Goal: Task Accomplishment & Management: Manage account settings

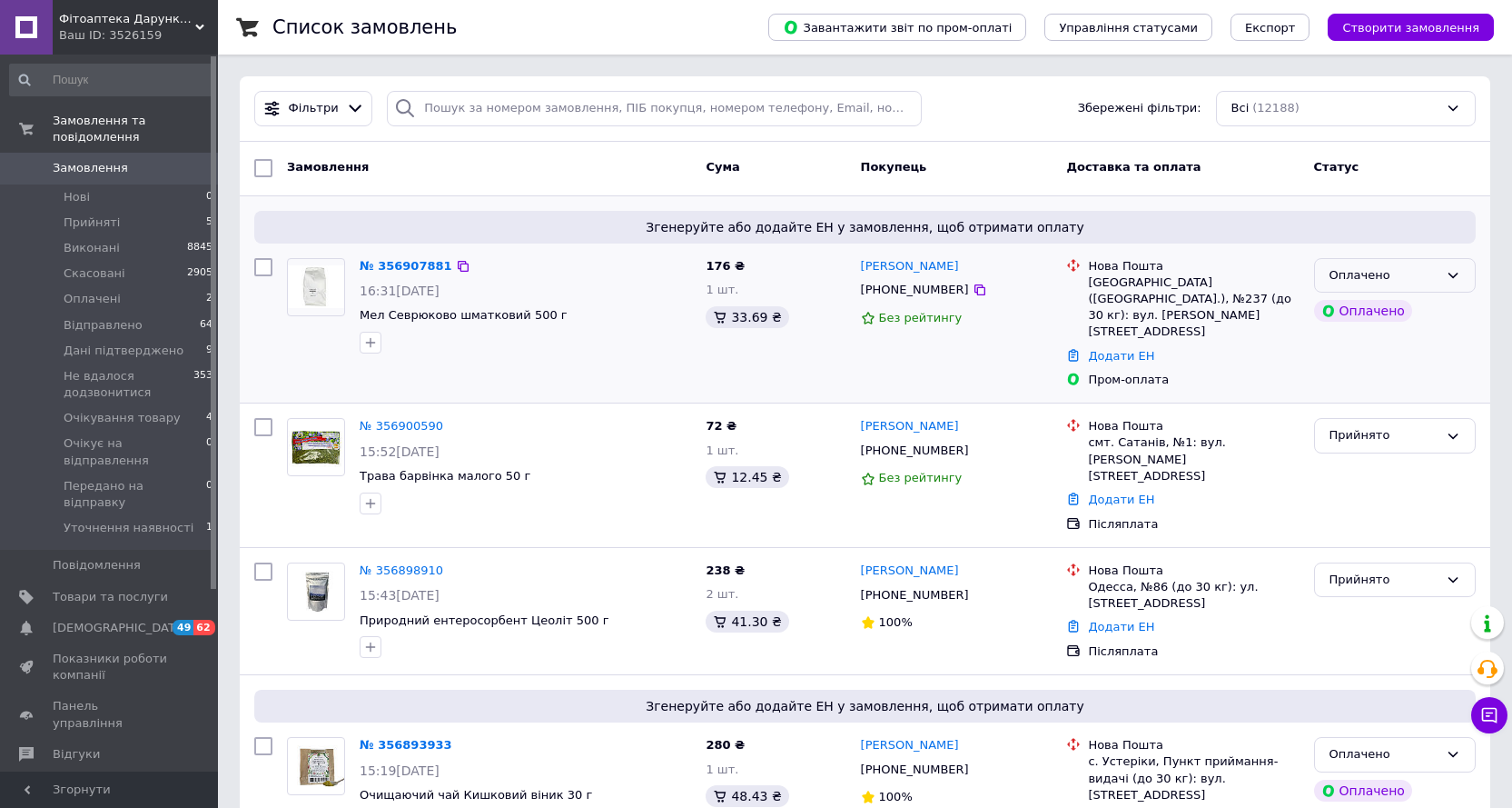
click at [1460, 276] on icon at bounding box center [1452, 274] width 14 height 14
drag, startPoint x: 1369, startPoint y: 310, endPoint x: 1360, endPoint y: 310, distance: 9.0
click at [1367, 311] on li "Прийнято" at bounding box center [1395, 313] width 160 height 34
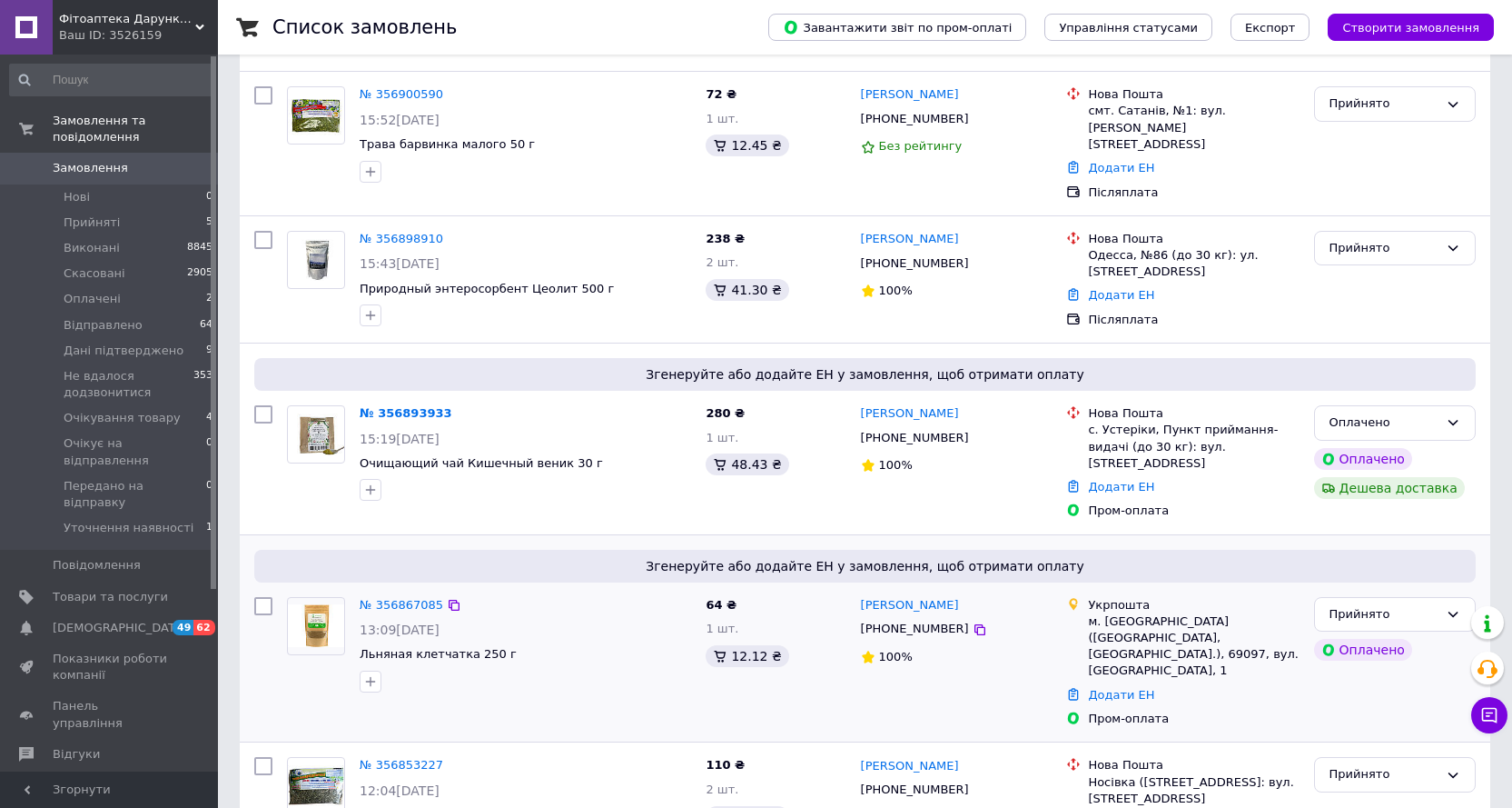
scroll to position [363, 0]
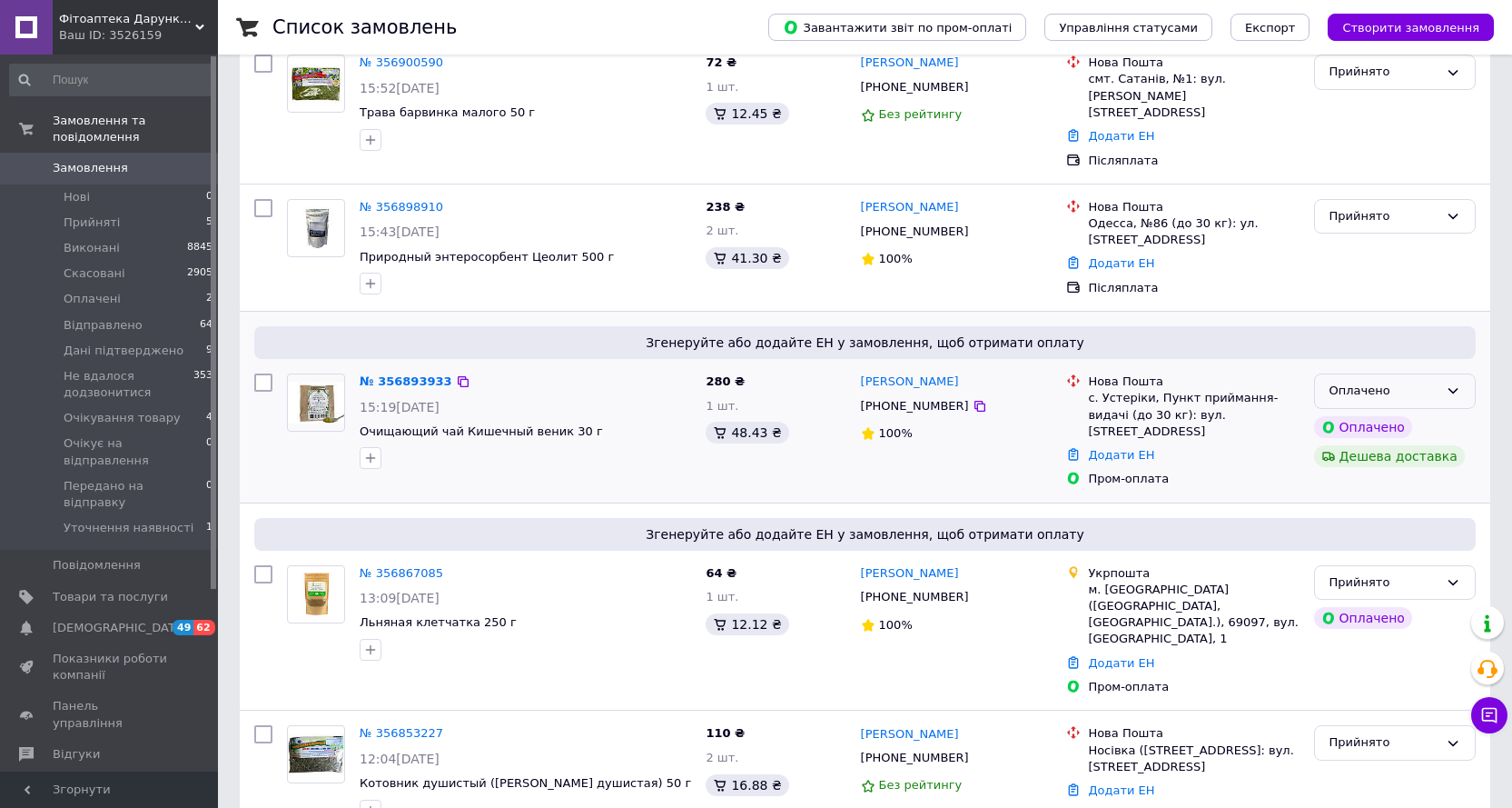
click at [1457, 383] on icon at bounding box center [1452, 390] width 14 height 14
click at [1348, 413] on li "Прийнято" at bounding box center [1395, 430] width 160 height 34
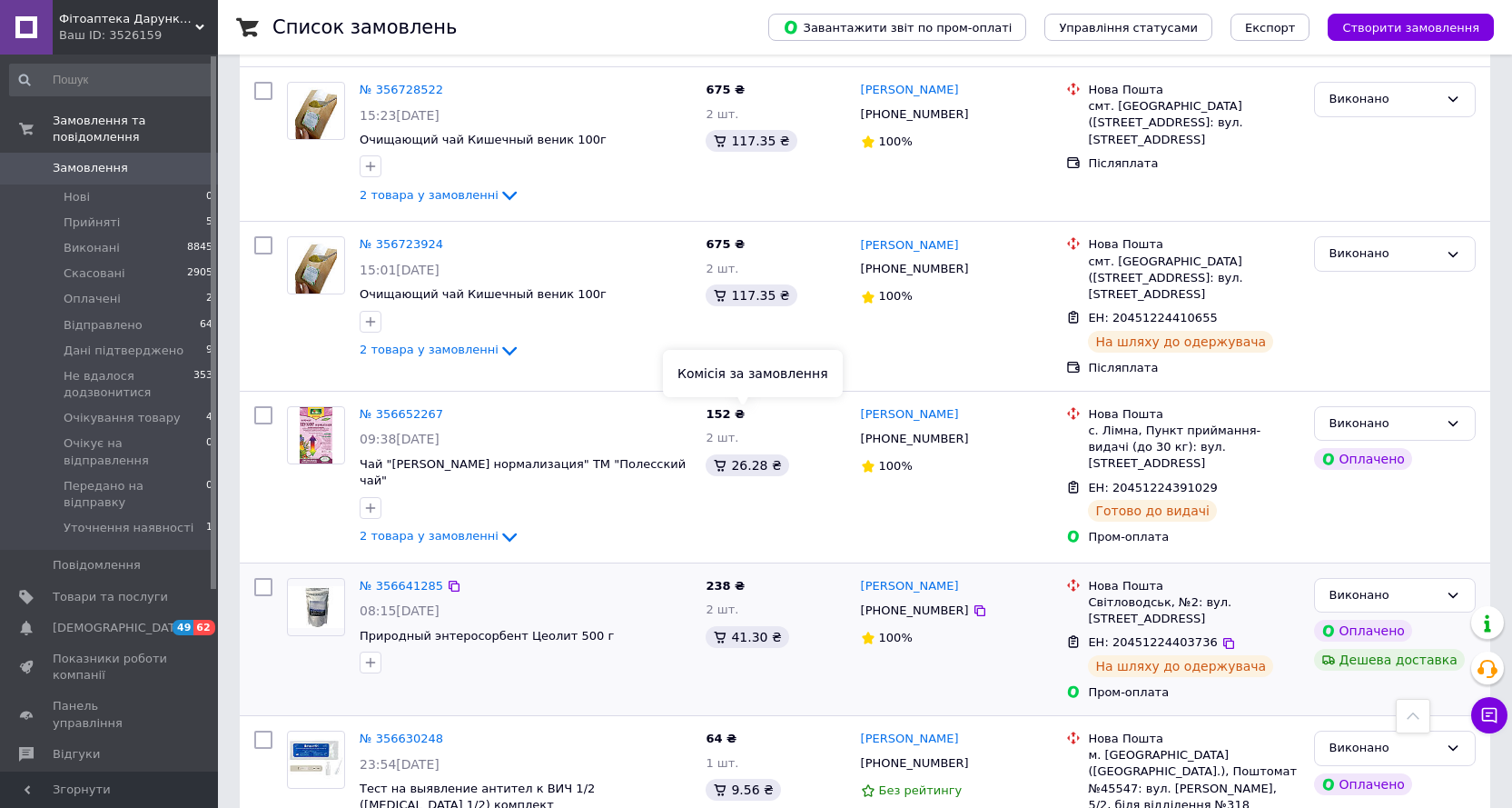
scroll to position [2538, 0]
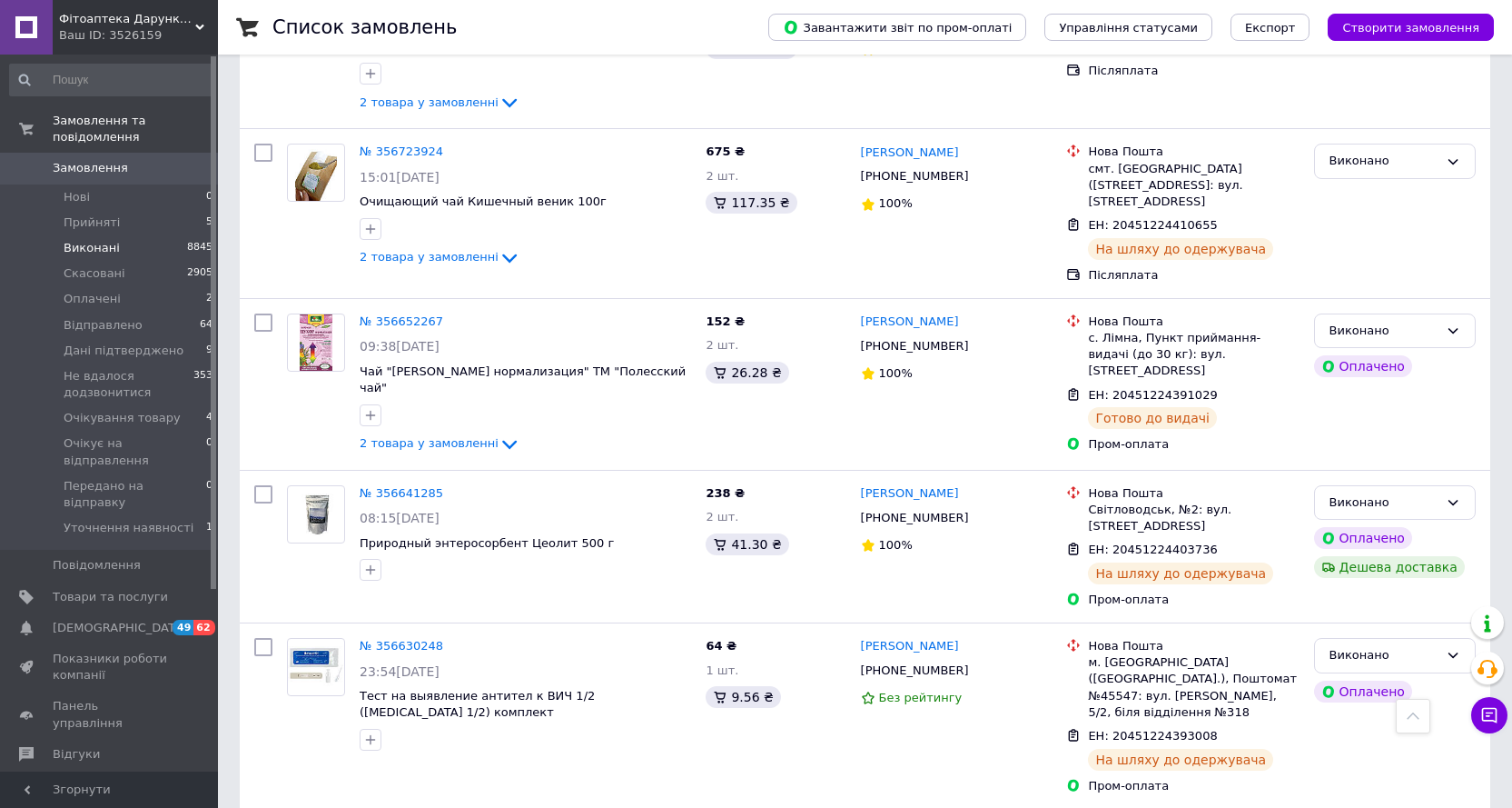
click at [81, 240] on span "Виконані" at bounding box center [92, 248] width 57 height 16
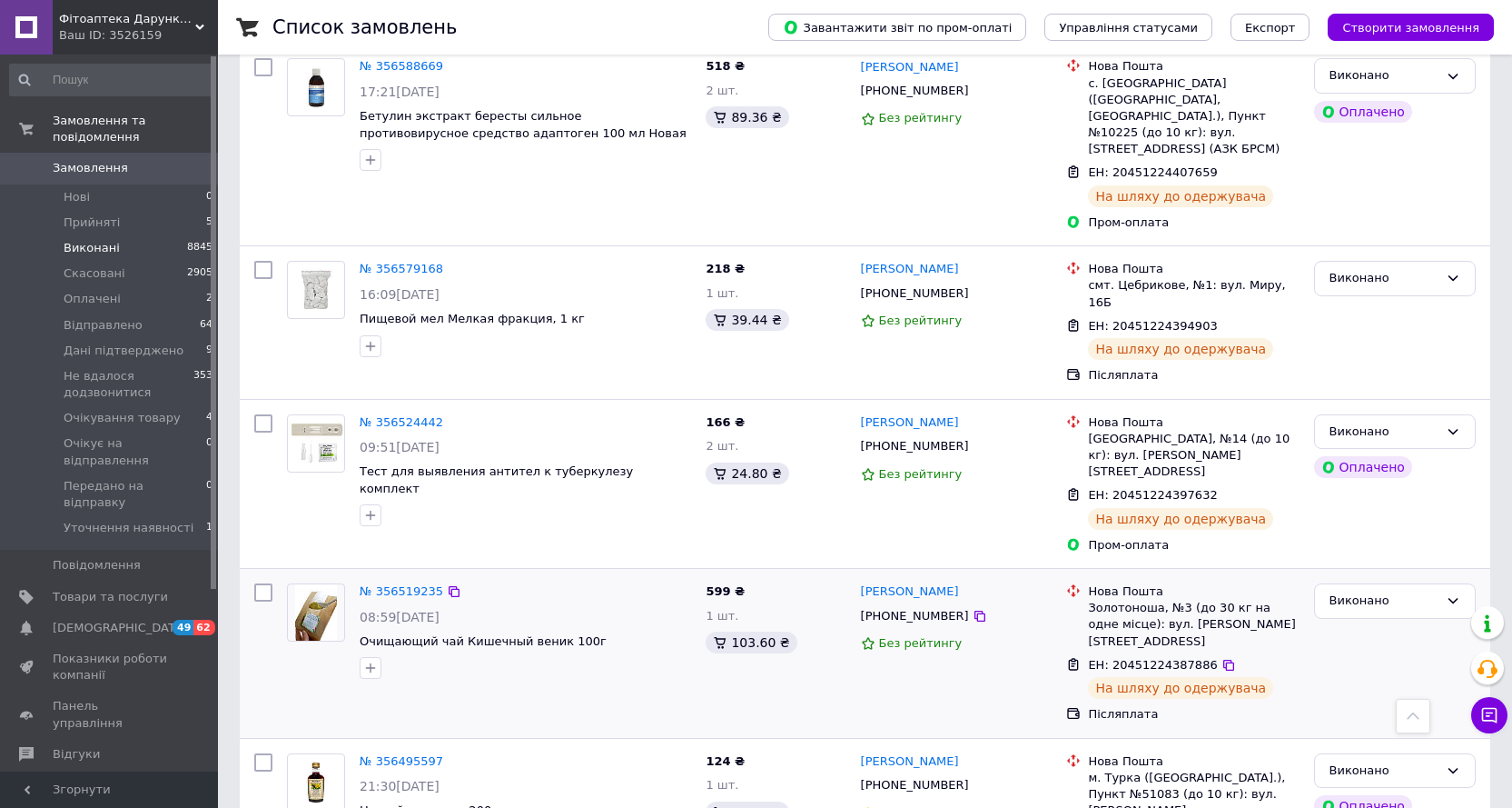
scroll to position [1545, 0]
click at [975, 440] on icon at bounding box center [981, 446] width 11 height 11
click at [89, 290] on span "Оплачені" at bounding box center [92, 298] width 58 height 16
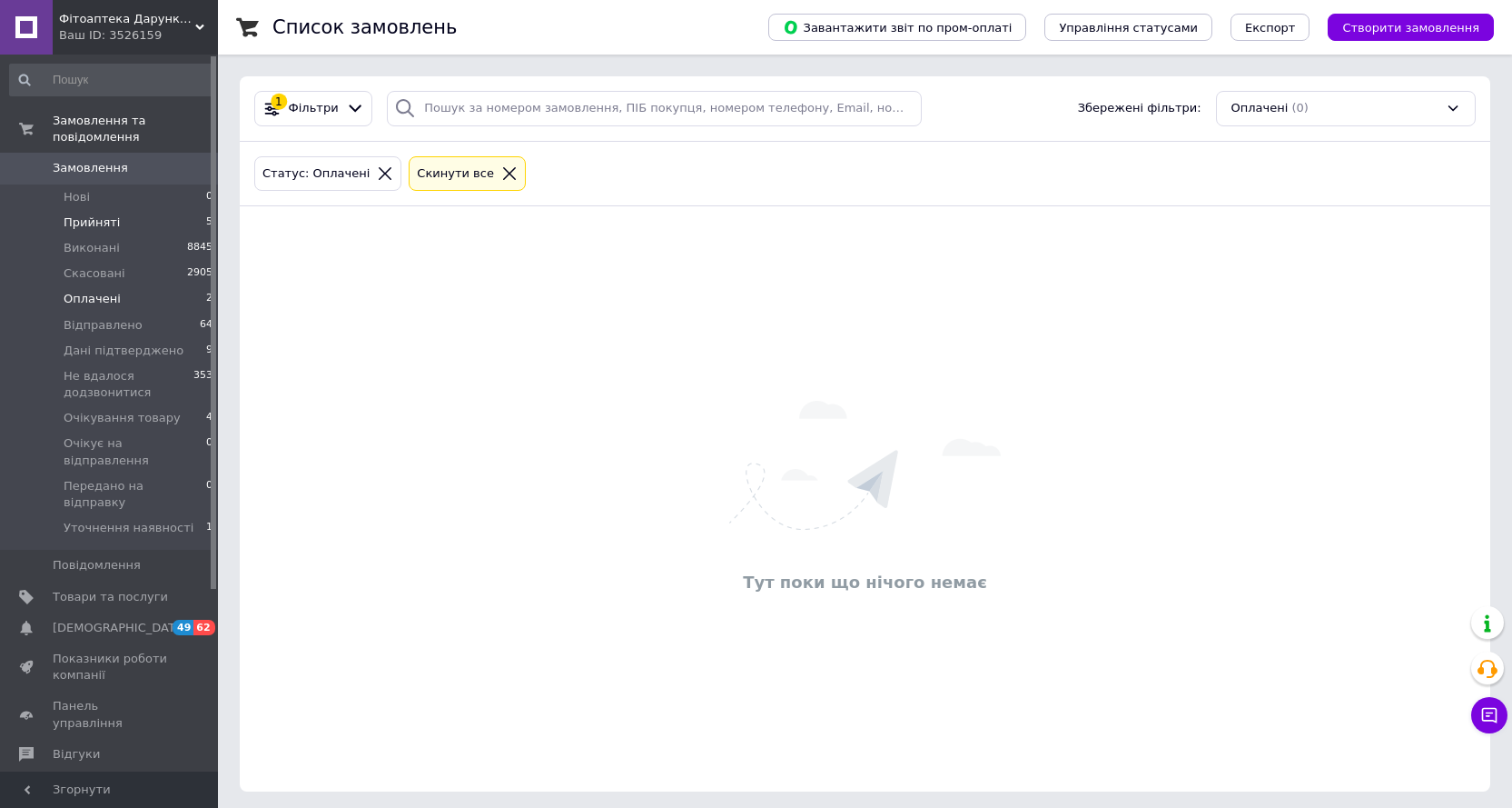
click at [98, 215] on span "Прийняті" at bounding box center [92, 222] width 57 height 16
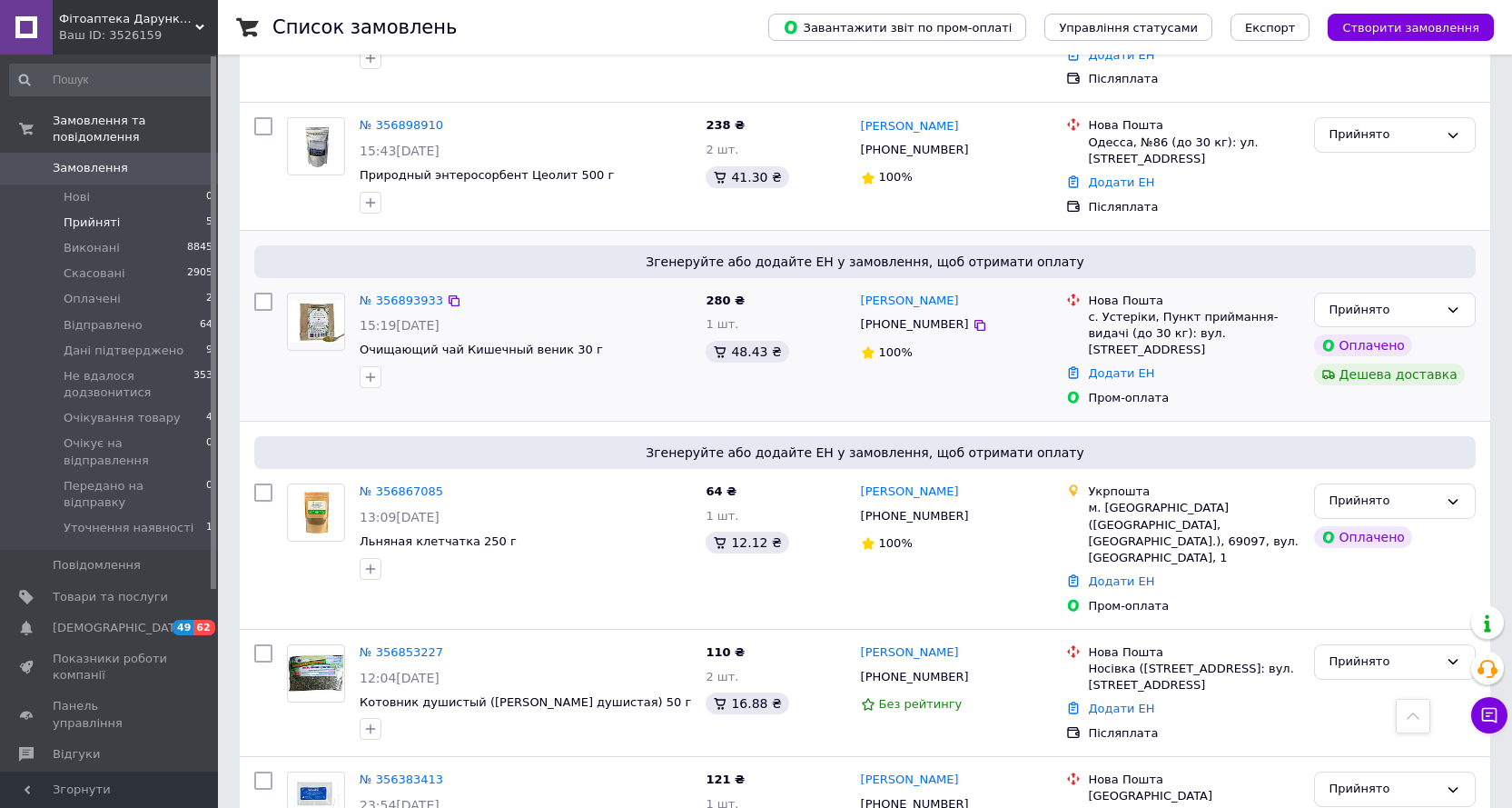
scroll to position [540, 0]
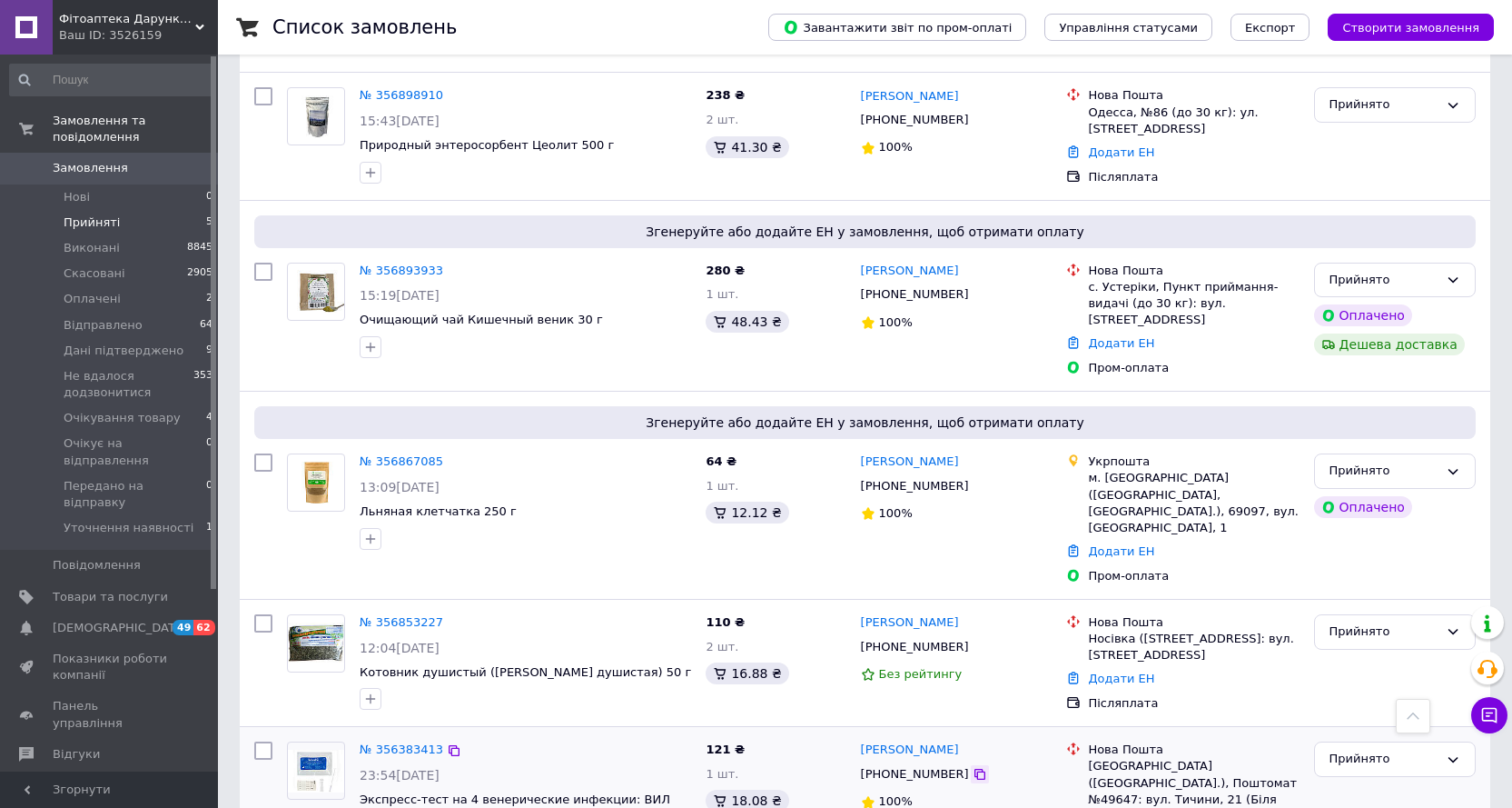
drag, startPoint x: 954, startPoint y: 688, endPoint x: 1010, endPoint y: 534, distance: 163.9
click at [973, 767] on icon at bounding box center [980, 774] width 14 height 14
click at [1460, 272] on icon at bounding box center [1452, 279] width 14 height 14
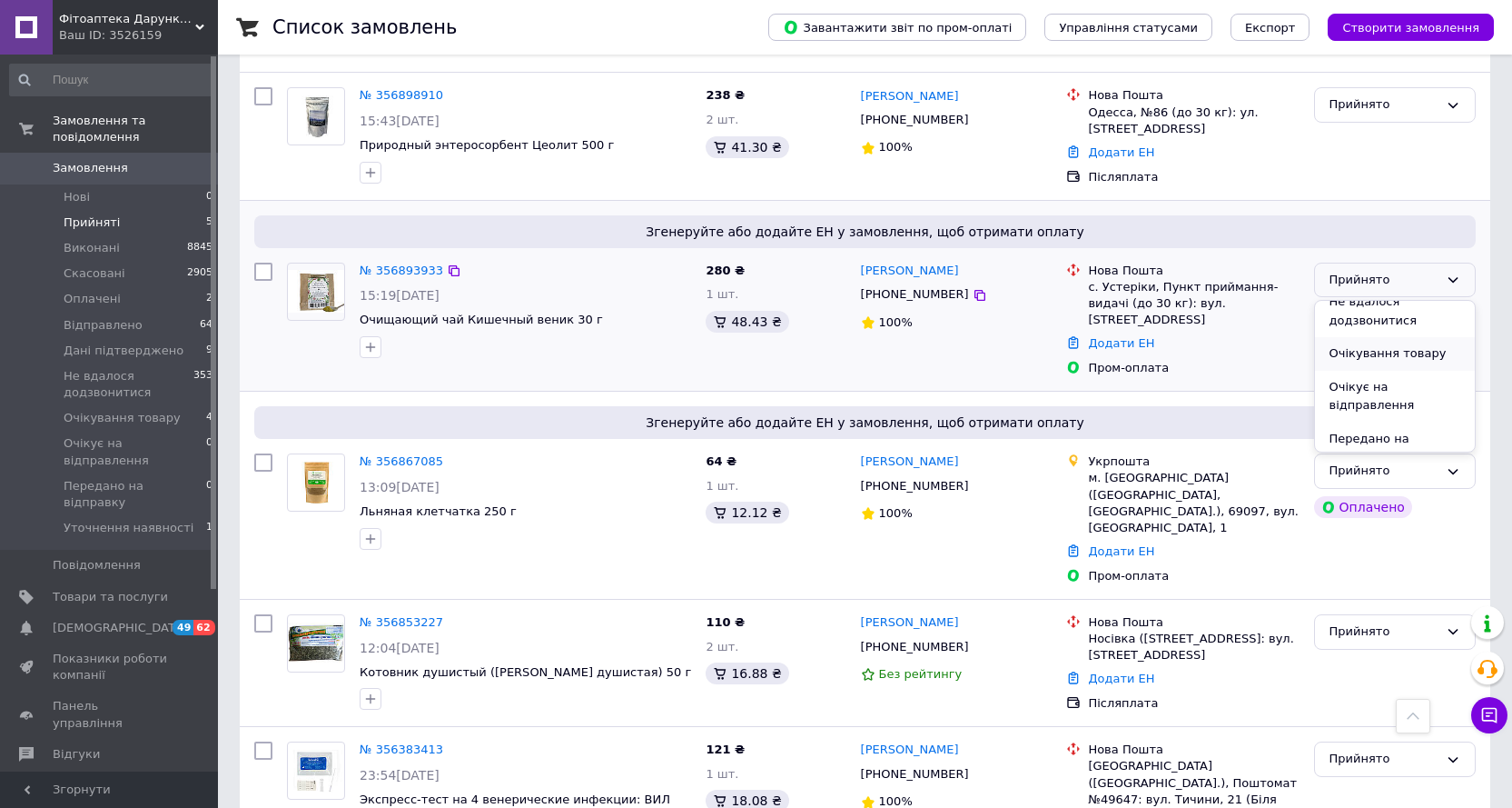
scroll to position [91, 0]
click at [1364, 343] on li "Дані підтверджено" at bounding box center [1395, 360] width 160 height 34
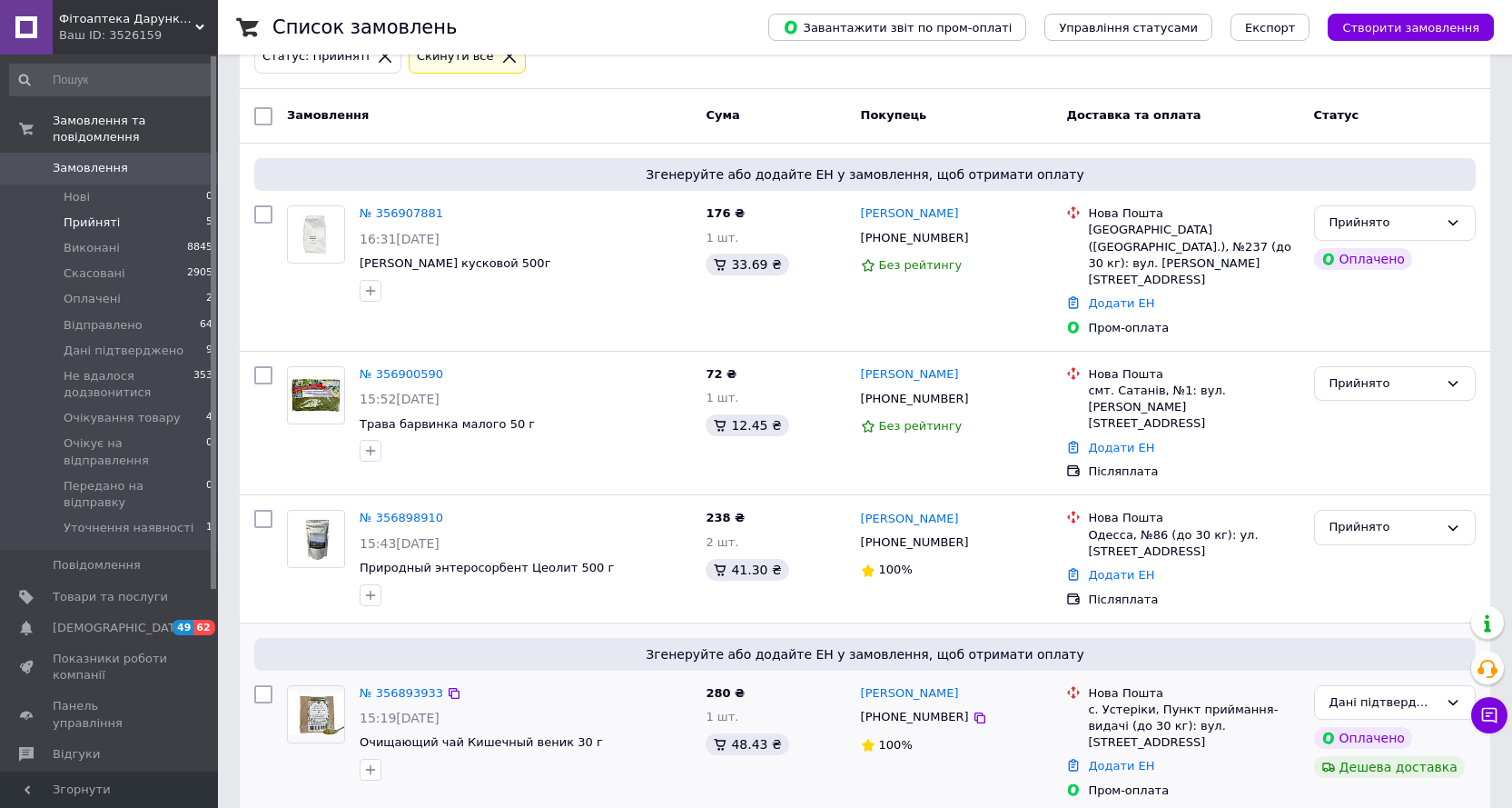
scroll to position [85, 0]
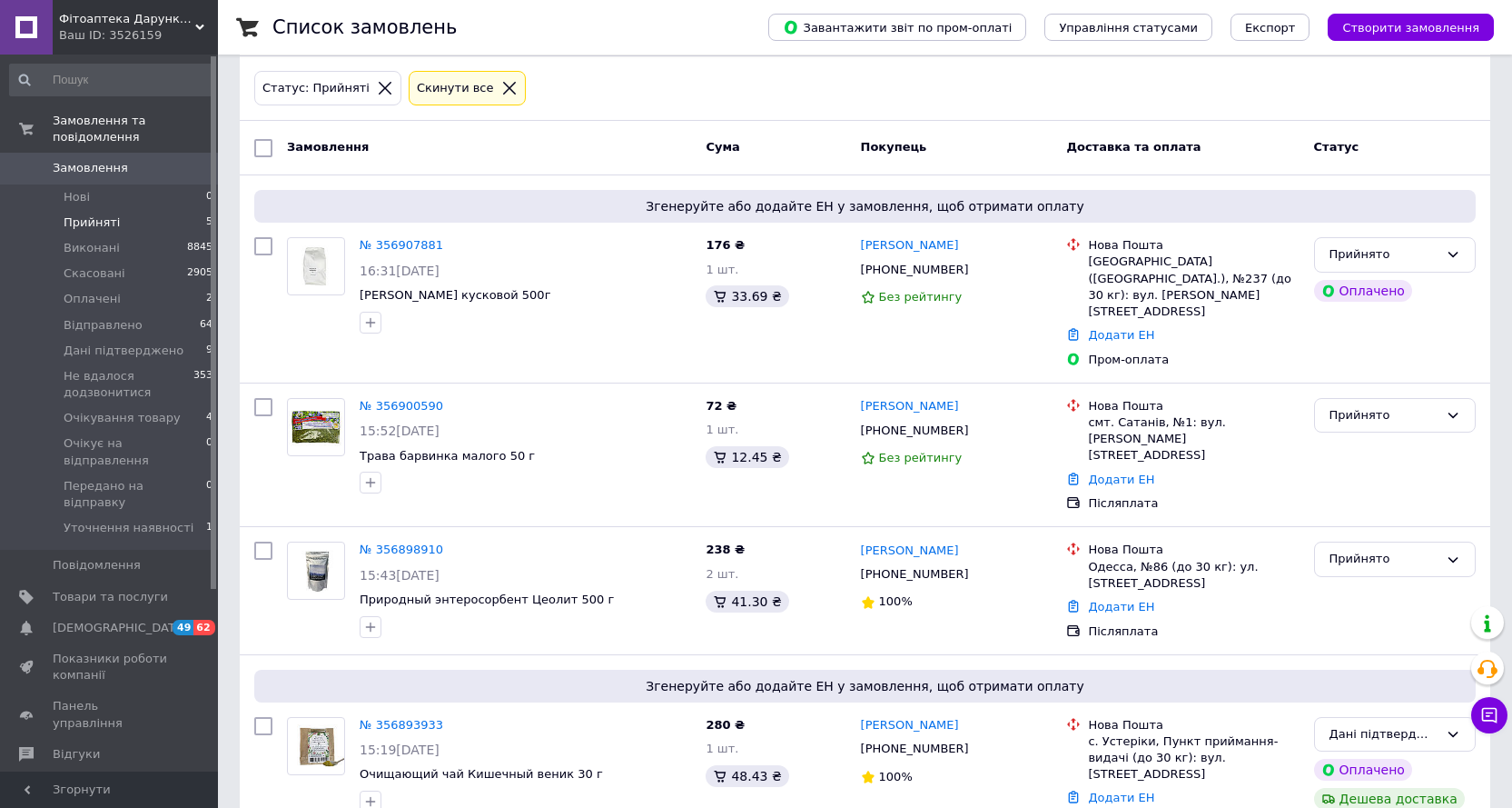
click at [96, 215] on span "Прийняті" at bounding box center [92, 222] width 57 height 16
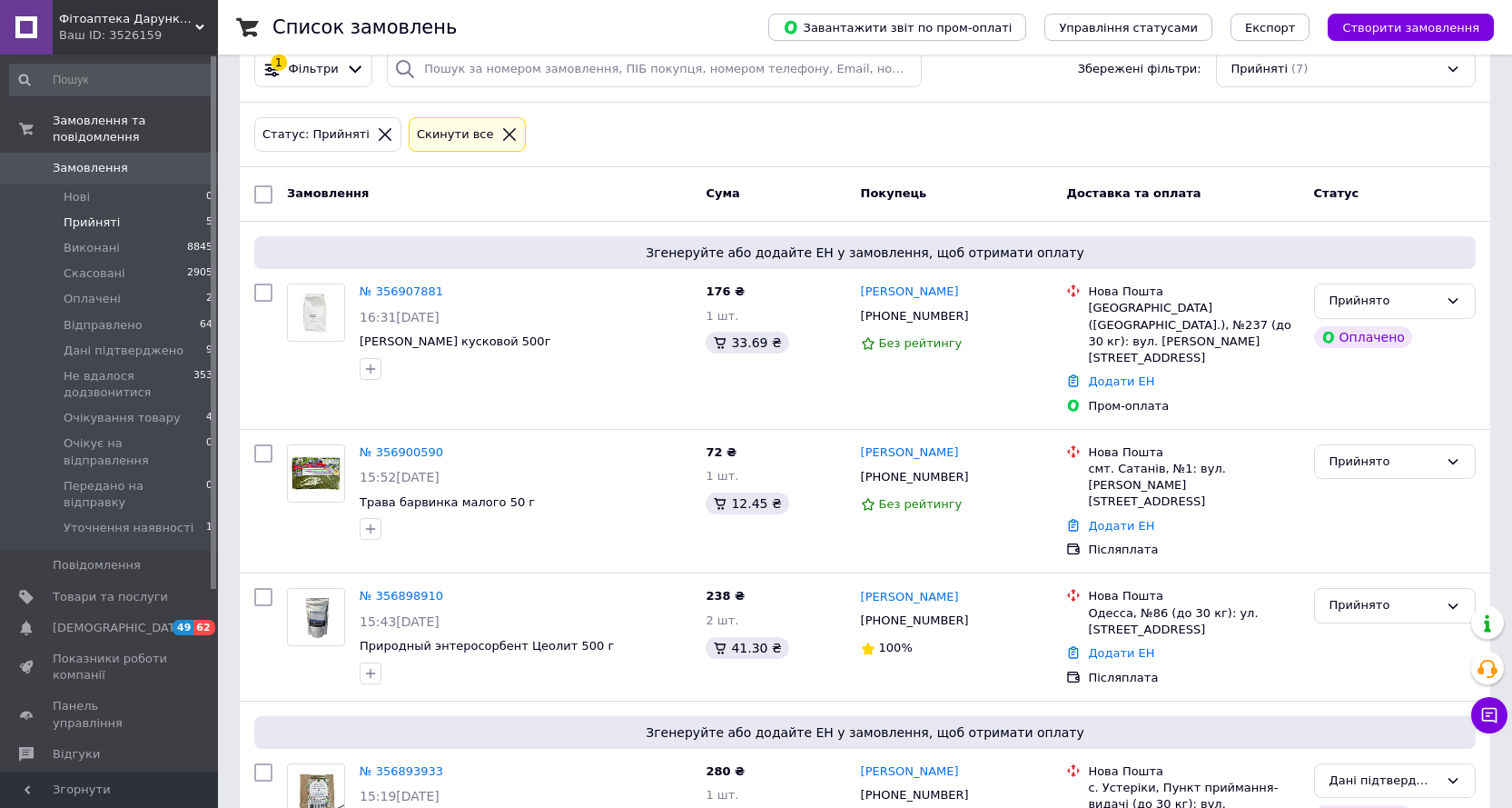
scroll to position [0, 0]
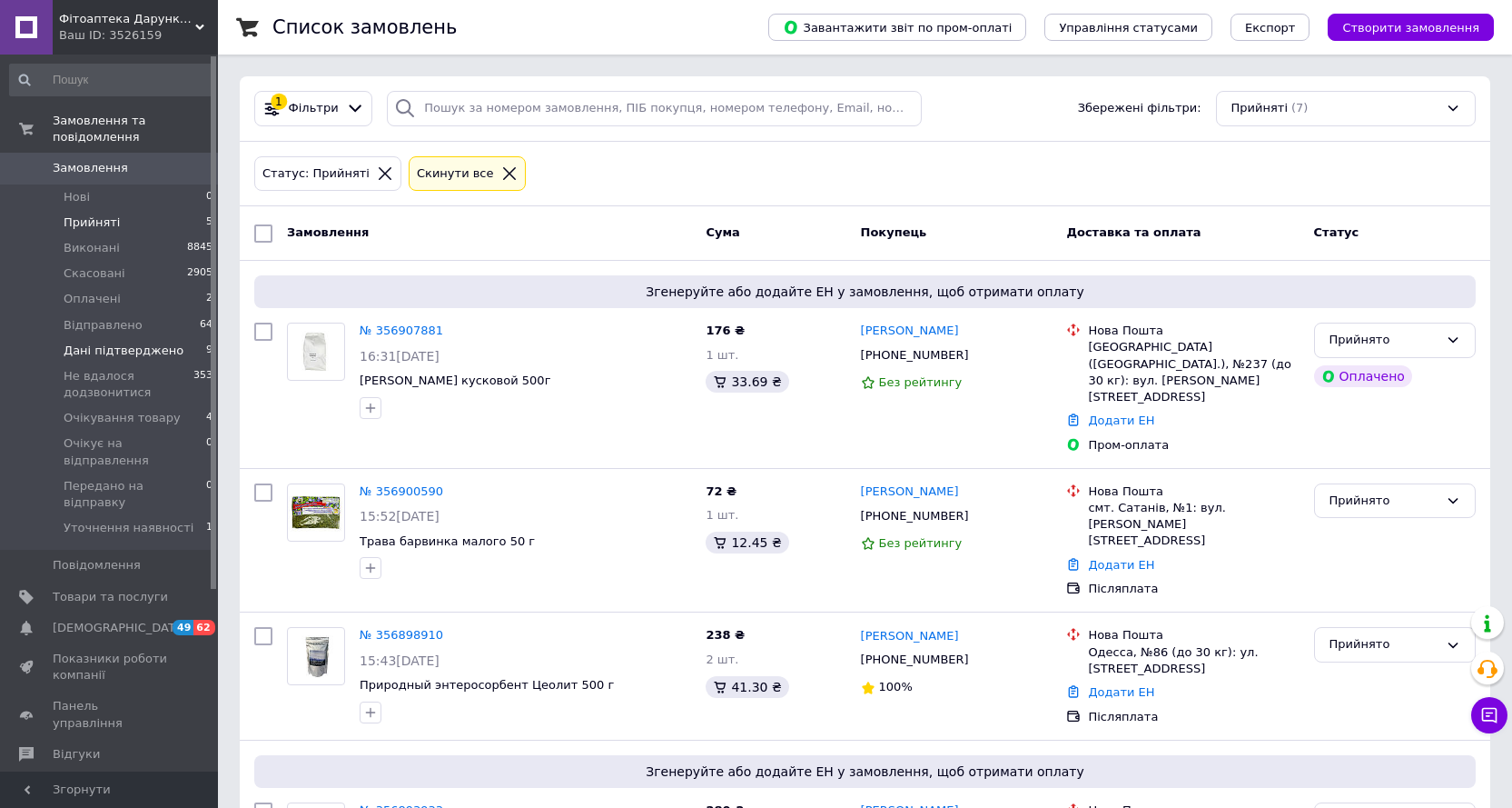
drag, startPoint x: 106, startPoint y: 332, endPoint x: 94, endPoint y: 330, distance: 12.2
click at [104, 343] on span "Дані підтверджено" at bounding box center [123, 350] width 120 height 16
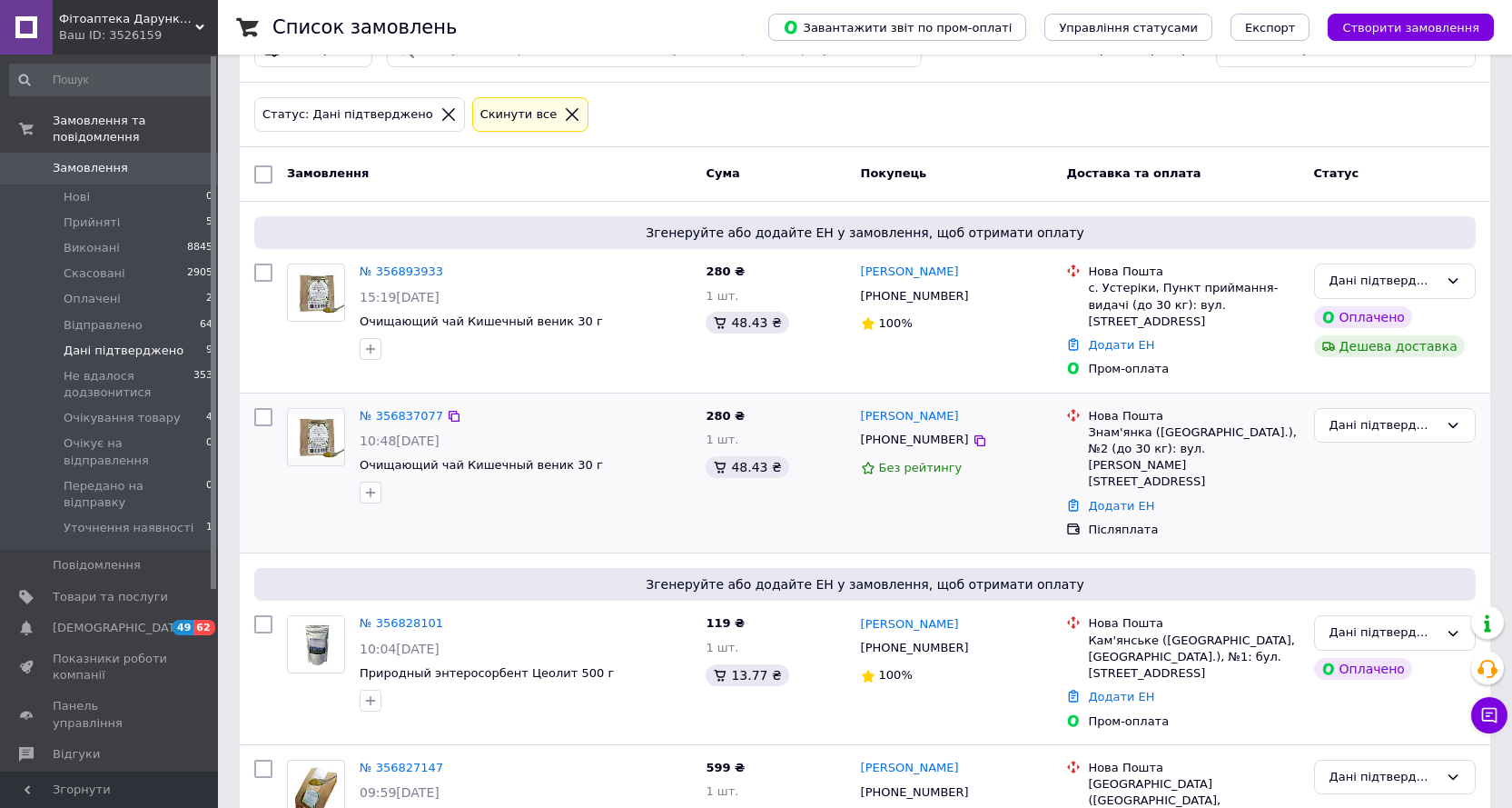
scroll to position [91, 0]
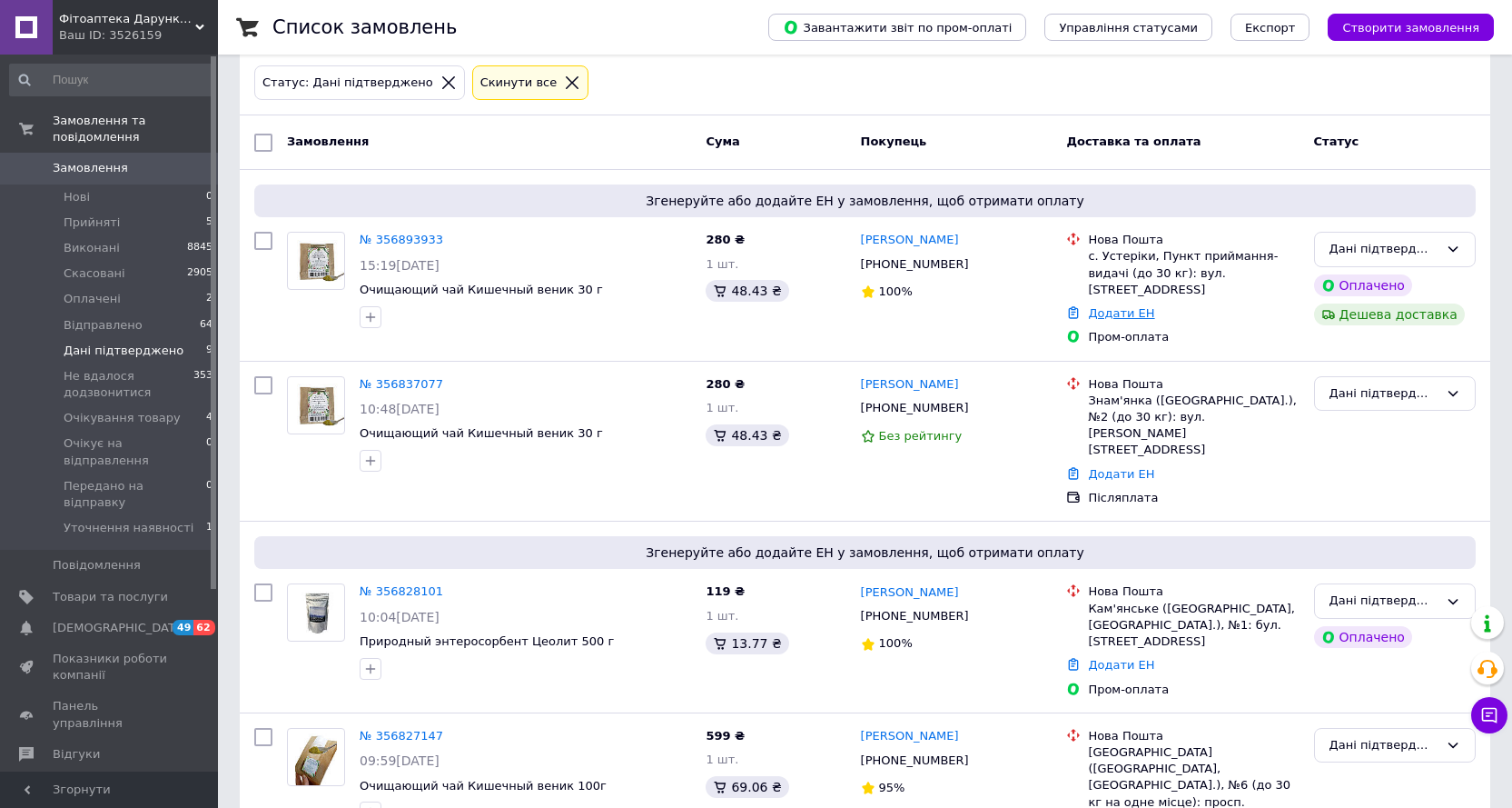
drag, startPoint x: 1122, startPoint y: 295, endPoint x: 1132, endPoint y: 304, distance: 13.5
click at [1119, 307] on link "Додати ЕН" at bounding box center [1121, 313] width 66 height 13
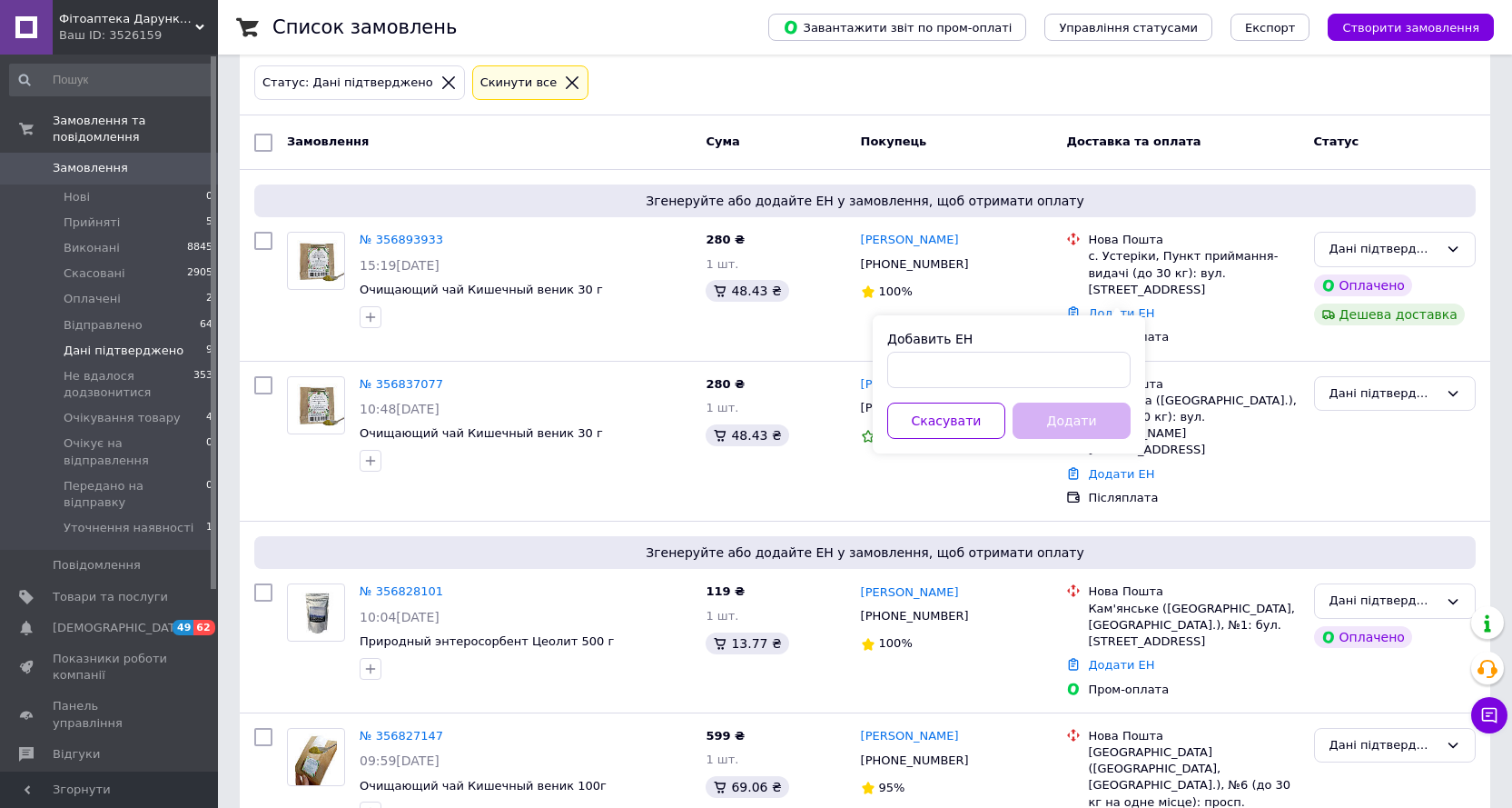
drag, startPoint x: 1219, startPoint y: 320, endPoint x: 995, endPoint y: 314, distance: 224.1
click at [1218, 329] on div "Пром-оплата" at bounding box center [1193, 337] width 211 height 16
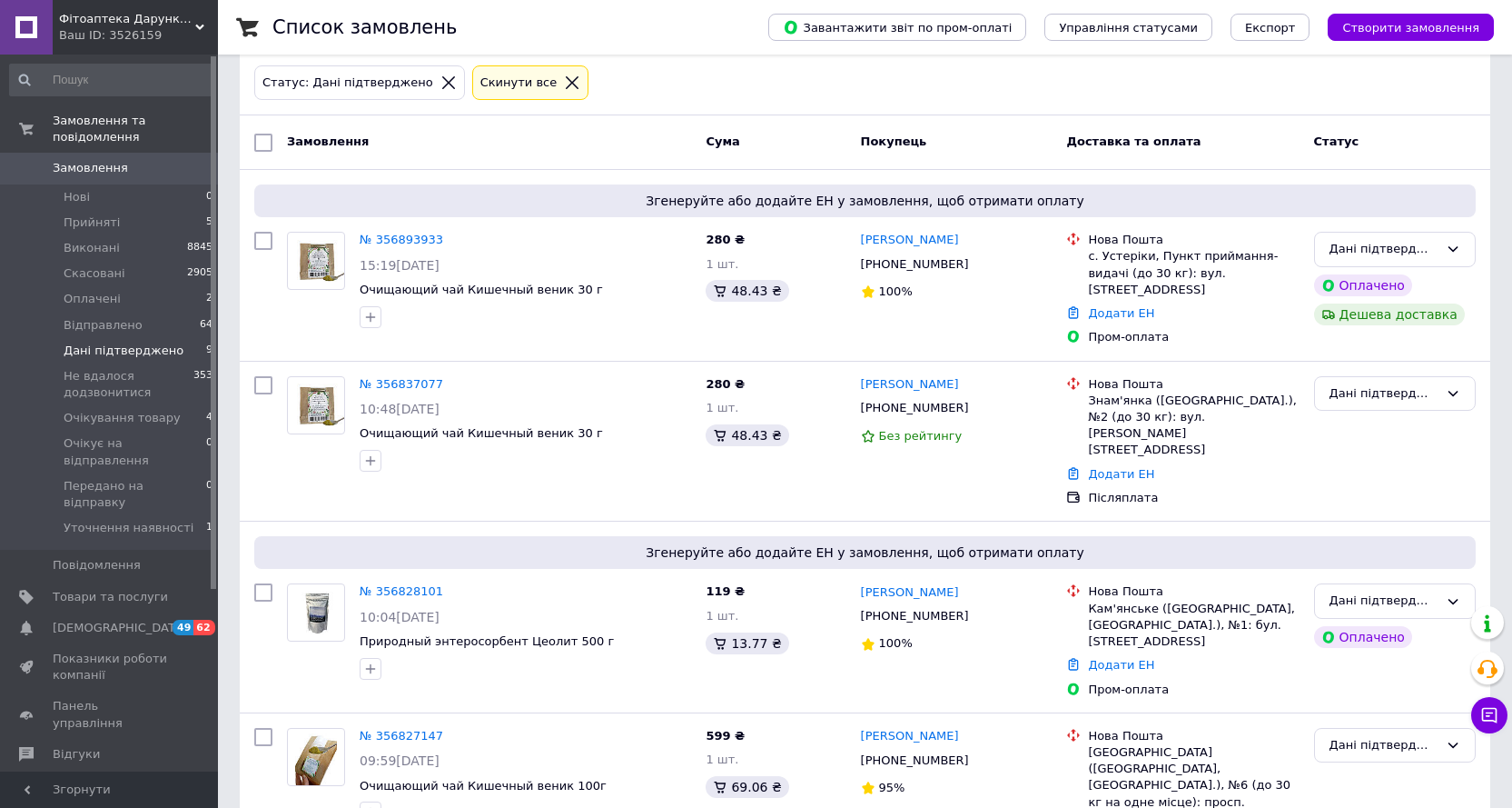
drag, startPoint x: 959, startPoint y: 266, endPoint x: 967, endPoint y: 288, distance: 23.4
click at [973, 272] on icon at bounding box center [980, 264] width 14 height 14
click at [1114, 307] on link "Додати ЕН" at bounding box center [1121, 313] width 66 height 13
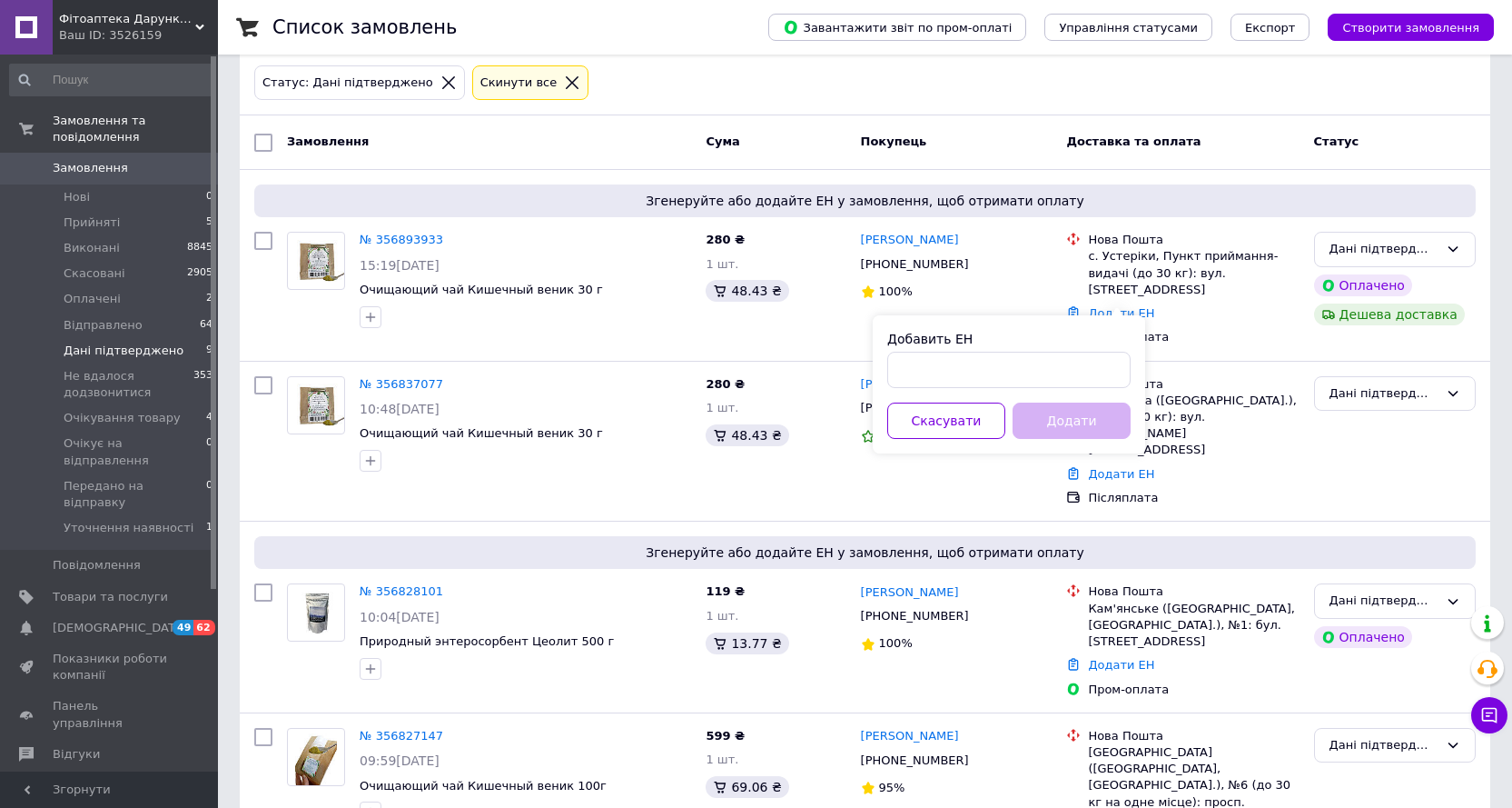
drag, startPoint x: 1070, startPoint y: 350, endPoint x: 1063, endPoint y: 358, distance: 10.6
click at [1068, 353] on div "Добавить ЕН" at bounding box center [1008, 359] width 243 height 58
click at [1055, 361] on input "Добавить ЕН" at bounding box center [1008, 370] width 243 height 36
click at [1039, 377] on input "Добавить ЕН" at bounding box center [1008, 370] width 243 height 36
paste input "20451225304878"
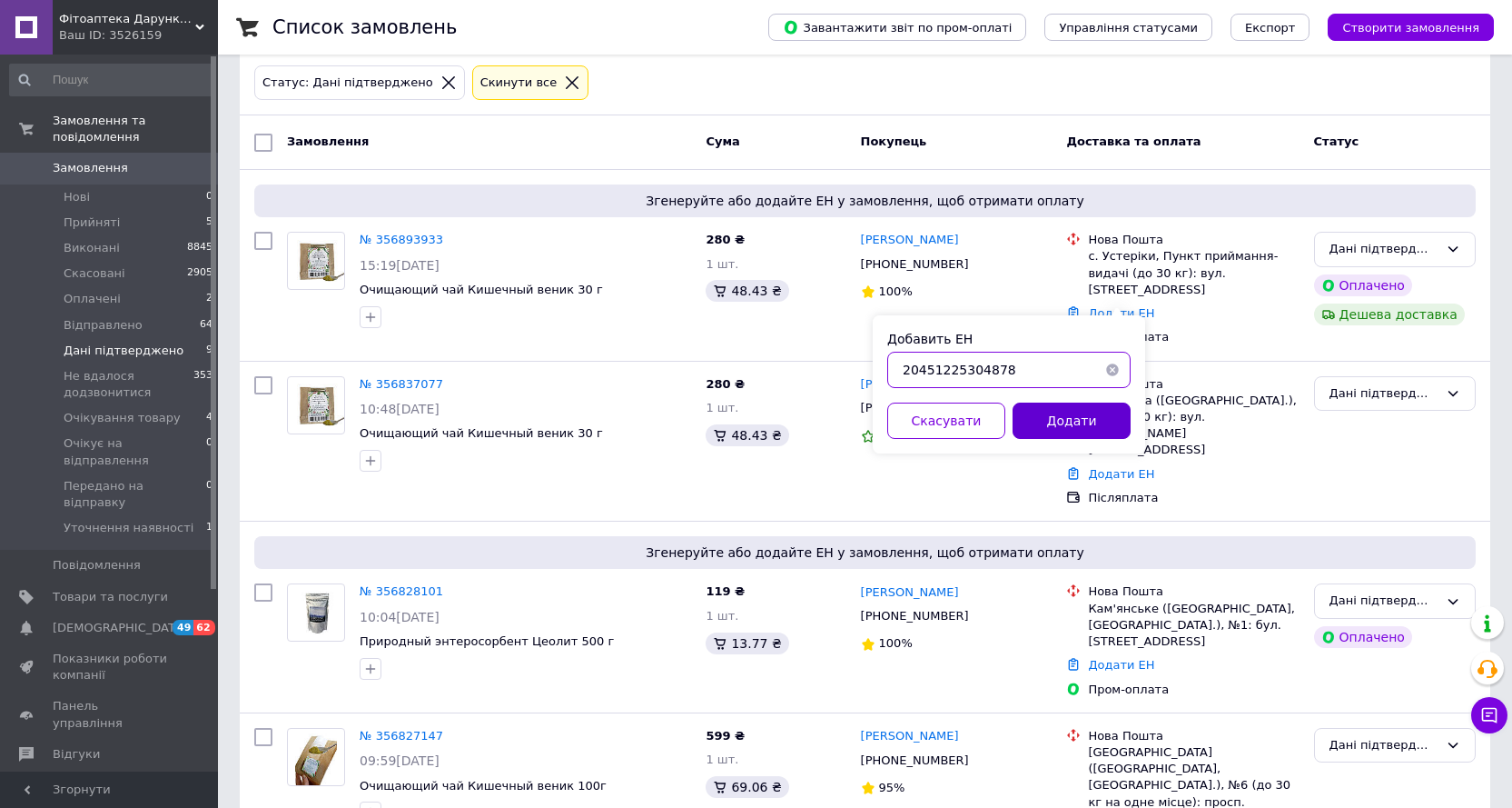
type input "20451225304878"
click at [1059, 426] on button "Додати" at bounding box center [1071, 421] width 118 height 36
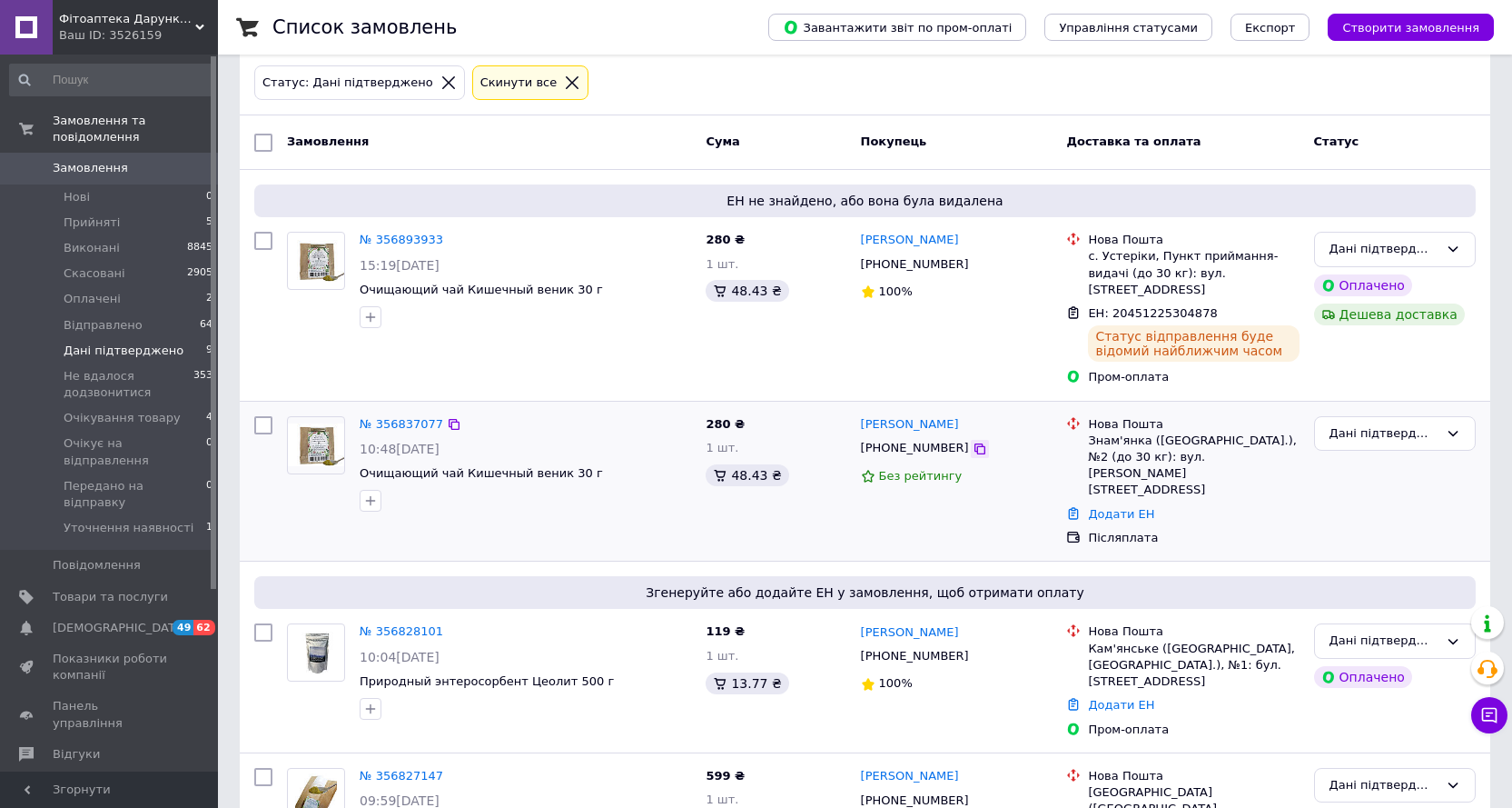
click at [975, 444] on icon at bounding box center [981, 449] width 11 height 11
drag, startPoint x: 1095, startPoint y: 465, endPoint x: 1086, endPoint y: 465, distance: 9.0
click at [1093, 507] on link "Додати ЕН" at bounding box center [1121, 514] width 66 height 13
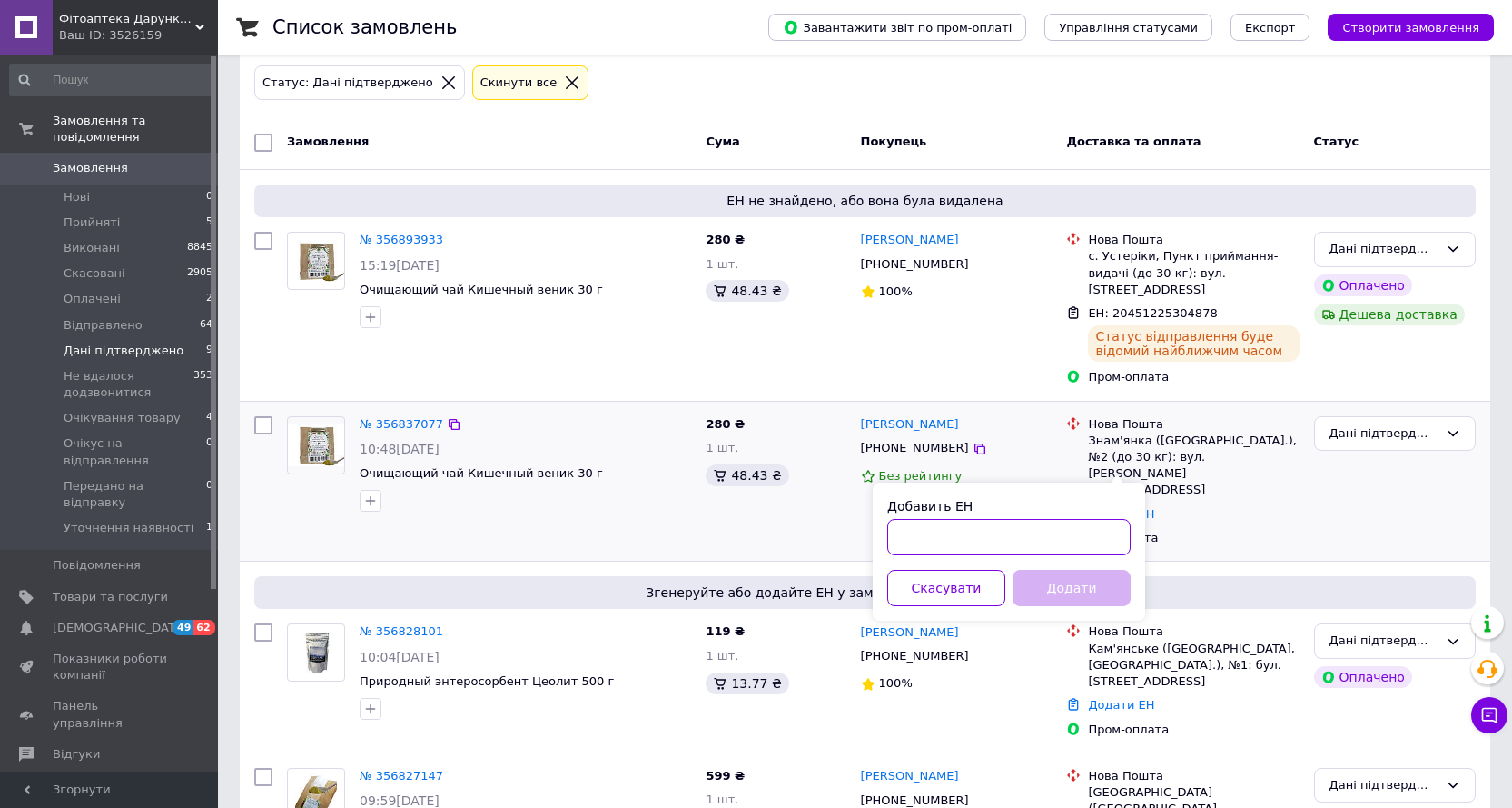
drag, startPoint x: 906, startPoint y: 541, endPoint x: 860, endPoint y: 486, distance: 71.7
click at [897, 530] on input "Добавить ЕН" at bounding box center [1008, 536] width 243 height 36
paste input "20451225268728"
type input "20451225268728"
click at [1092, 579] on button "Додати" at bounding box center [1071, 588] width 118 height 36
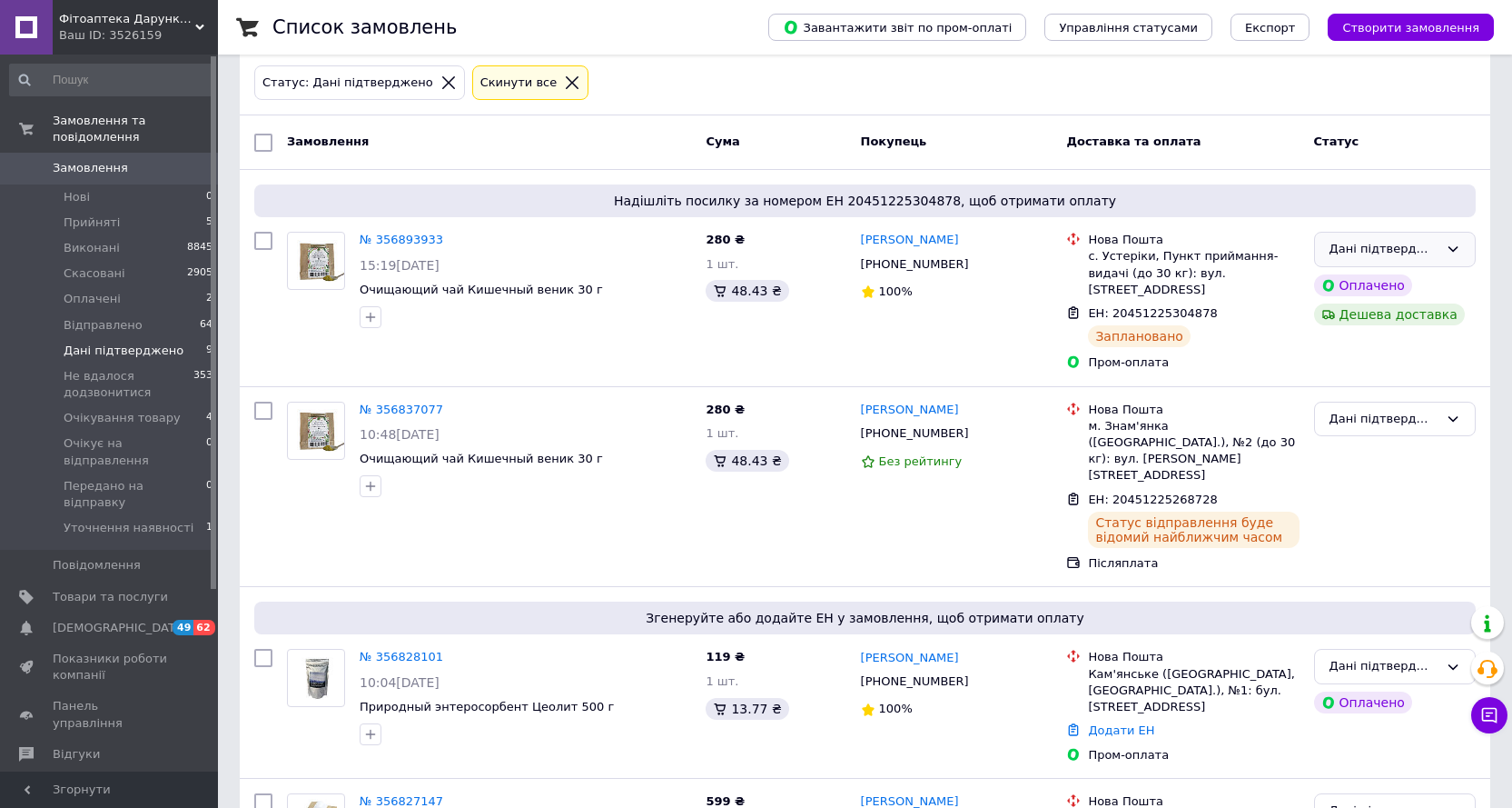
click at [1453, 247] on icon at bounding box center [1452, 248] width 14 height 14
click at [1361, 326] on li "Виконано" at bounding box center [1395, 321] width 160 height 34
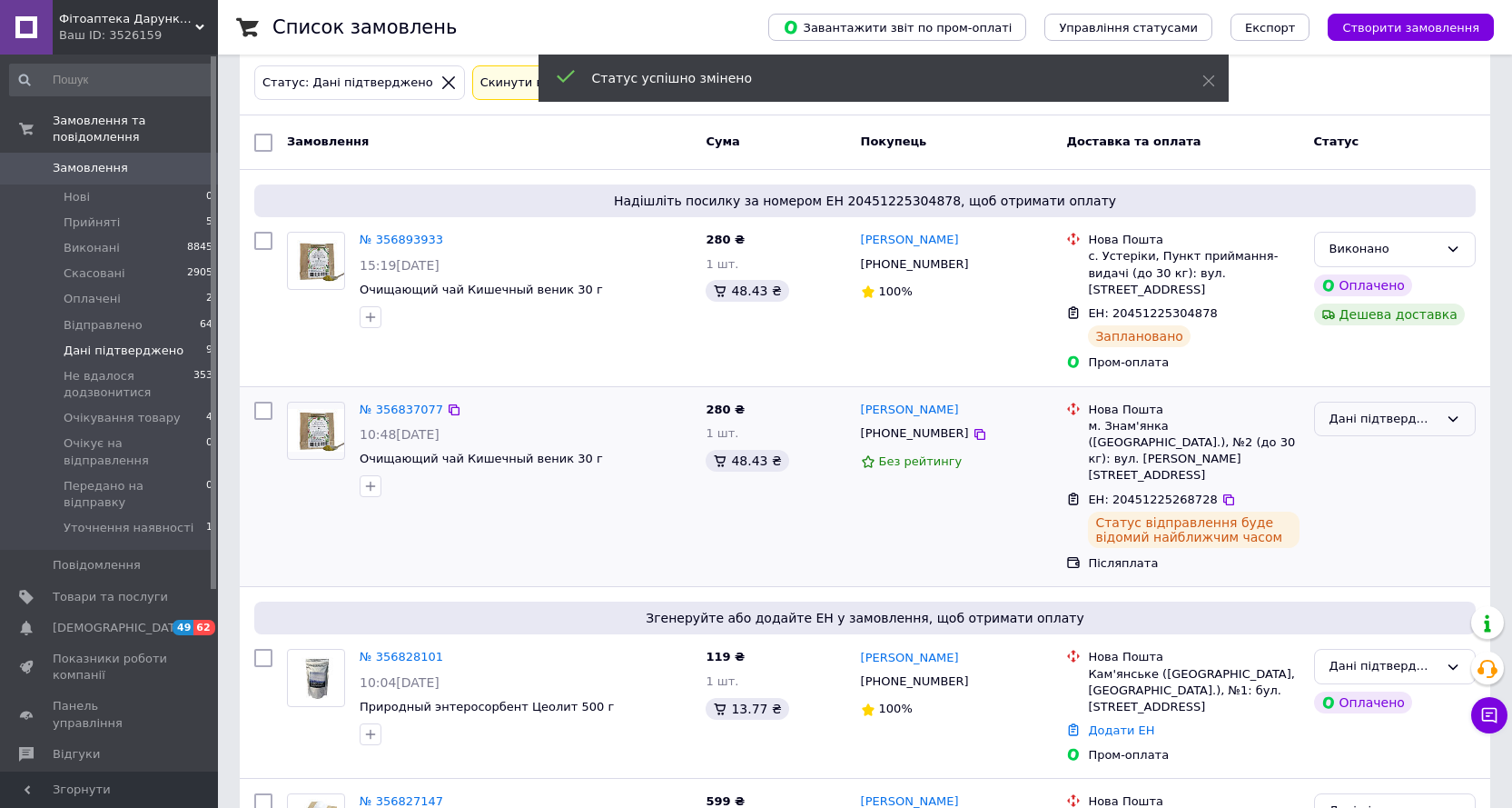
click at [1444, 404] on div "Дані підтверджено" at bounding box center [1395, 419] width 162 height 35
click at [1342, 478] on li "Виконано" at bounding box center [1395, 490] width 160 height 34
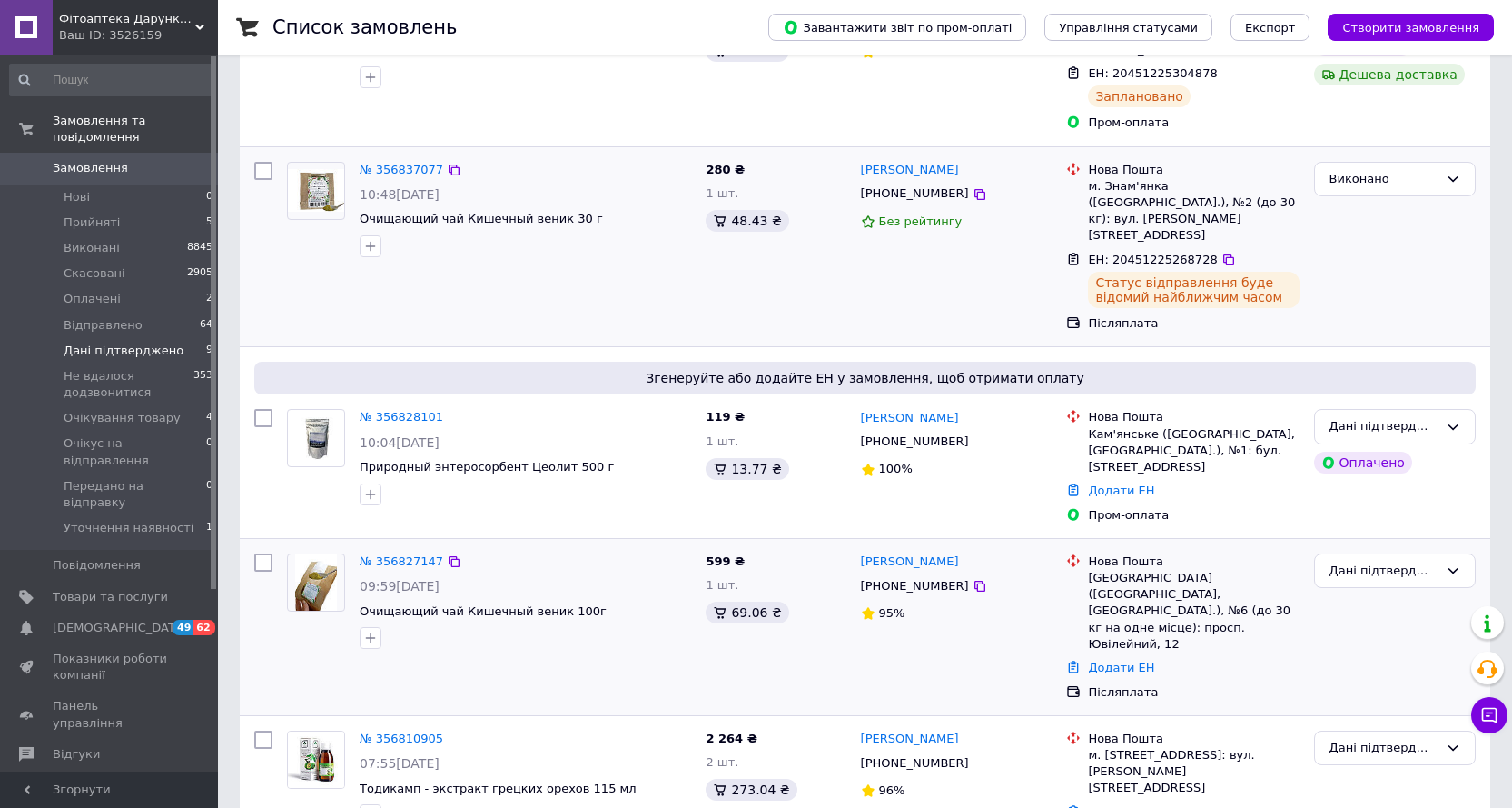
scroll to position [363, 0]
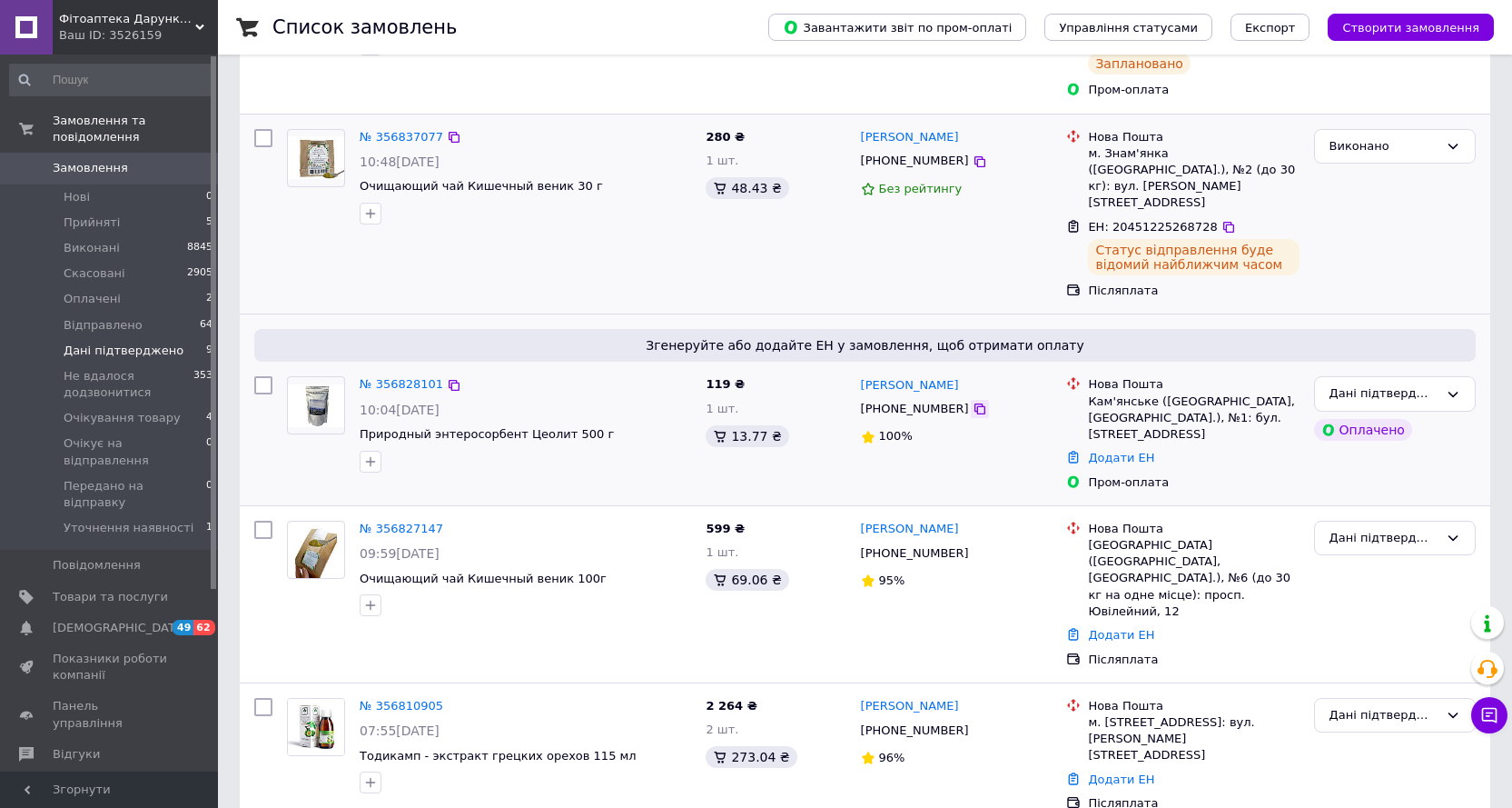
click at [973, 402] on icon at bounding box center [980, 409] width 14 height 14
click at [1119, 450] on link "Додати ЕН" at bounding box center [1121, 457] width 66 height 13
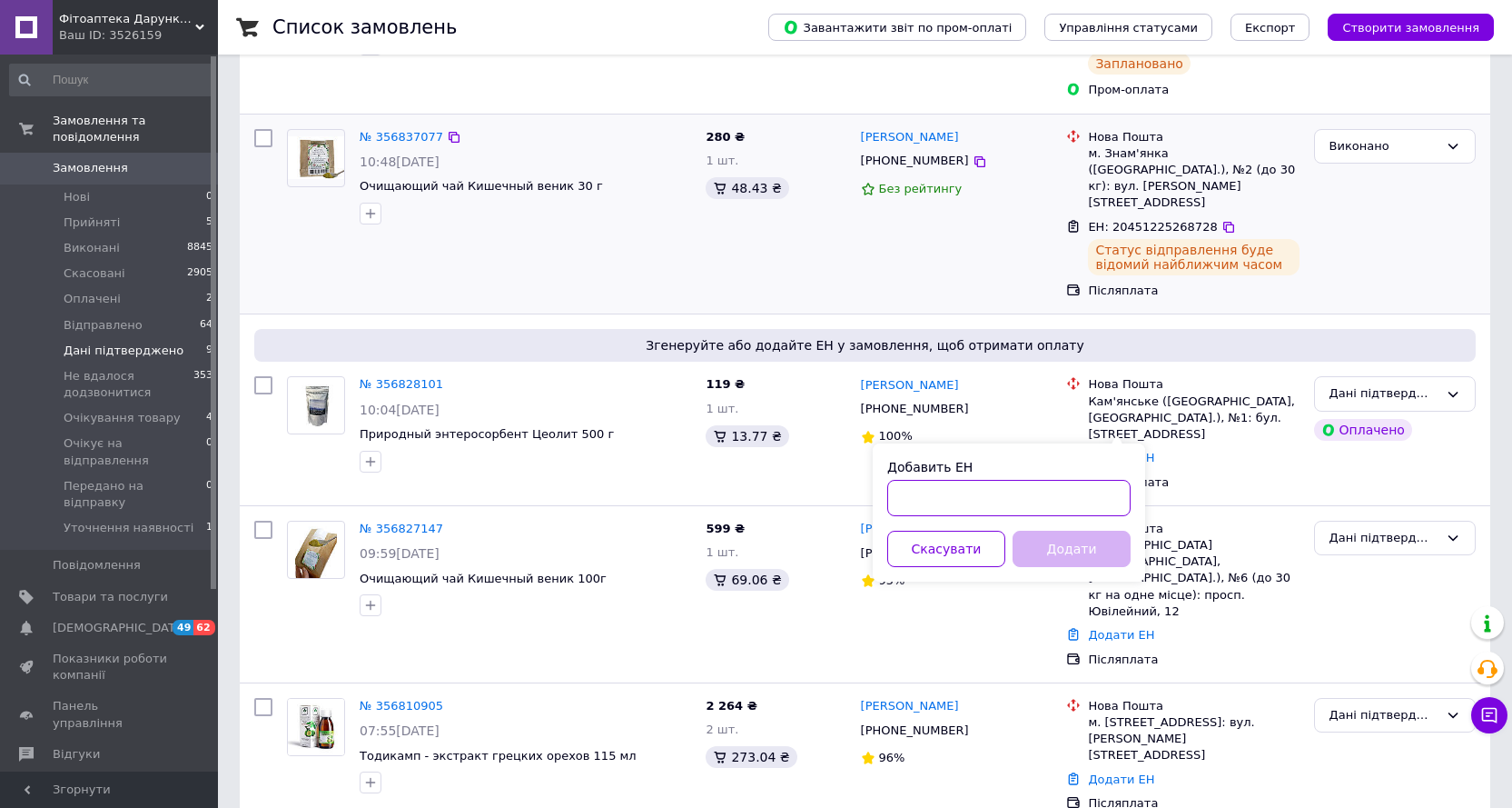
click at [934, 489] on input "Добавить ЕН" at bounding box center [1008, 498] width 243 height 36
paste input "20451225265874"
type input "20451225265874"
click at [1058, 547] on button "Додати" at bounding box center [1071, 549] width 118 height 36
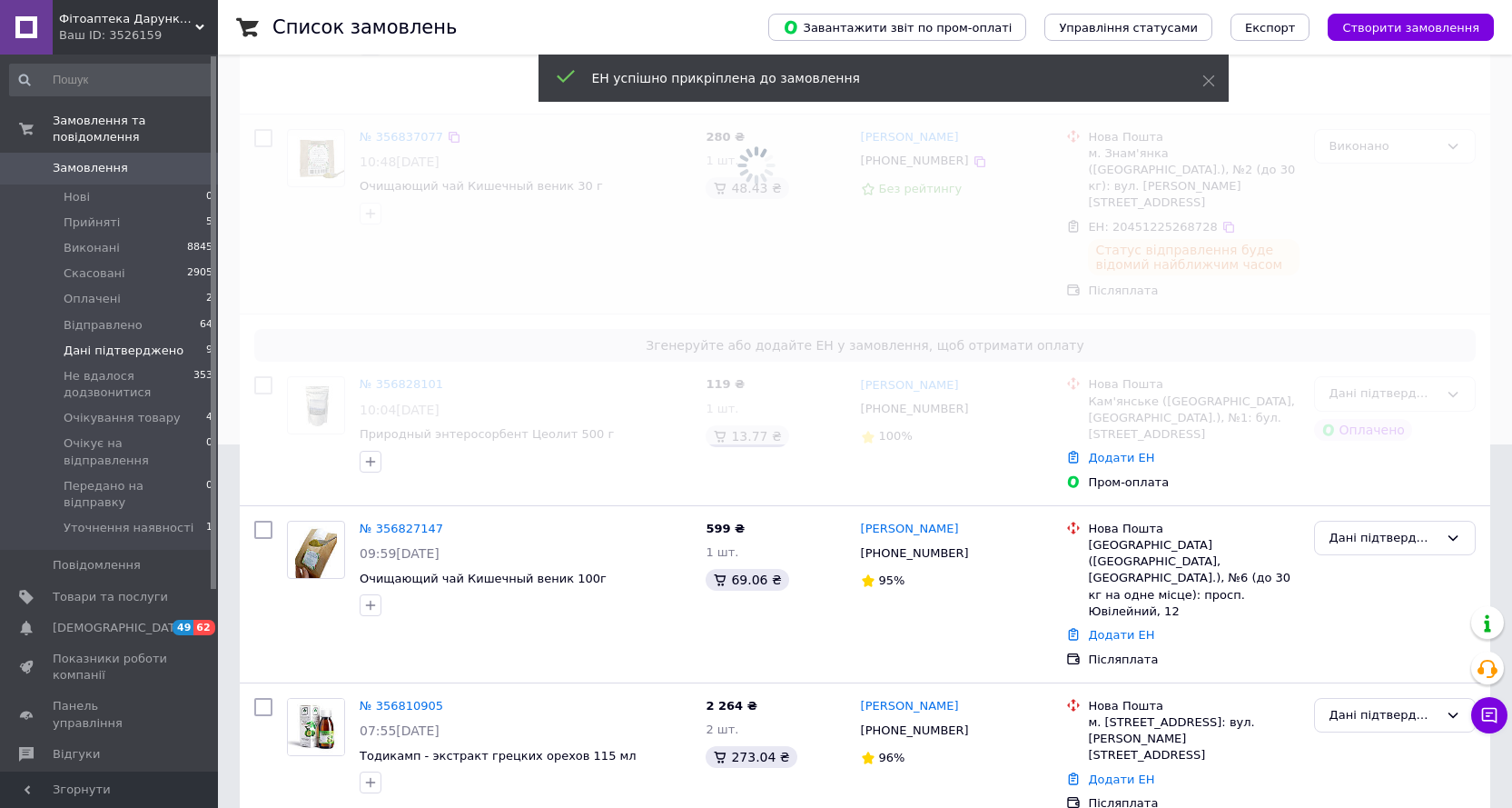
scroll to position [0, 0]
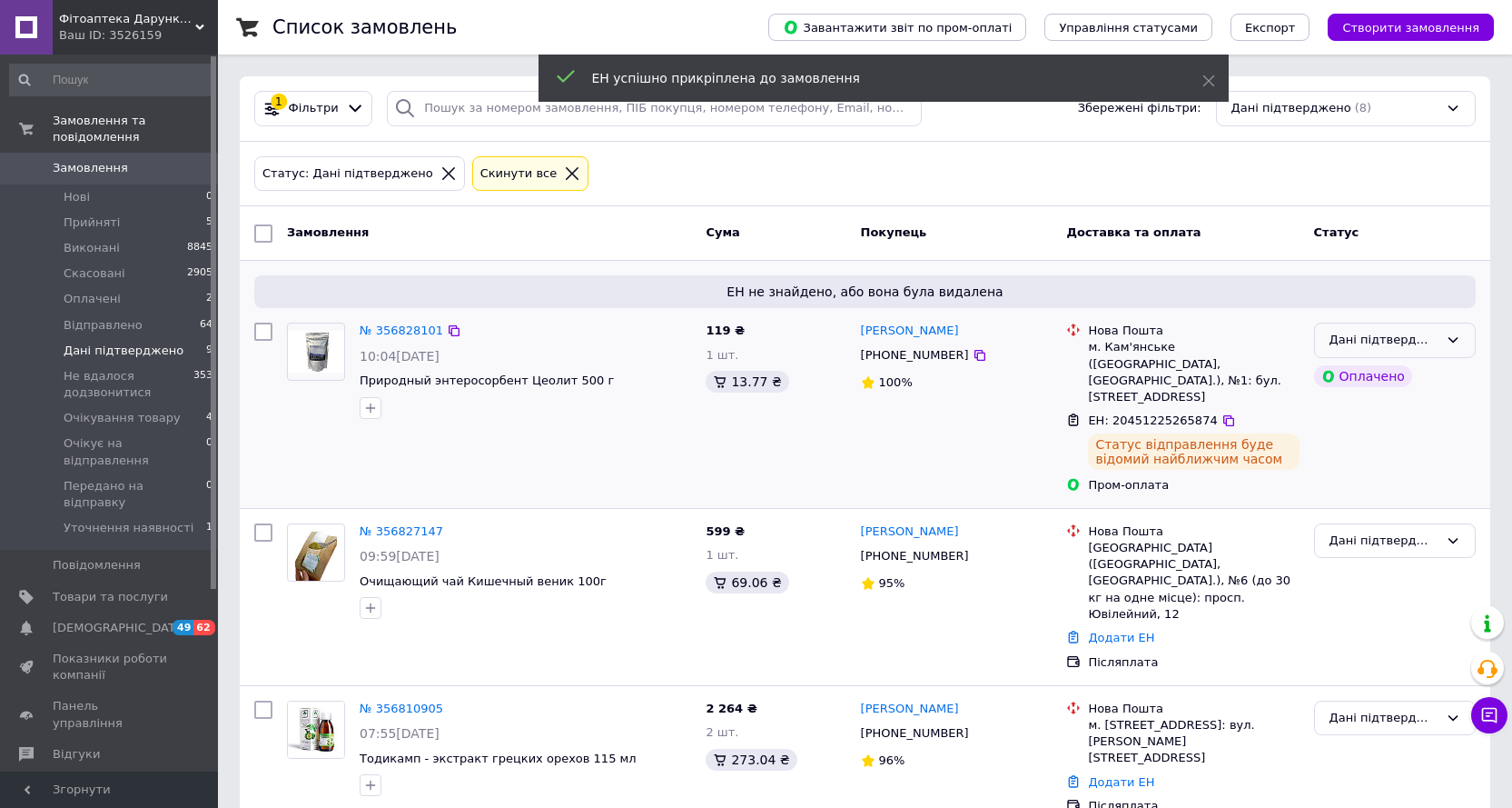
click at [1458, 340] on icon at bounding box center [1452, 340] width 14 height 14
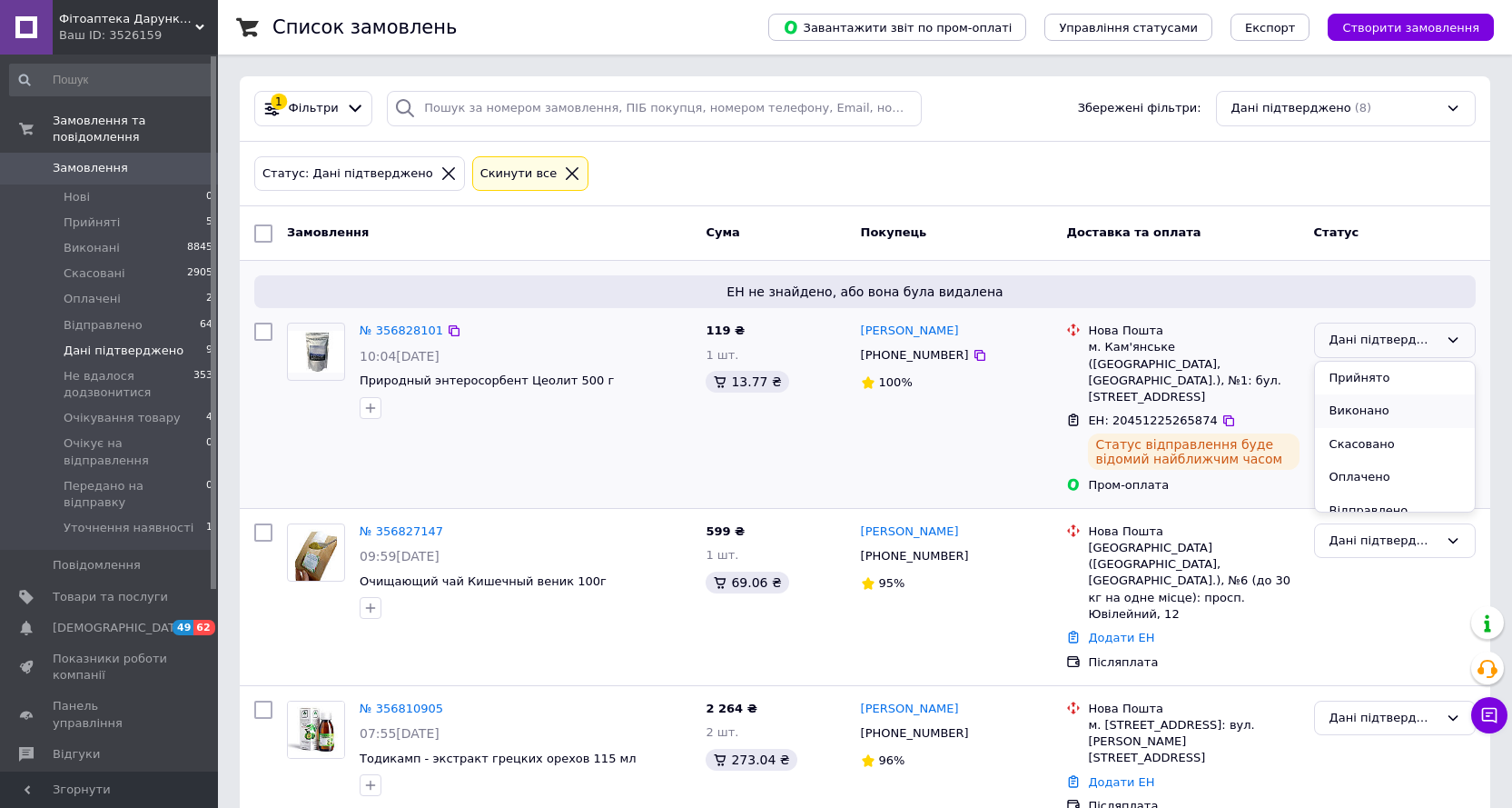
click at [1365, 414] on li "Виконано" at bounding box center [1395, 412] width 160 height 34
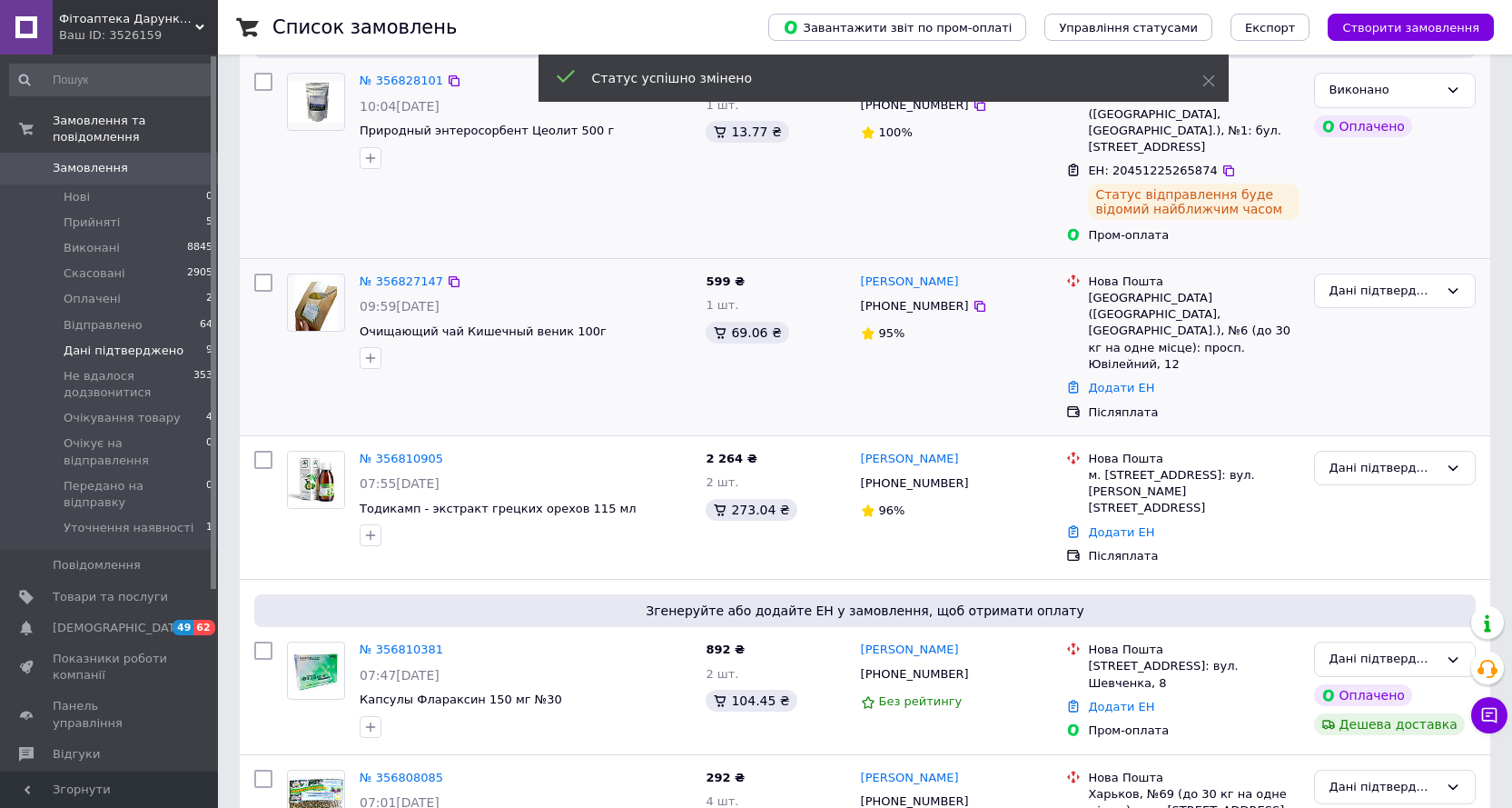
scroll to position [272, 0]
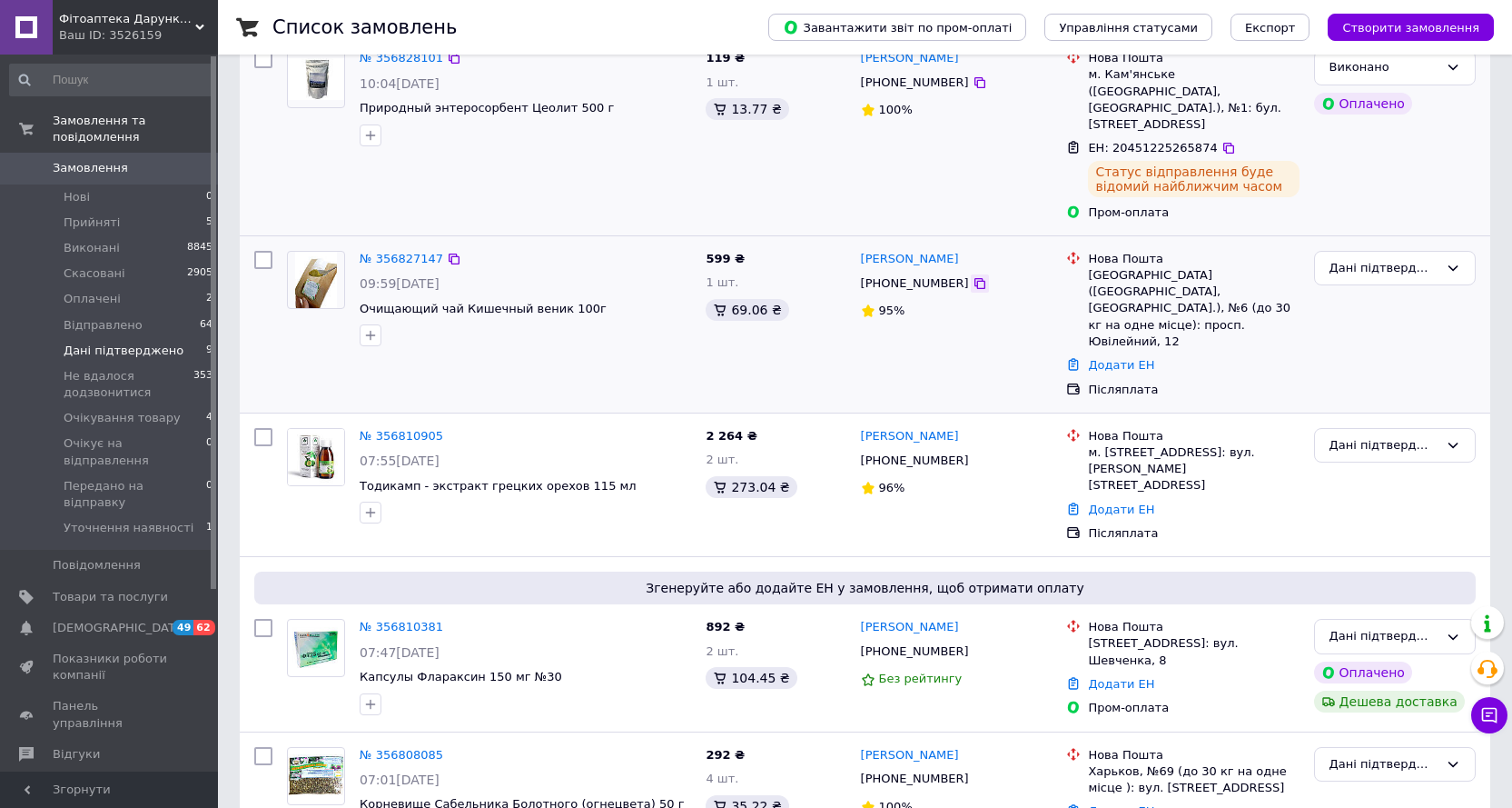
click at [973, 276] on icon at bounding box center [980, 283] width 14 height 14
drag, startPoint x: 1121, startPoint y: 321, endPoint x: 928, endPoint y: 117, distance: 280.8
click at [1121, 358] on link "Додати ЕН" at bounding box center [1121, 364] width 66 height 13
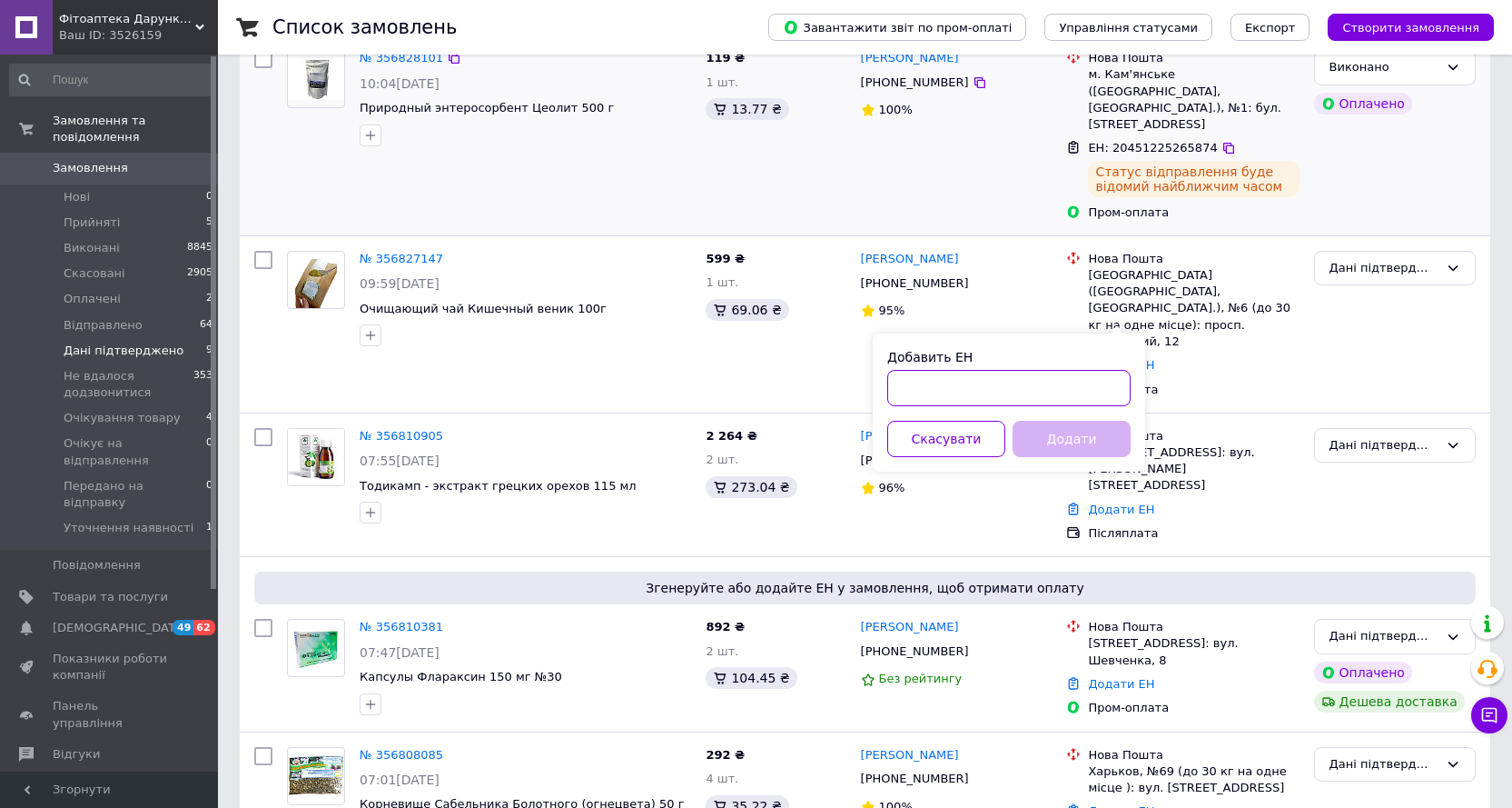
click at [1022, 386] on input "Добавить ЕН" at bounding box center [1008, 388] width 243 height 36
paste input "20451225076826"
type input "20451225076826"
click at [1064, 442] on button "Додати" at bounding box center [1071, 439] width 118 height 36
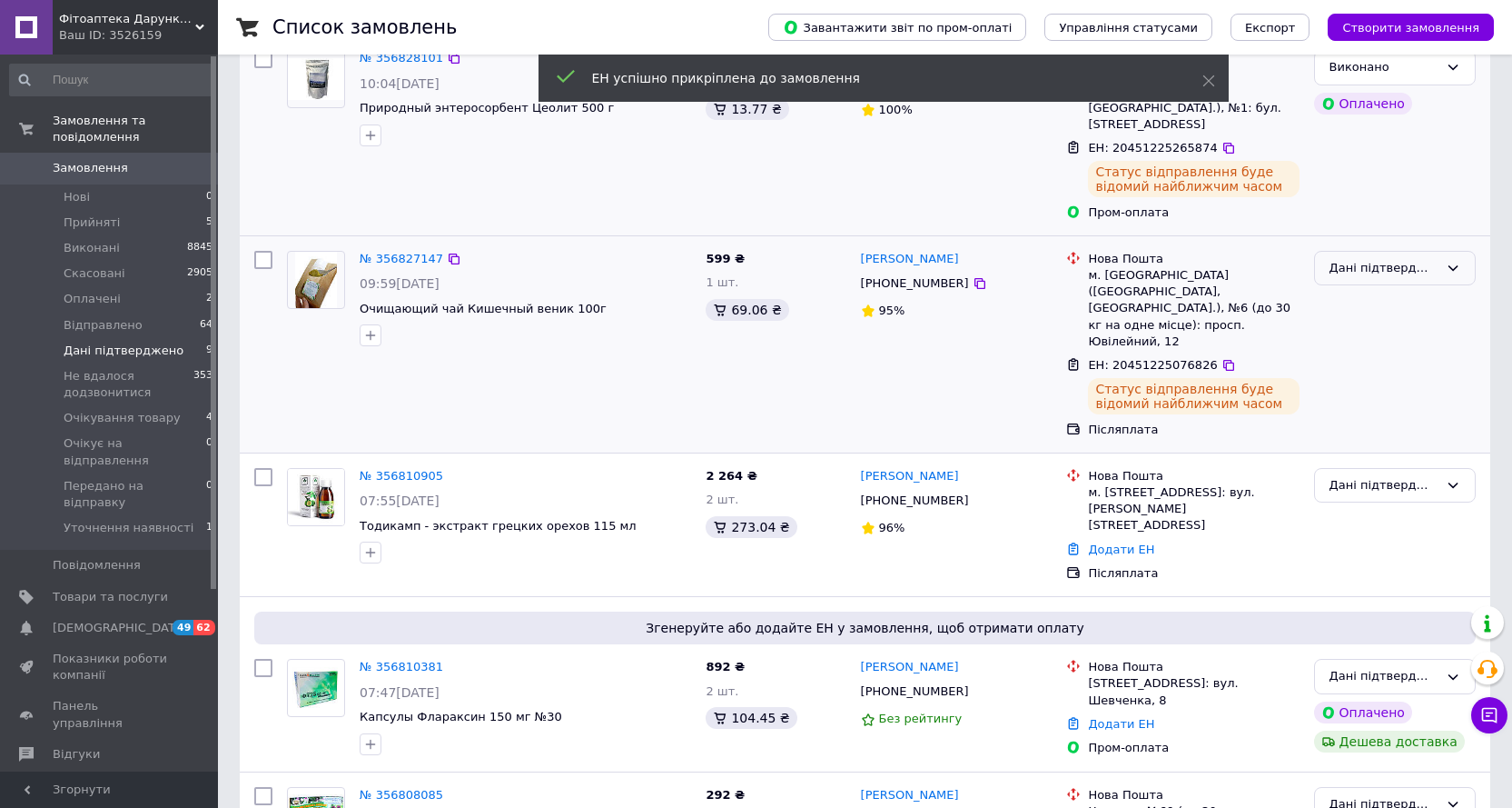
click at [1452, 261] on icon at bounding box center [1452, 268] width 14 height 14
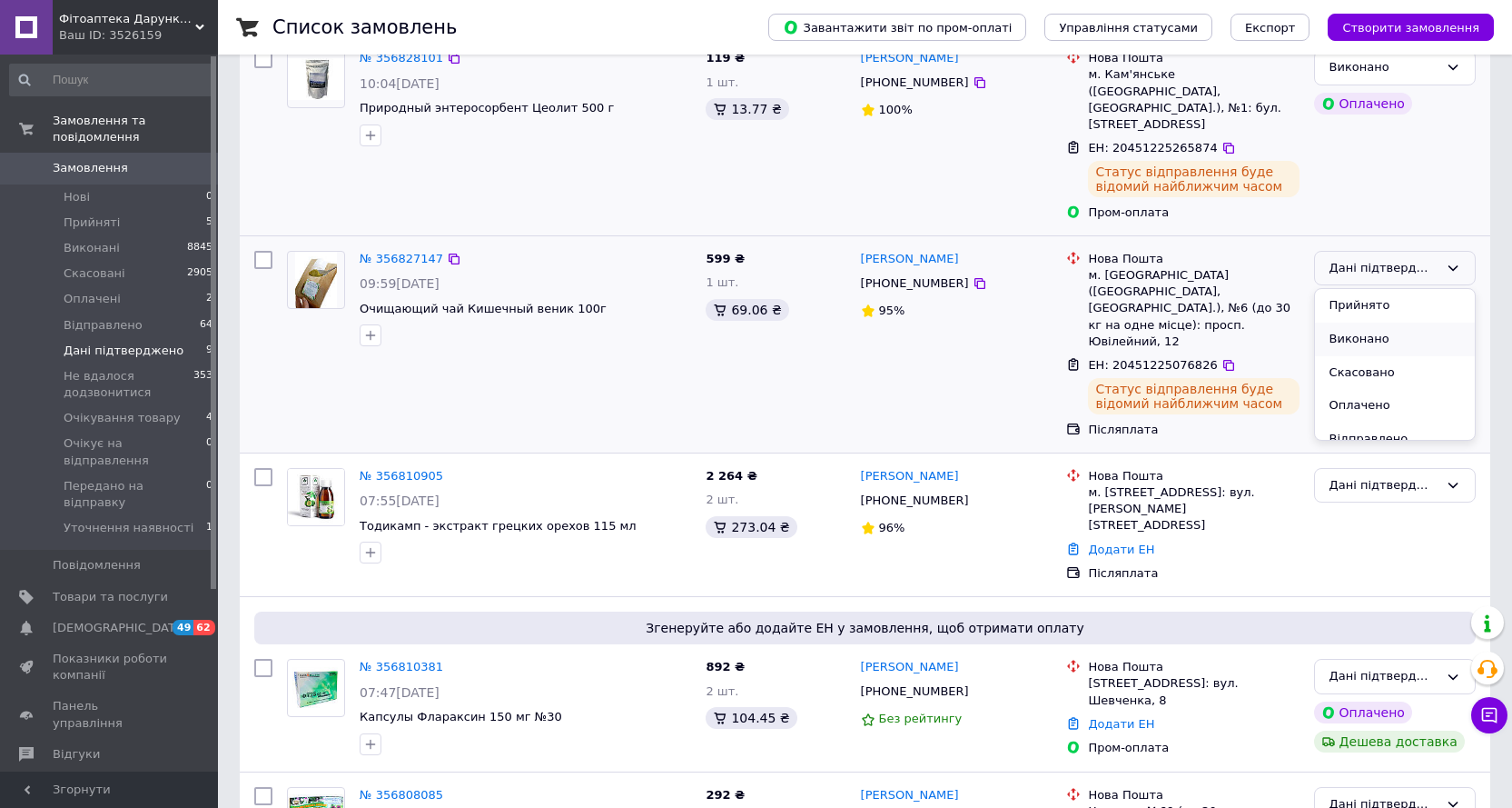
click at [1354, 323] on li "Виконано" at bounding box center [1395, 340] width 160 height 34
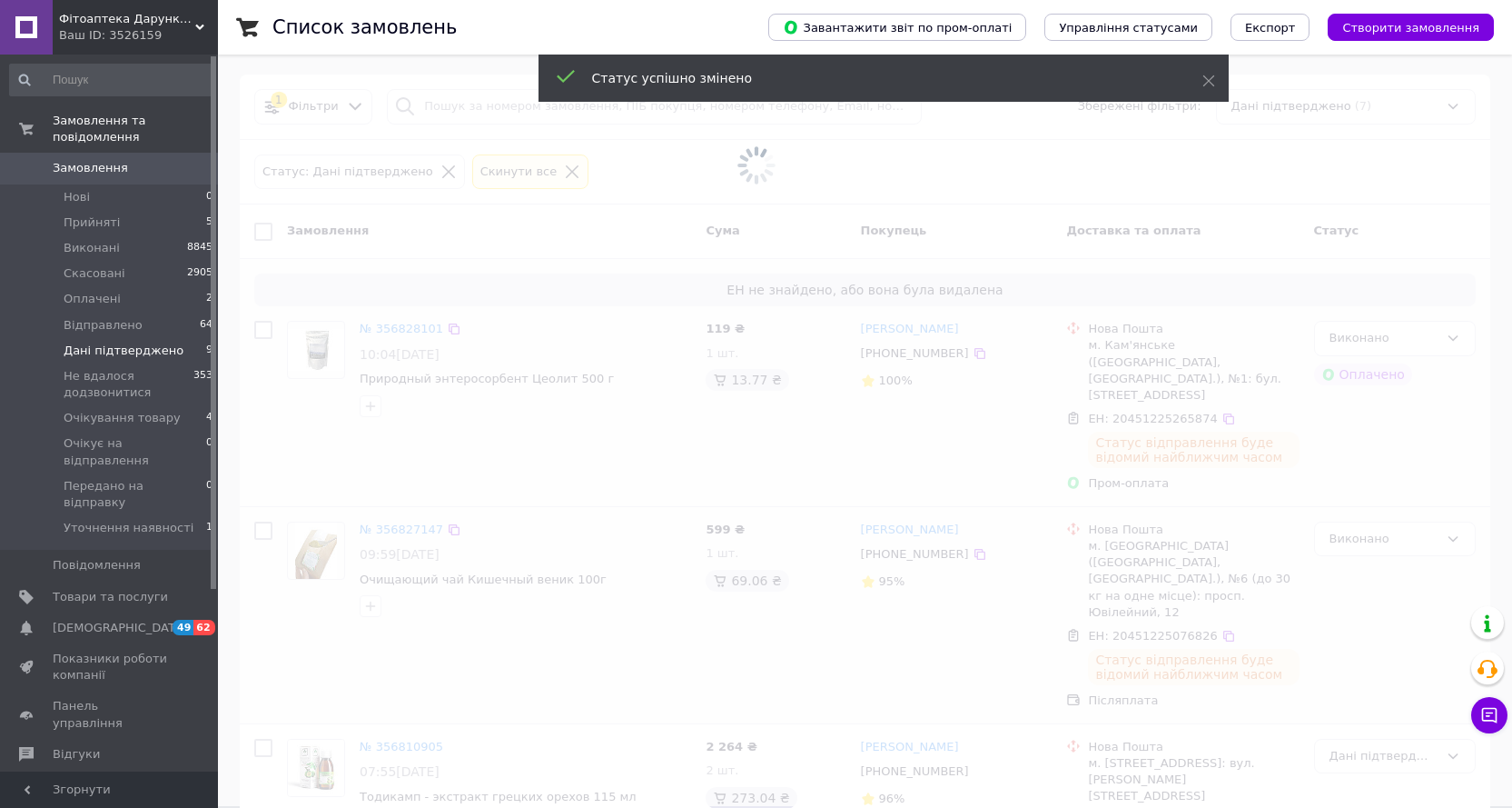
scroll to position [0, 0]
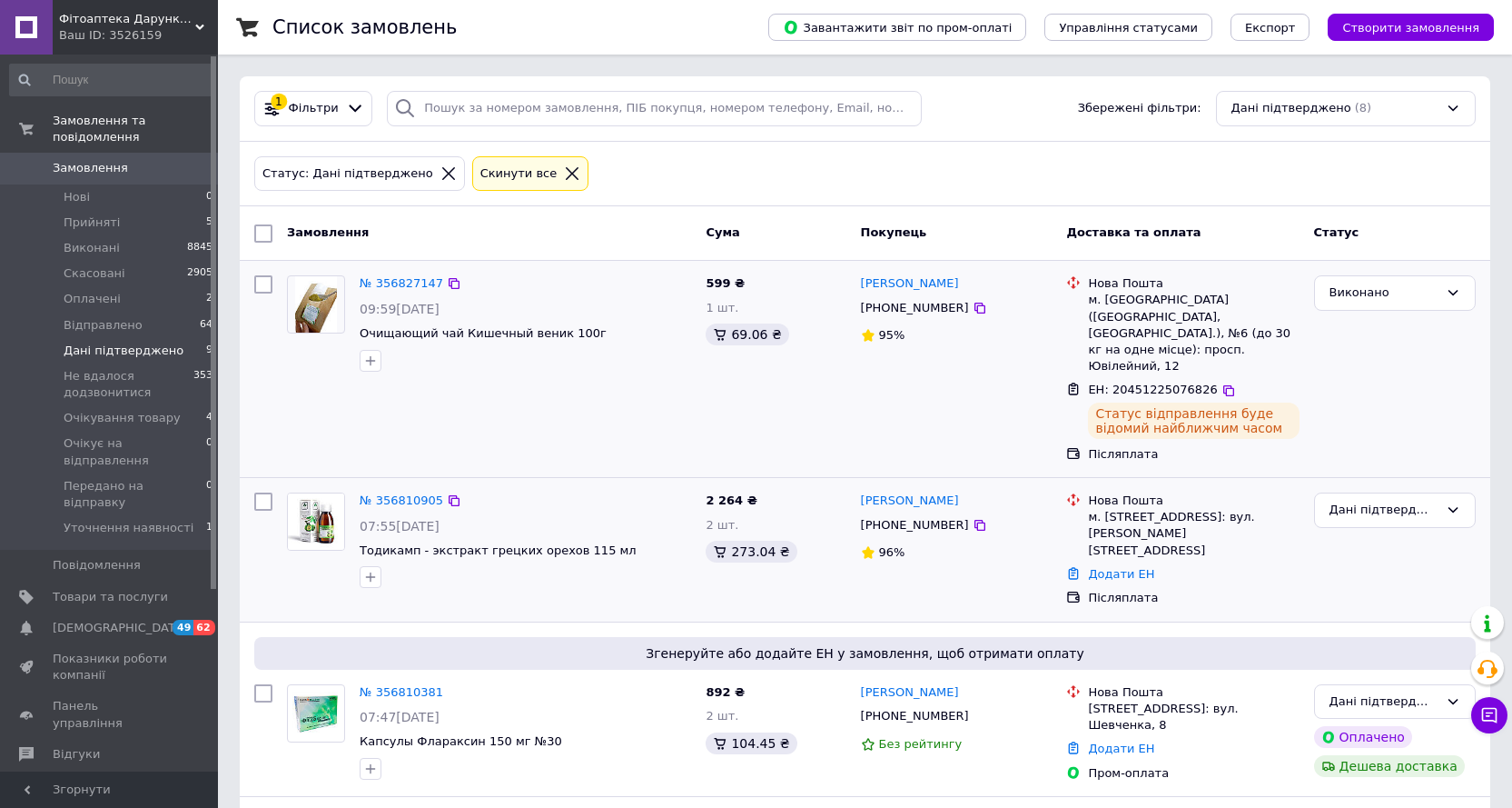
click at [973, 518] on icon at bounding box center [980, 524] width 14 height 14
click at [1104, 567] on link "Додати ЕН" at bounding box center [1121, 573] width 66 height 13
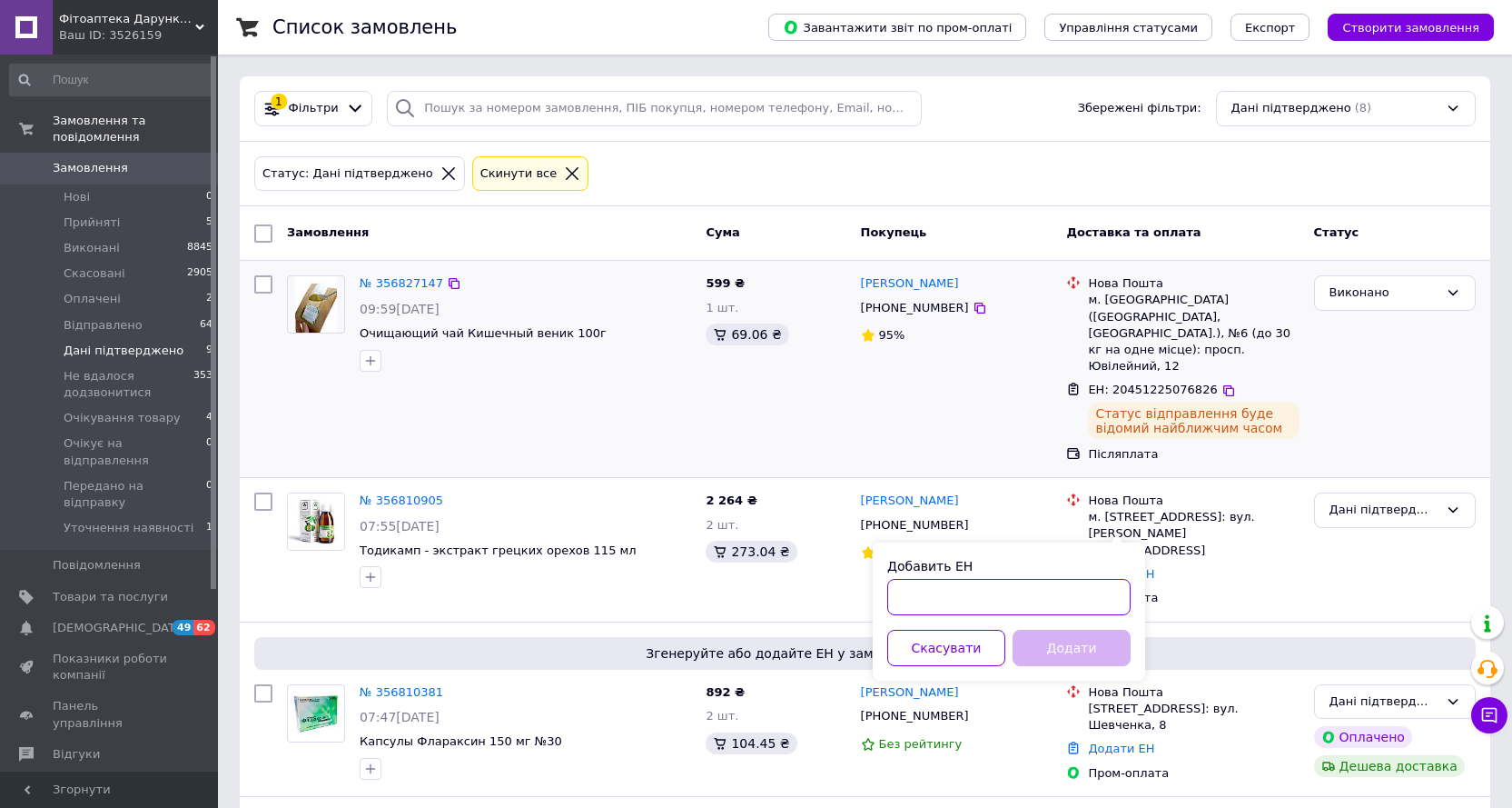
click at [951, 589] on input "Добавить ЕН" at bounding box center [1008, 597] width 243 height 36
paste input "20451225071136"
type input "20451225071136"
click at [1032, 650] on button "Додати" at bounding box center [1071, 648] width 118 height 36
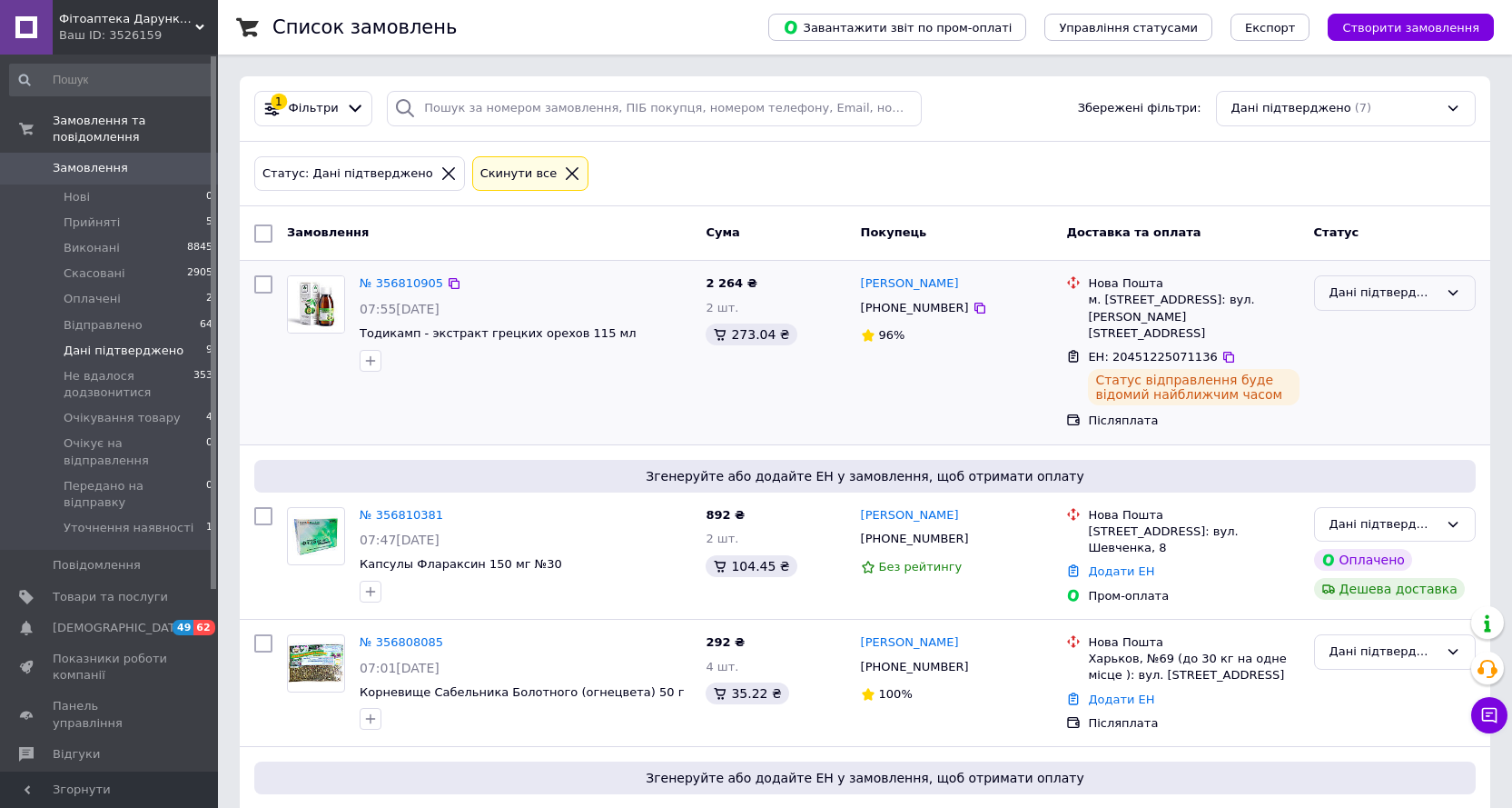
click at [1452, 295] on icon at bounding box center [1452, 292] width 14 height 14
click at [1347, 373] on li "Виконано" at bounding box center [1395, 364] width 160 height 34
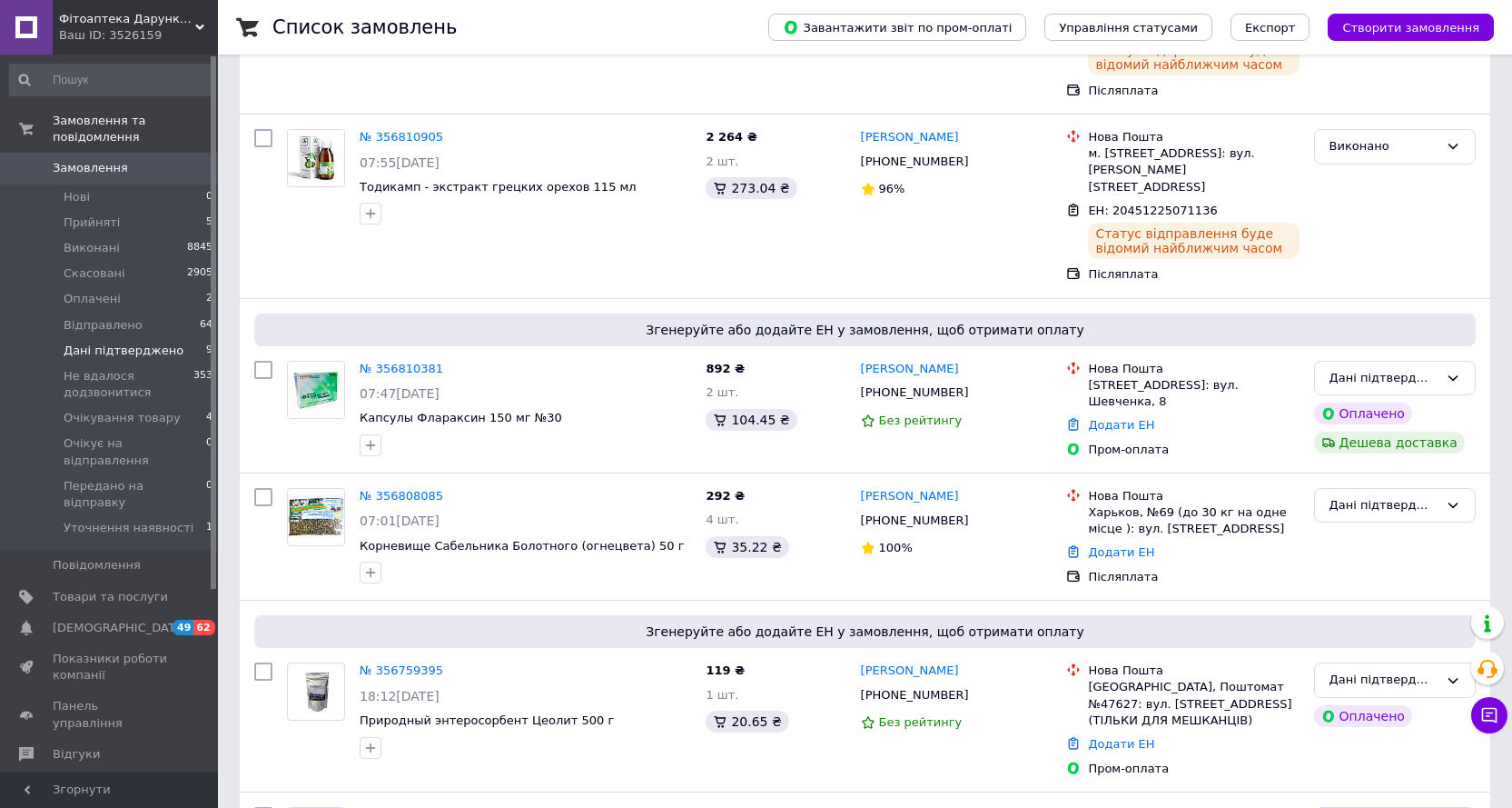
scroll to position [454, 0]
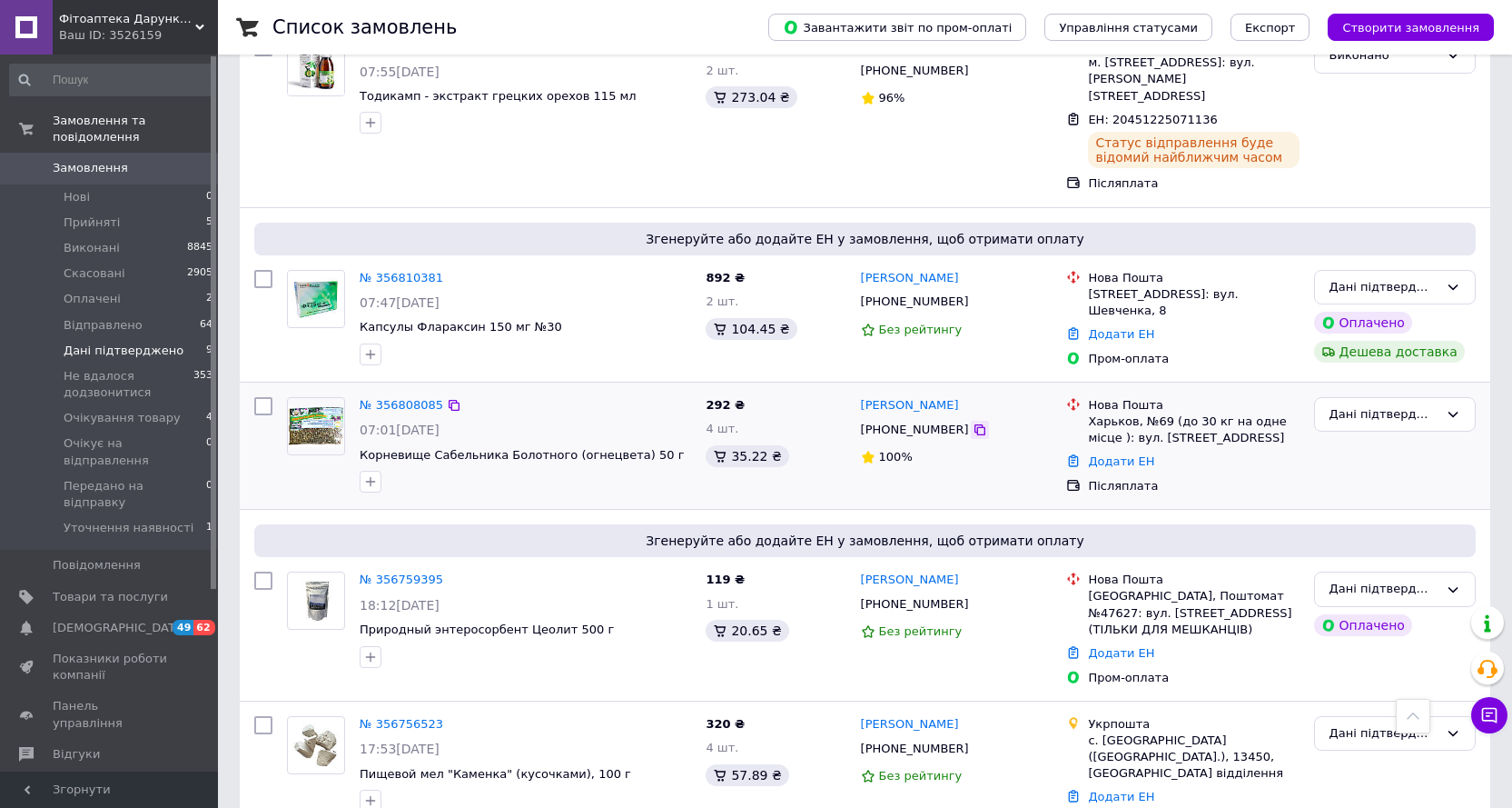
click at [973, 423] on icon at bounding box center [980, 430] width 14 height 14
click at [1103, 454] on link "Додати ЕН" at bounding box center [1121, 461] width 66 height 13
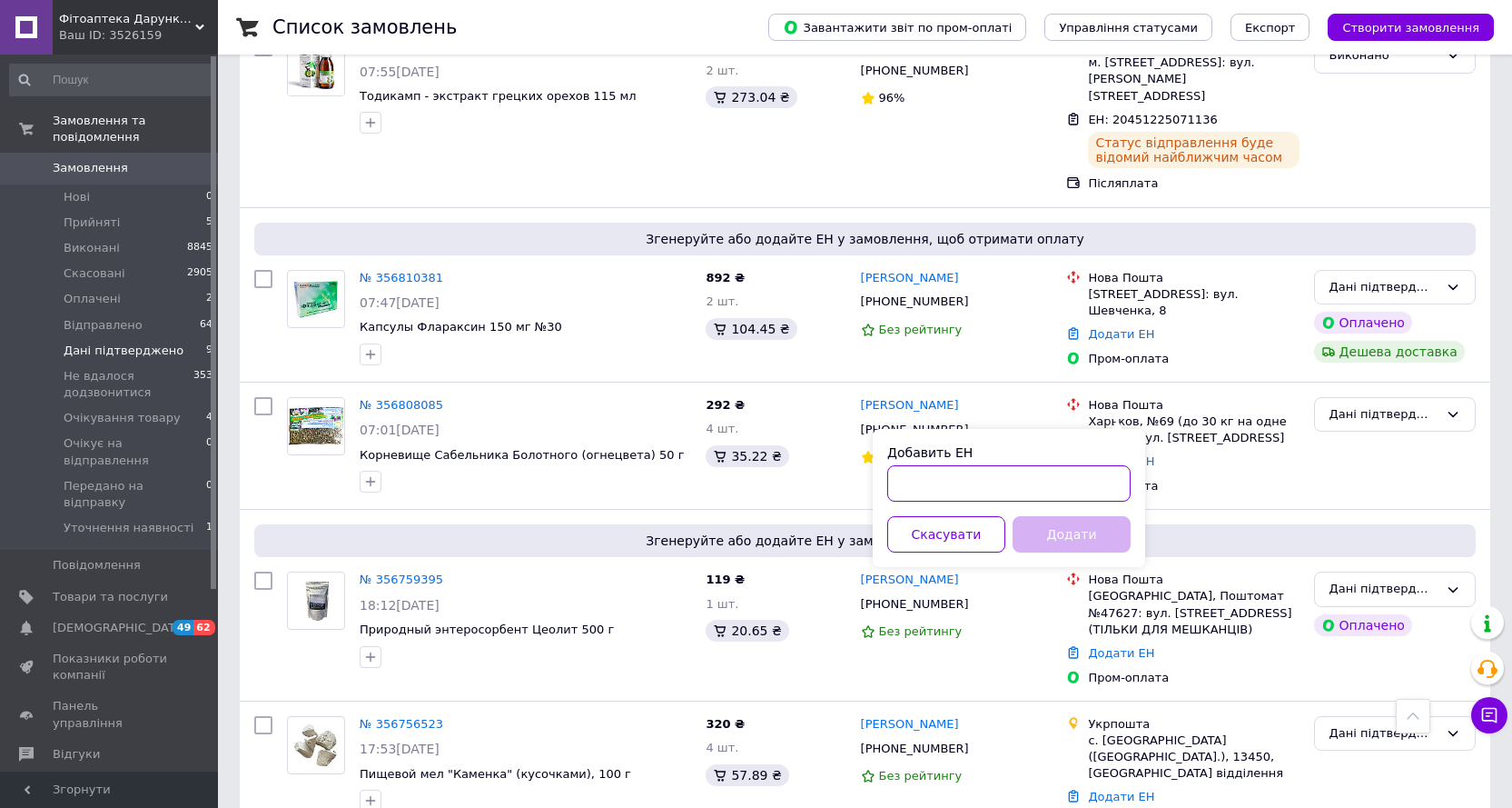
click at [936, 484] on input "Добавить ЕН" at bounding box center [1008, 483] width 243 height 36
paste input "20451225072568"
type input "20451225072568"
click at [1056, 546] on button "Додати" at bounding box center [1071, 535] width 118 height 36
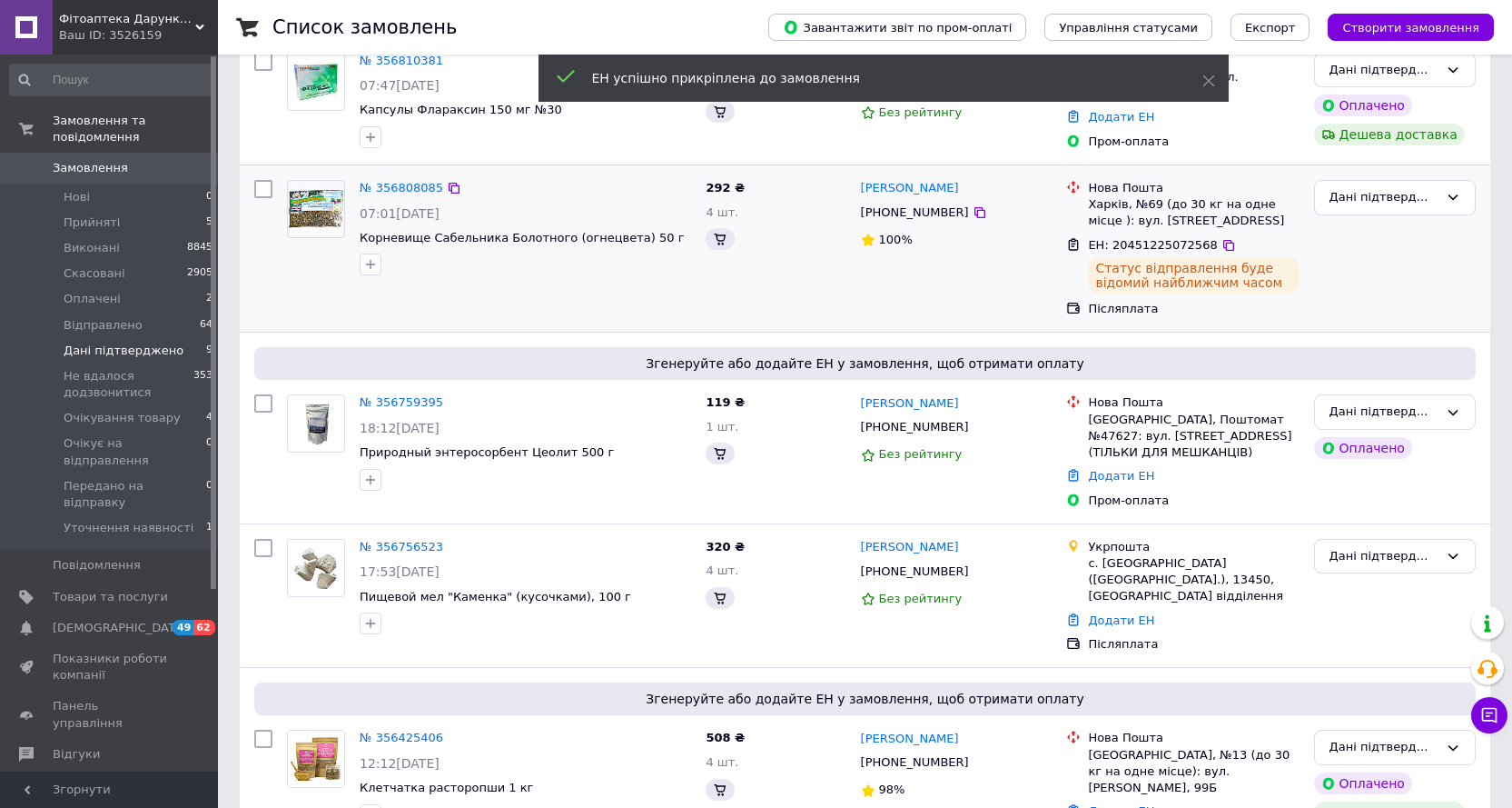
scroll to position [270, 0]
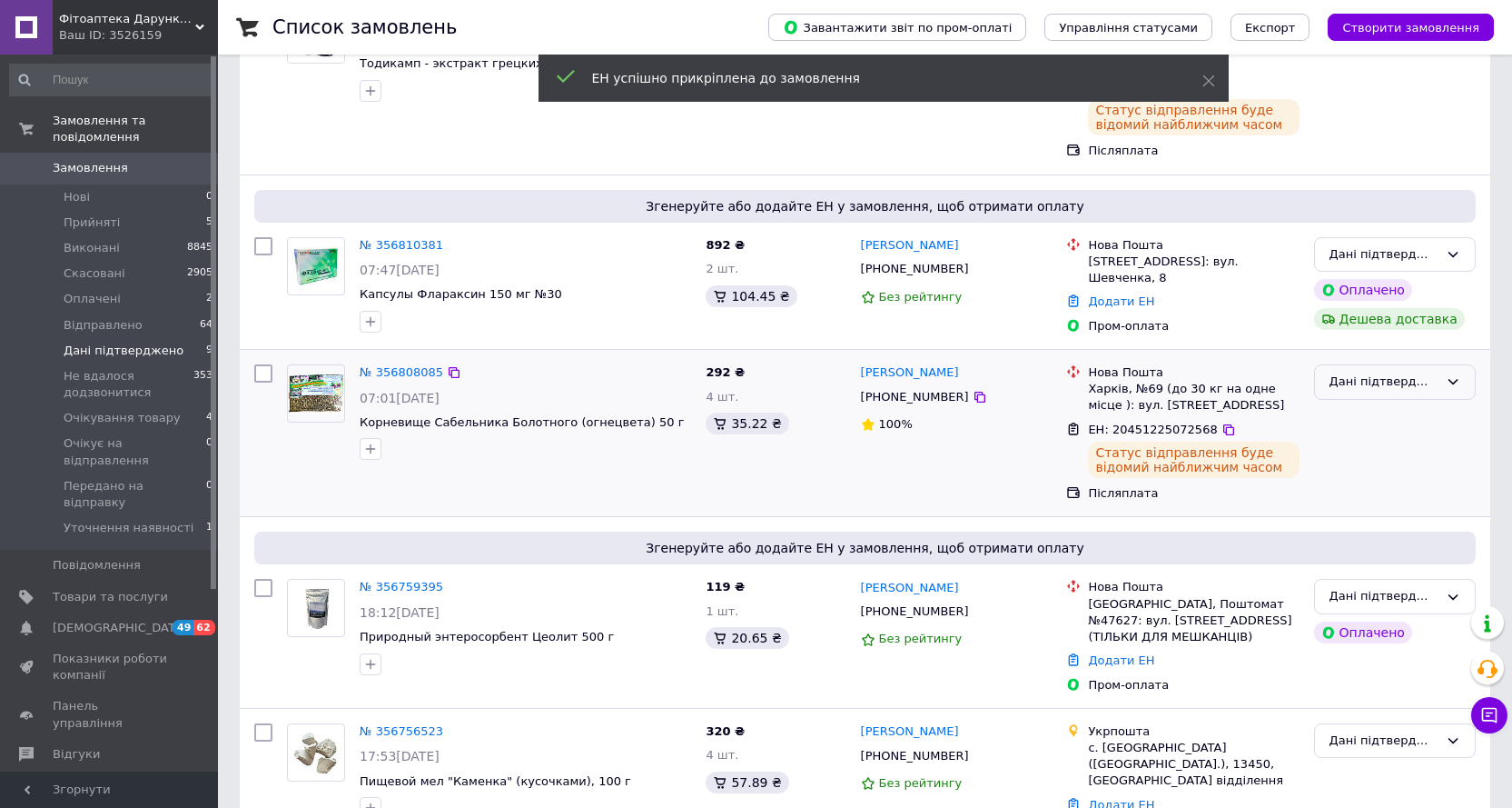
click at [1460, 364] on div "Дані підтверджено" at bounding box center [1395, 381] width 162 height 35
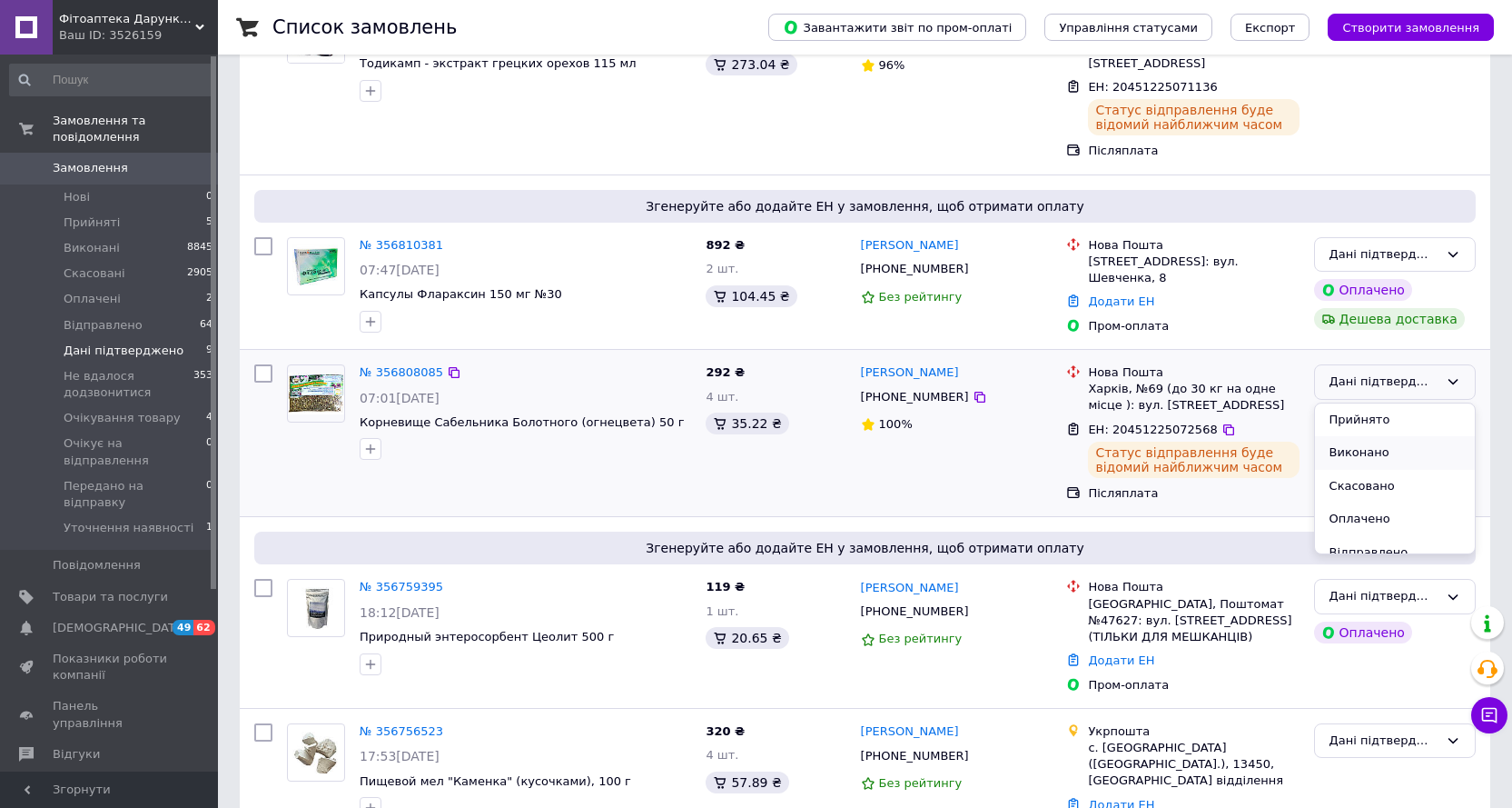
click at [1343, 436] on li "Виконано" at bounding box center [1395, 453] width 160 height 34
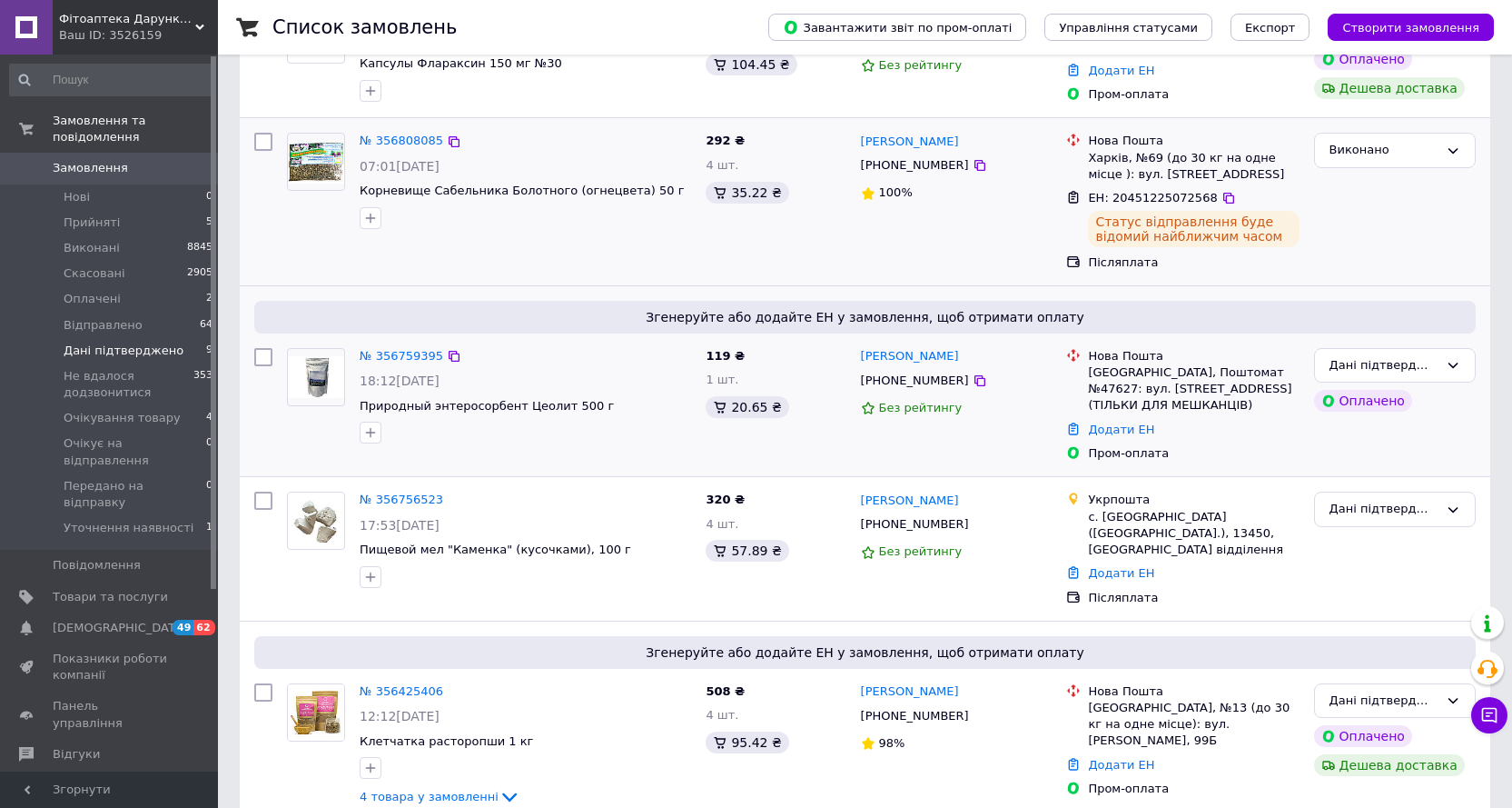
scroll to position [335, 0]
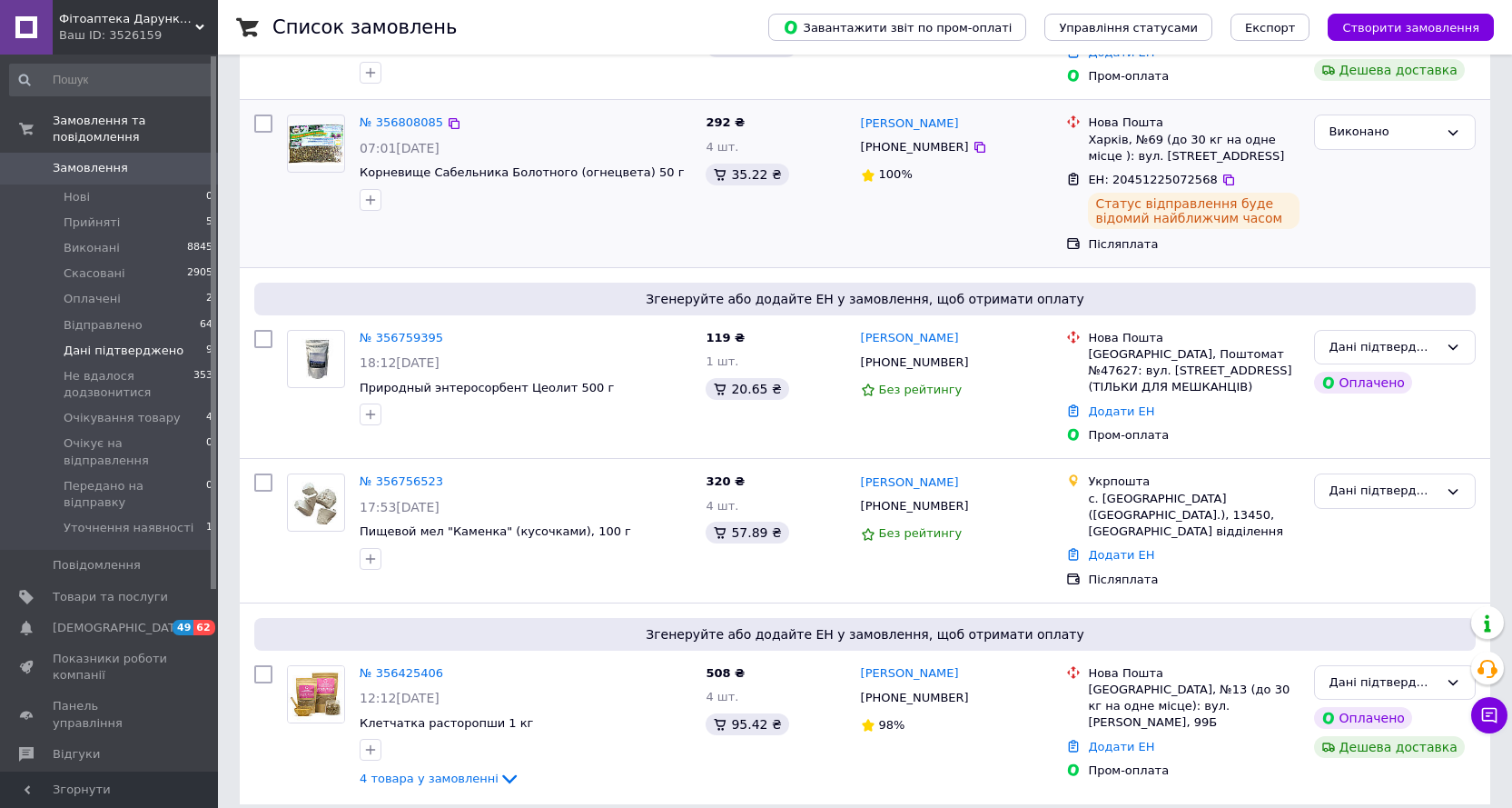
drag, startPoint x: 953, startPoint y: 363, endPoint x: 1127, endPoint y: 121, distance: 298.1
click at [973, 365] on icon at bounding box center [980, 362] width 14 height 14
click at [1116, 413] on link "Додати ЕН" at bounding box center [1121, 411] width 66 height 13
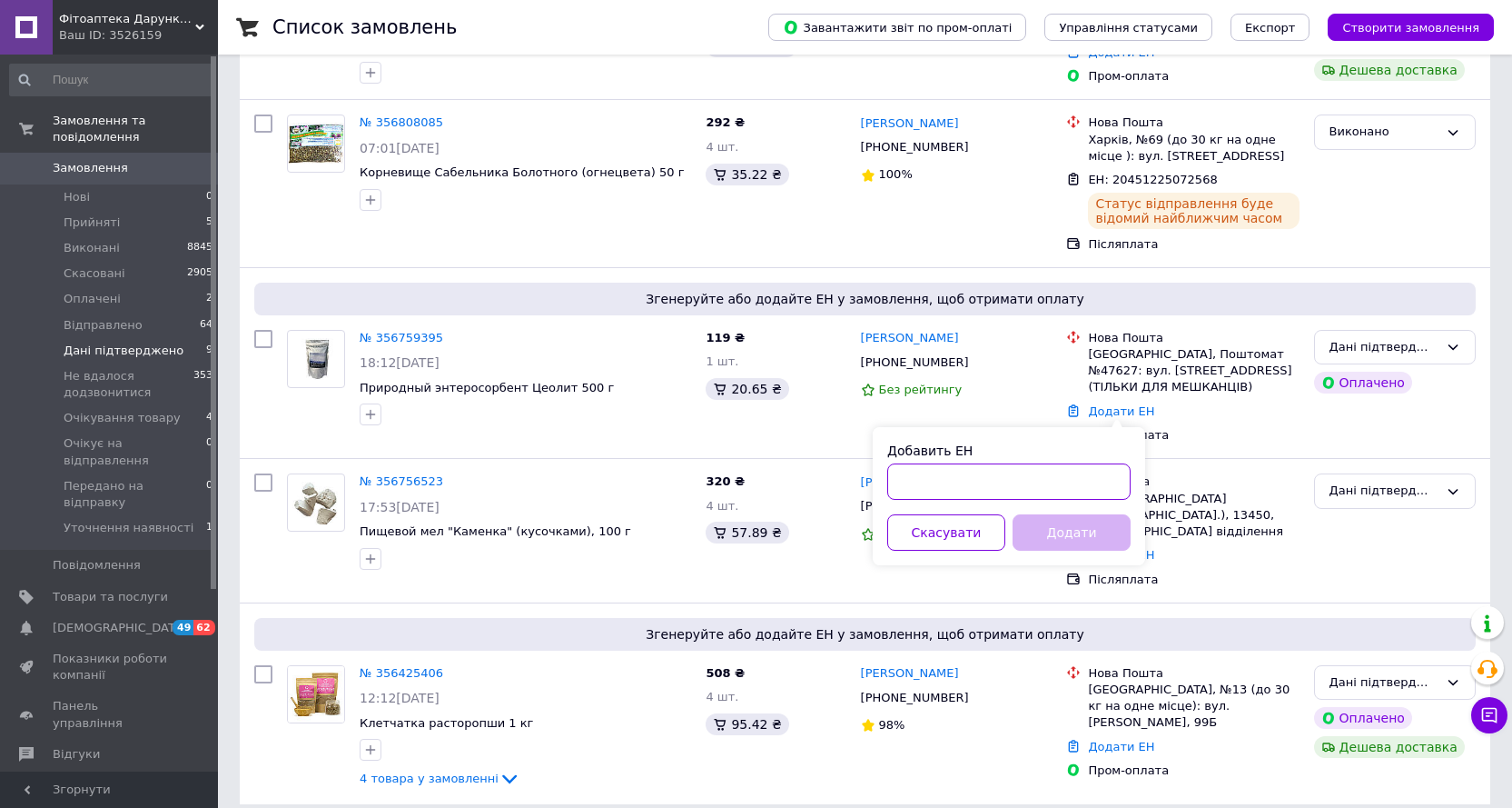
click at [995, 483] on input "Добавить ЕН" at bounding box center [1008, 482] width 243 height 36
paste input "20451225100728"
type input "20451225100728"
click at [1027, 537] on button "Додати" at bounding box center [1071, 533] width 118 height 36
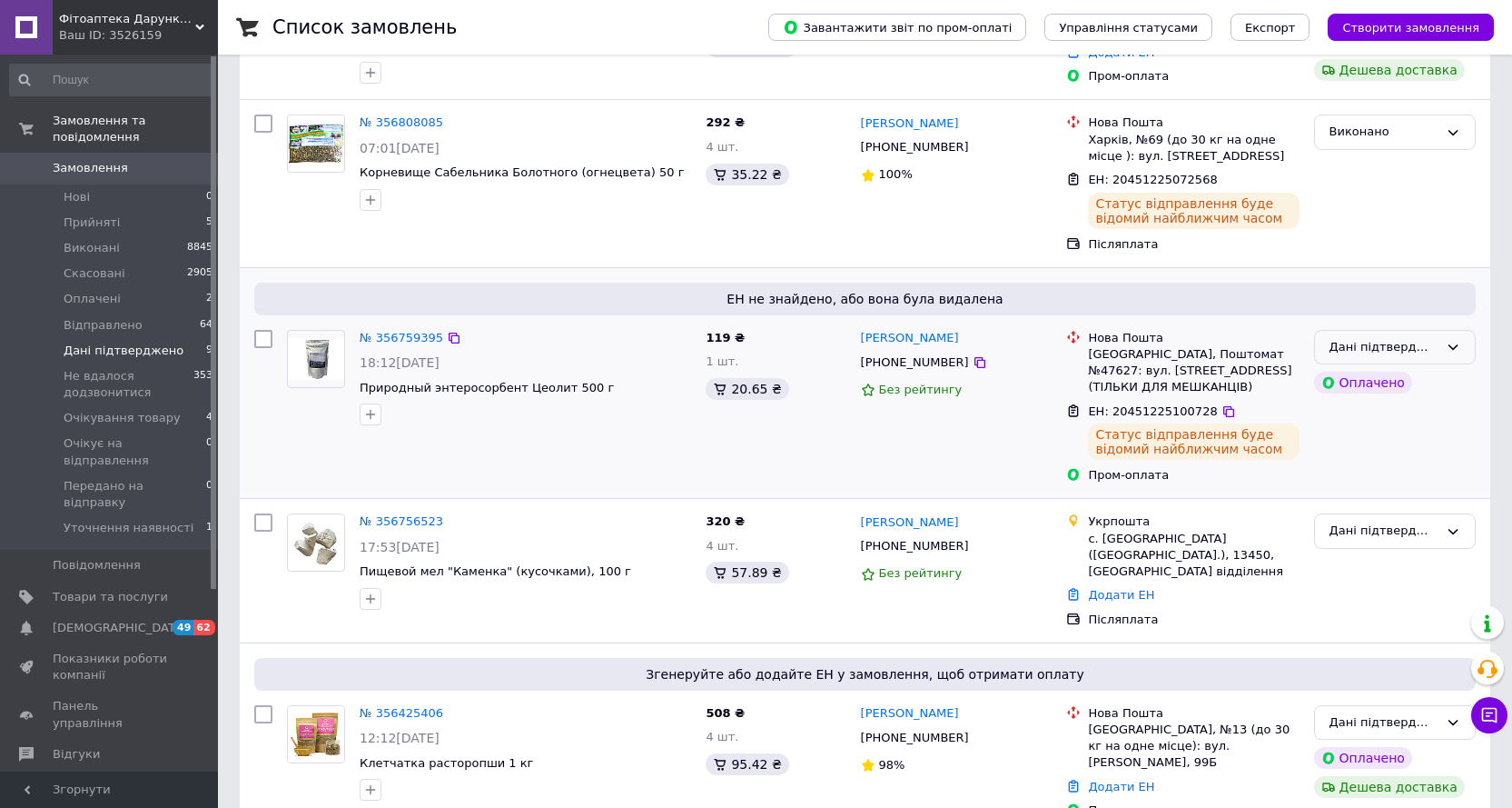
click at [1456, 342] on icon at bounding box center [1452, 346] width 14 height 14
click at [1357, 416] on li "Виконано" at bounding box center [1395, 419] width 160 height 34
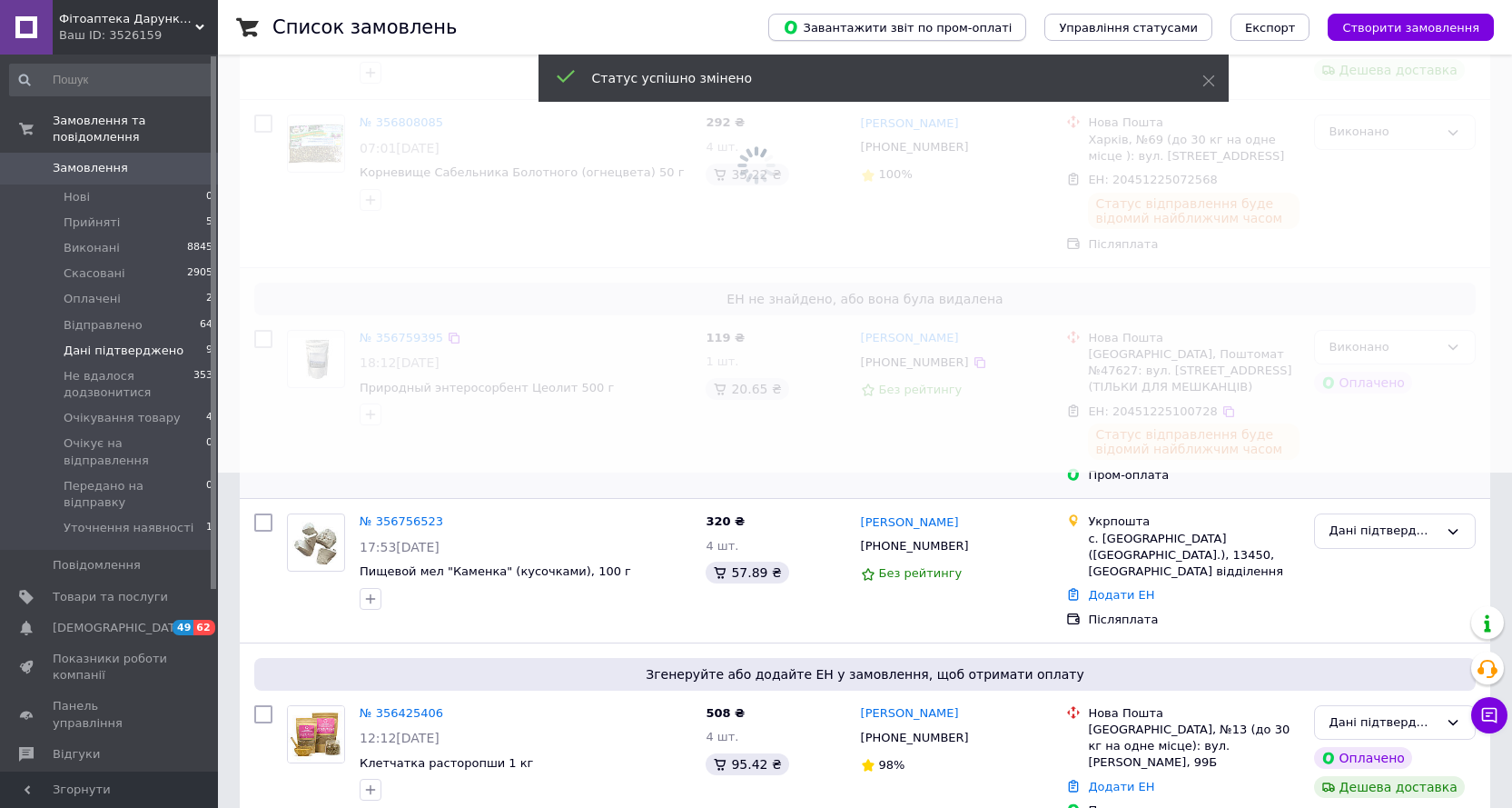
scroll to position [207, 0]
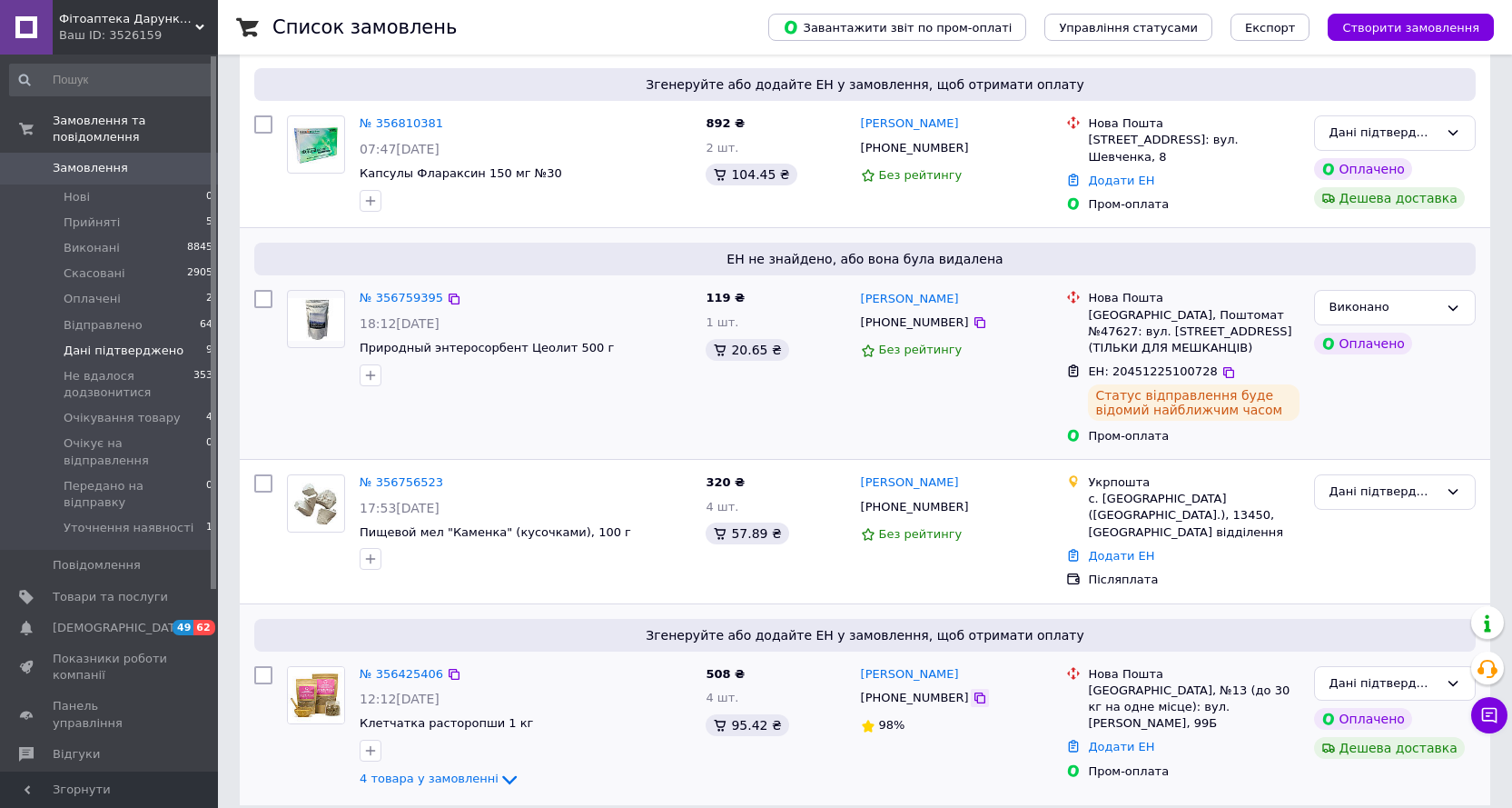
click at [973, 691] on icon at bounding box center [980, 697] width 14 height 14
click at [1111, 740] on link "Додати ЕН" at bounding box center [1121, 747] width 66 height 13
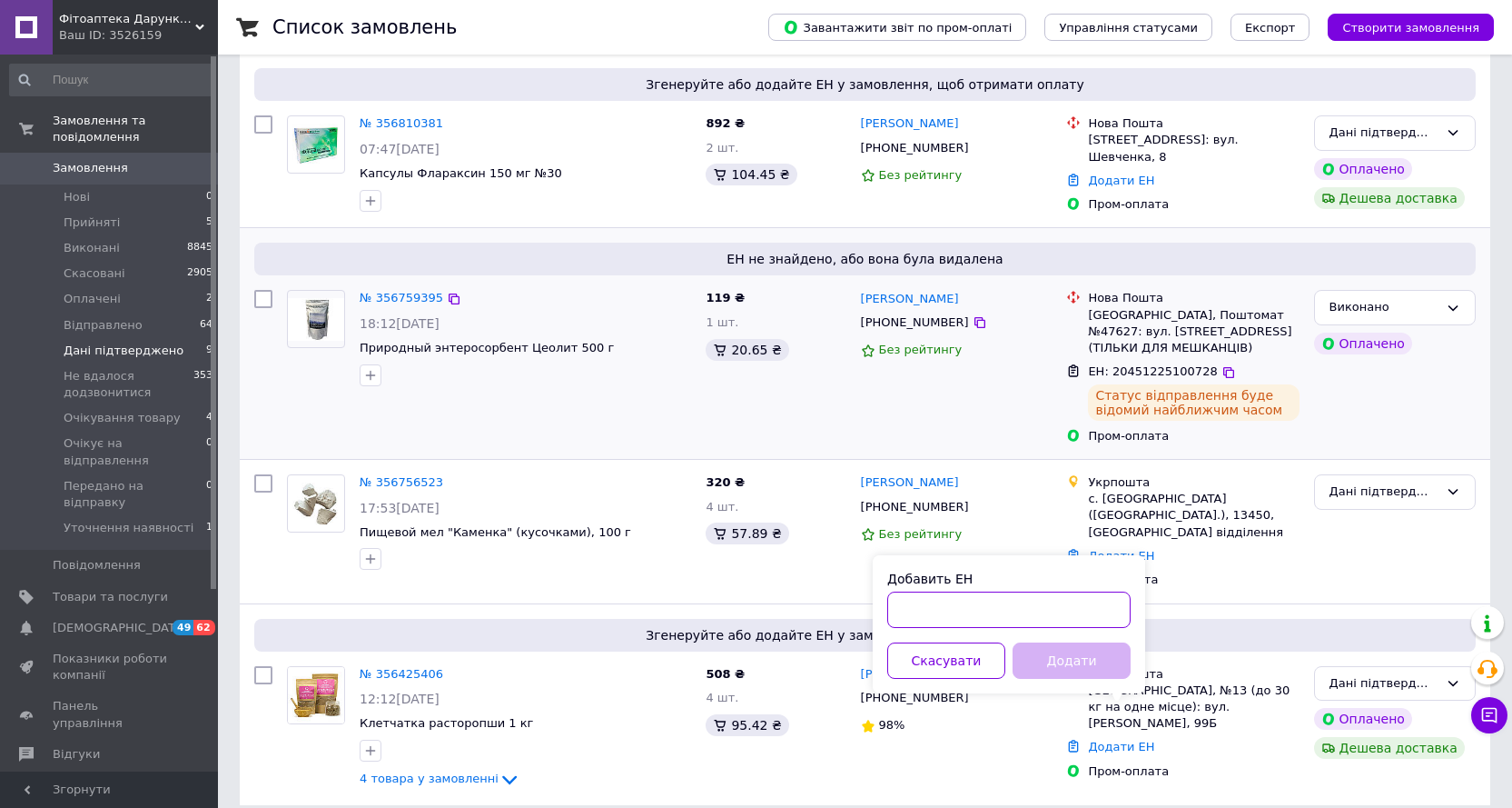
click at [940, 611] on input "Добавить ЕН" at bounding box center [1008, 609] width 243 height 36
paste input "20451225274457"
type input "20451225274457"
click at [1064, 668] on button "Додати" at bounding box center [1071, 660] width 118 height 36
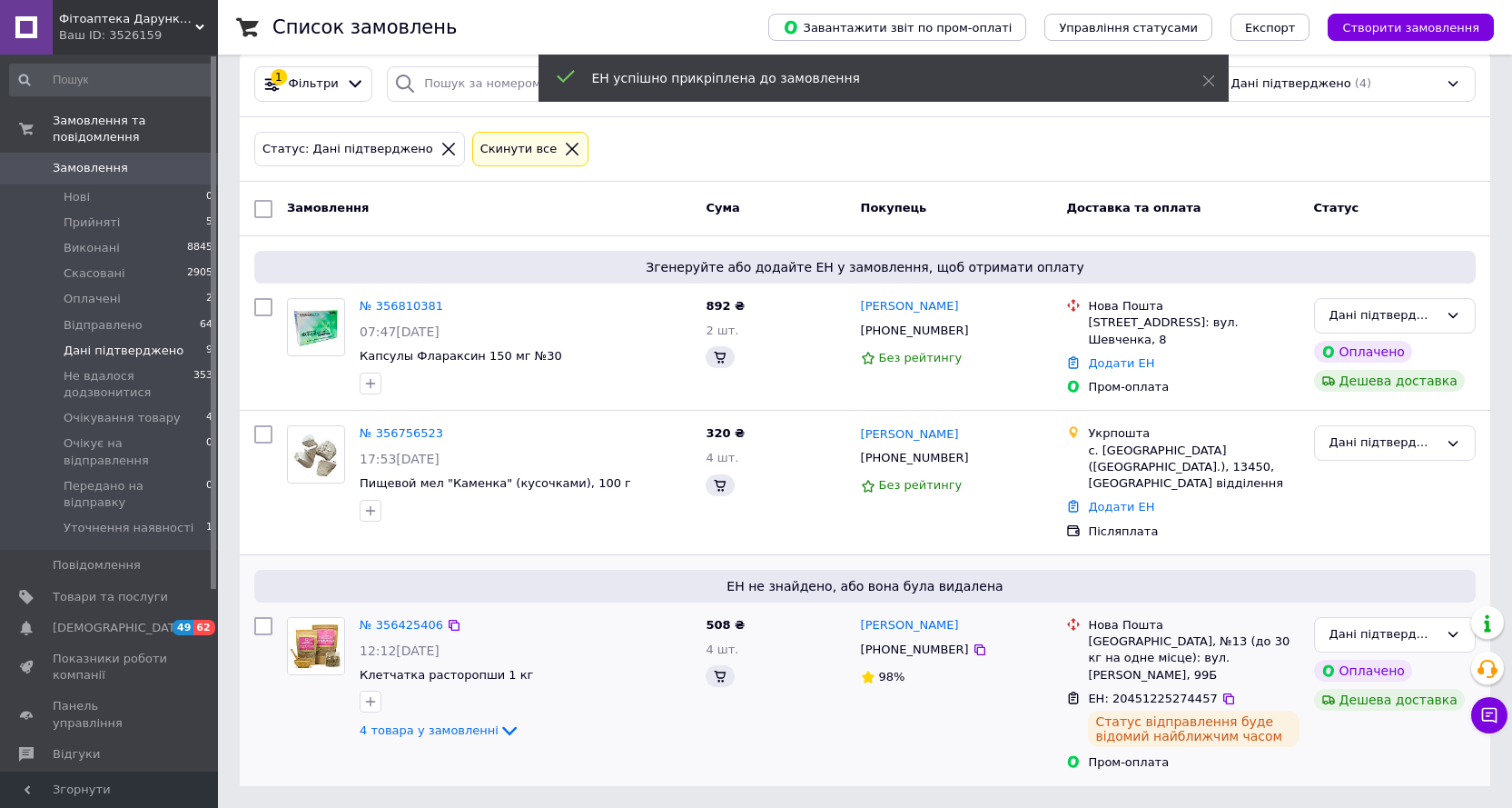
scroll to position [0, 0]
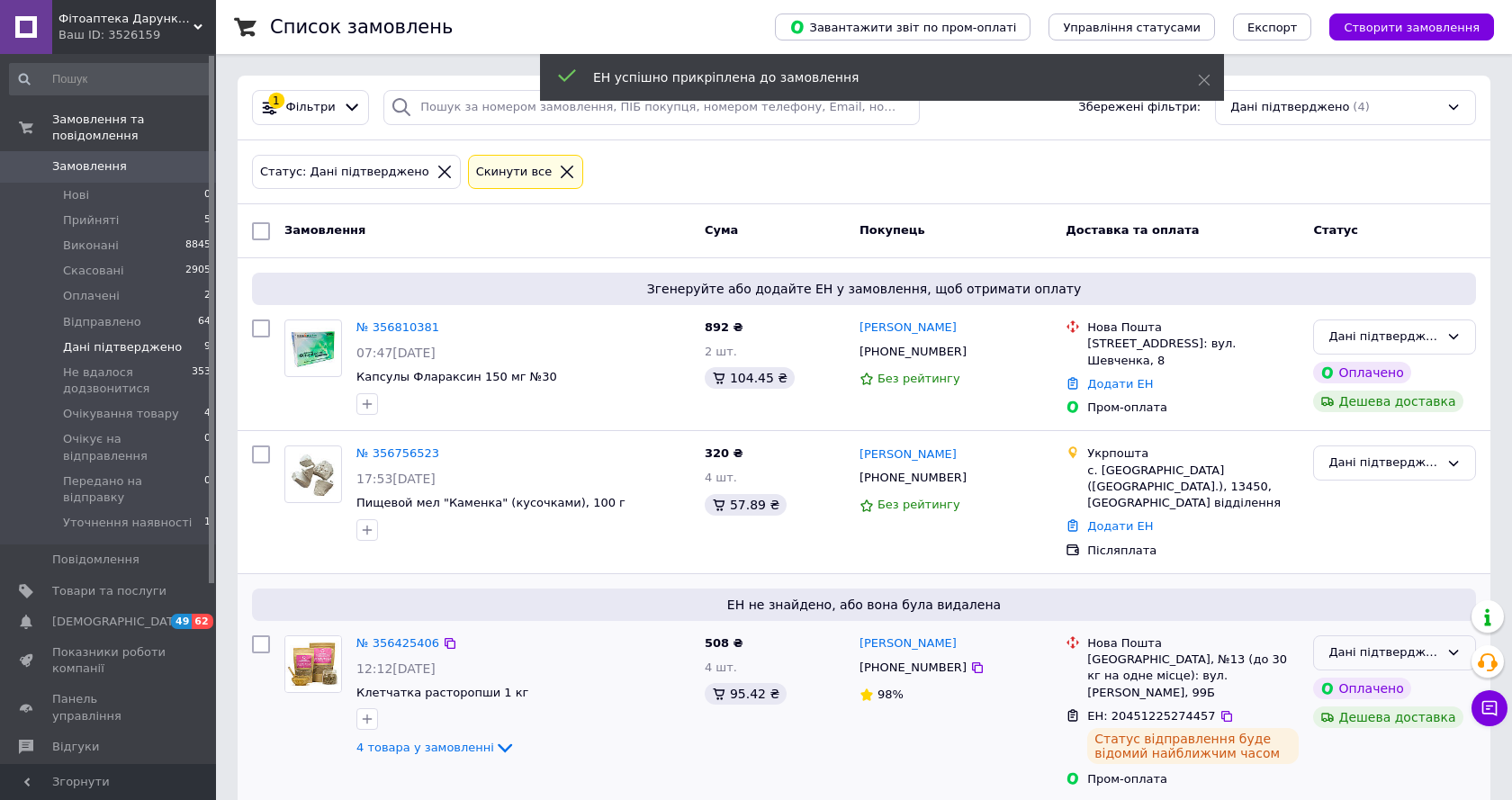
drag, startPoint x: 1448, startPoint y: 632, endPoint x: 1433, endPoint y: 633, distance: 15.0
click at [1448, 645] on icon at bounding box center [1453, 652] width 14 height 14
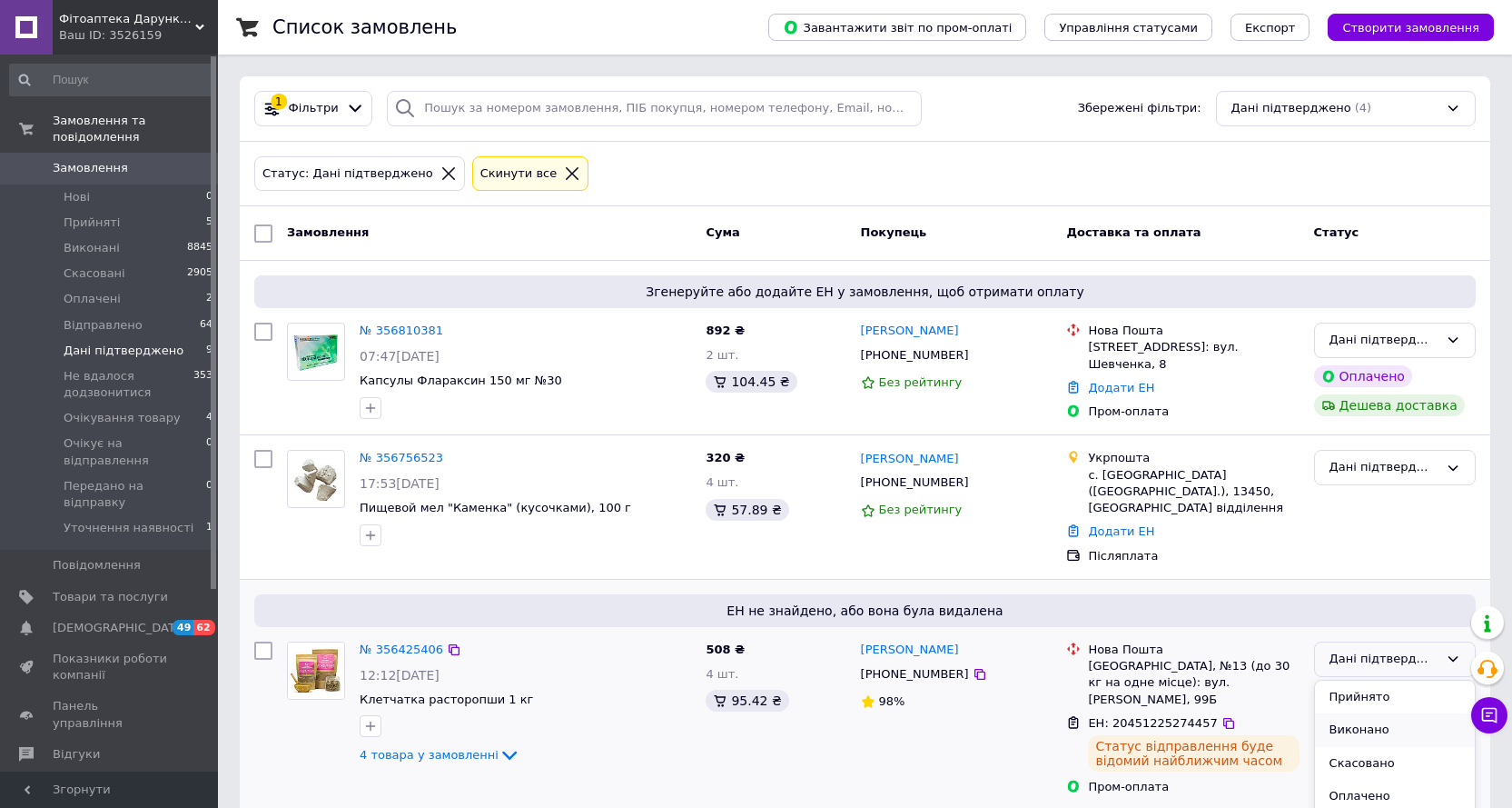
click at [1377, 713] on li "Виконано" at bounding box center [1395, 730] width 160 height 34
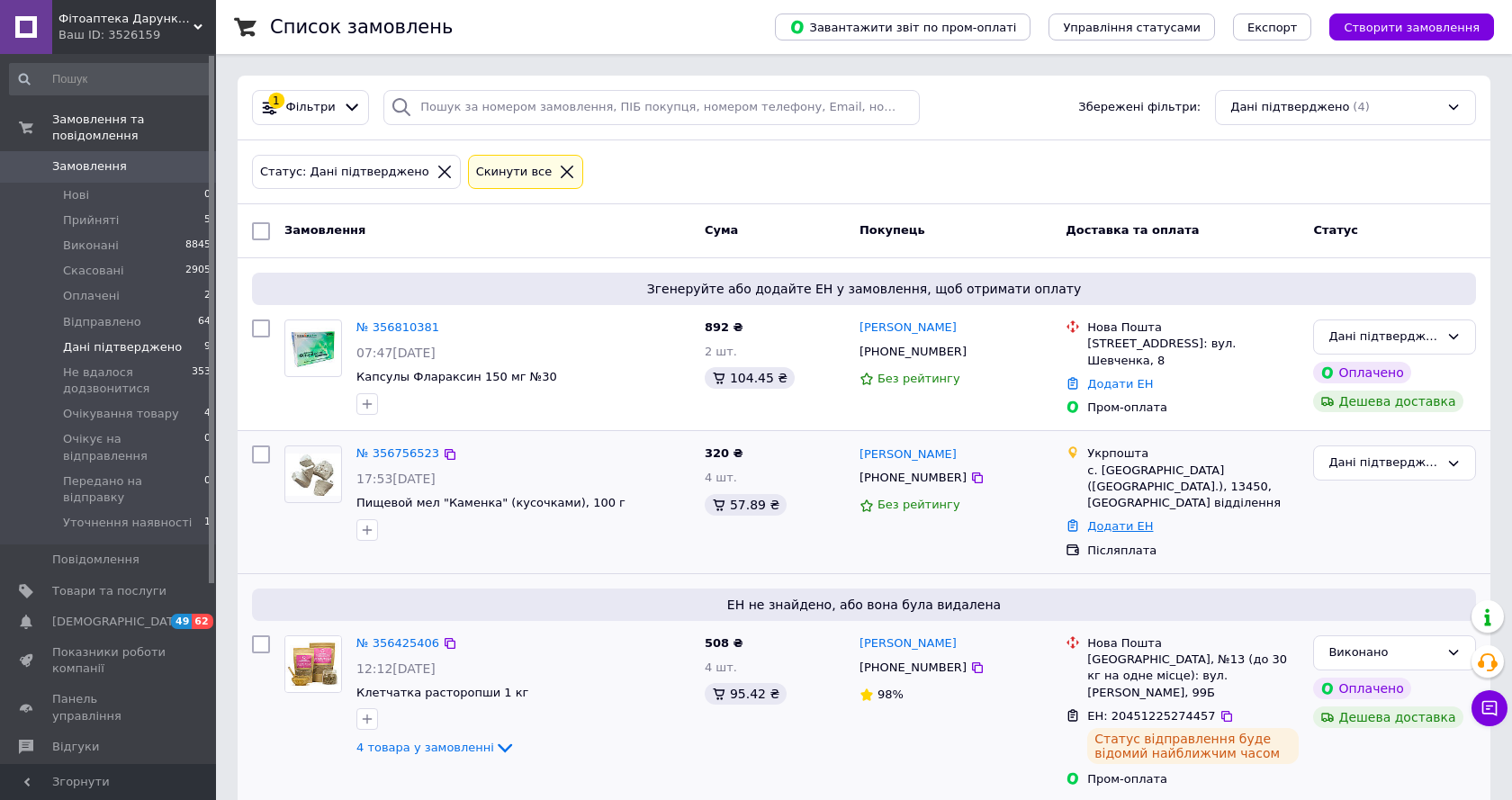
click at [1103, 519] on link "Додати ЕН" at bounding box center [1119, 526] width 66 height 13
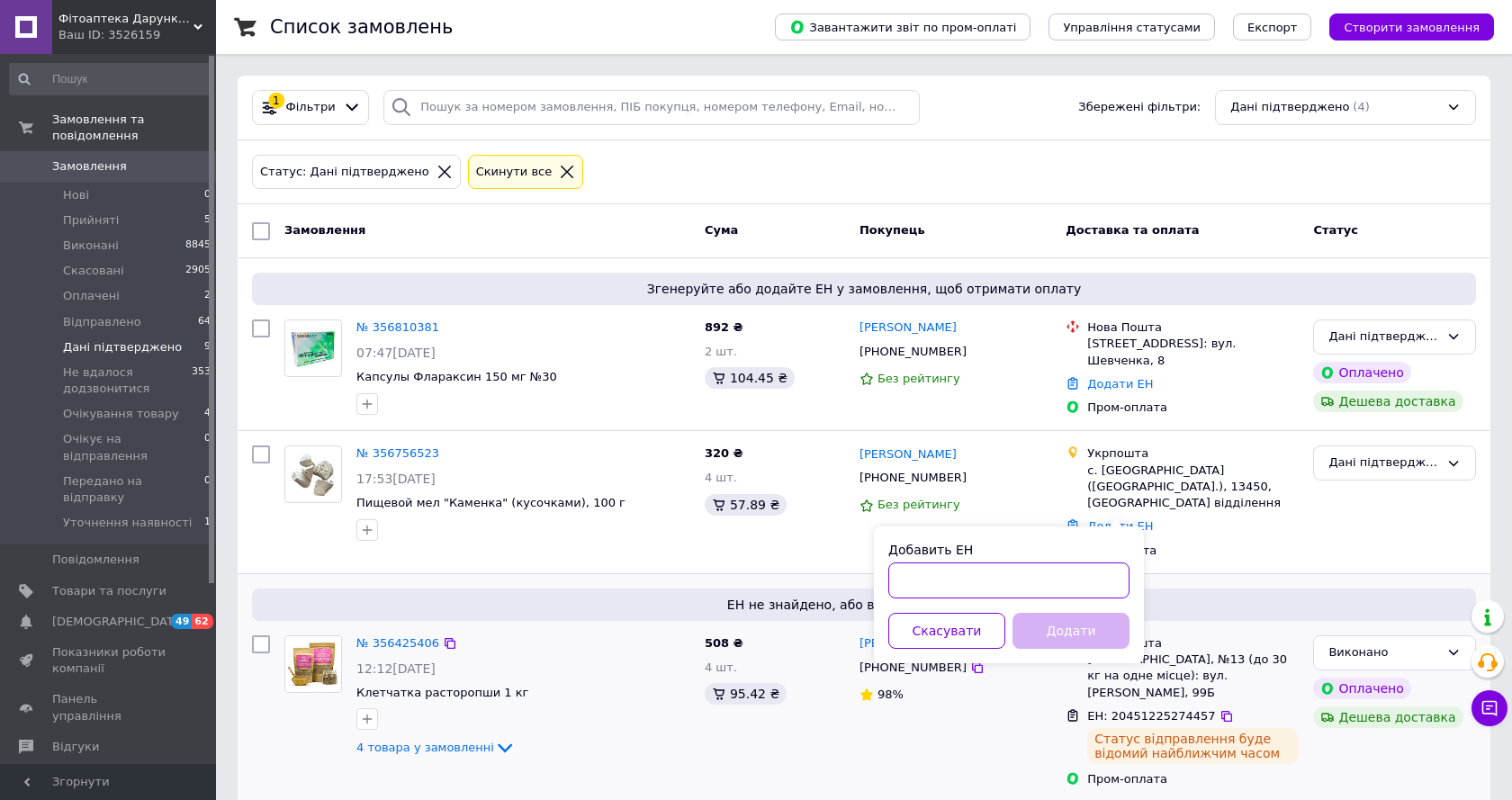
click at [925, 593] on input "Добавить ЕН" at bounding box center [1008, 580] width 241 height 36
paste input "0505352746805"
type input "0505352746805"
drag, startPoint x: 1056, startPoint y: 639, endPoint x: 936, endPoint y: 627, distance: 120.6
click at [1050, 635] on button "Додати" at bounding box center [1071, 630] width 117 height 36
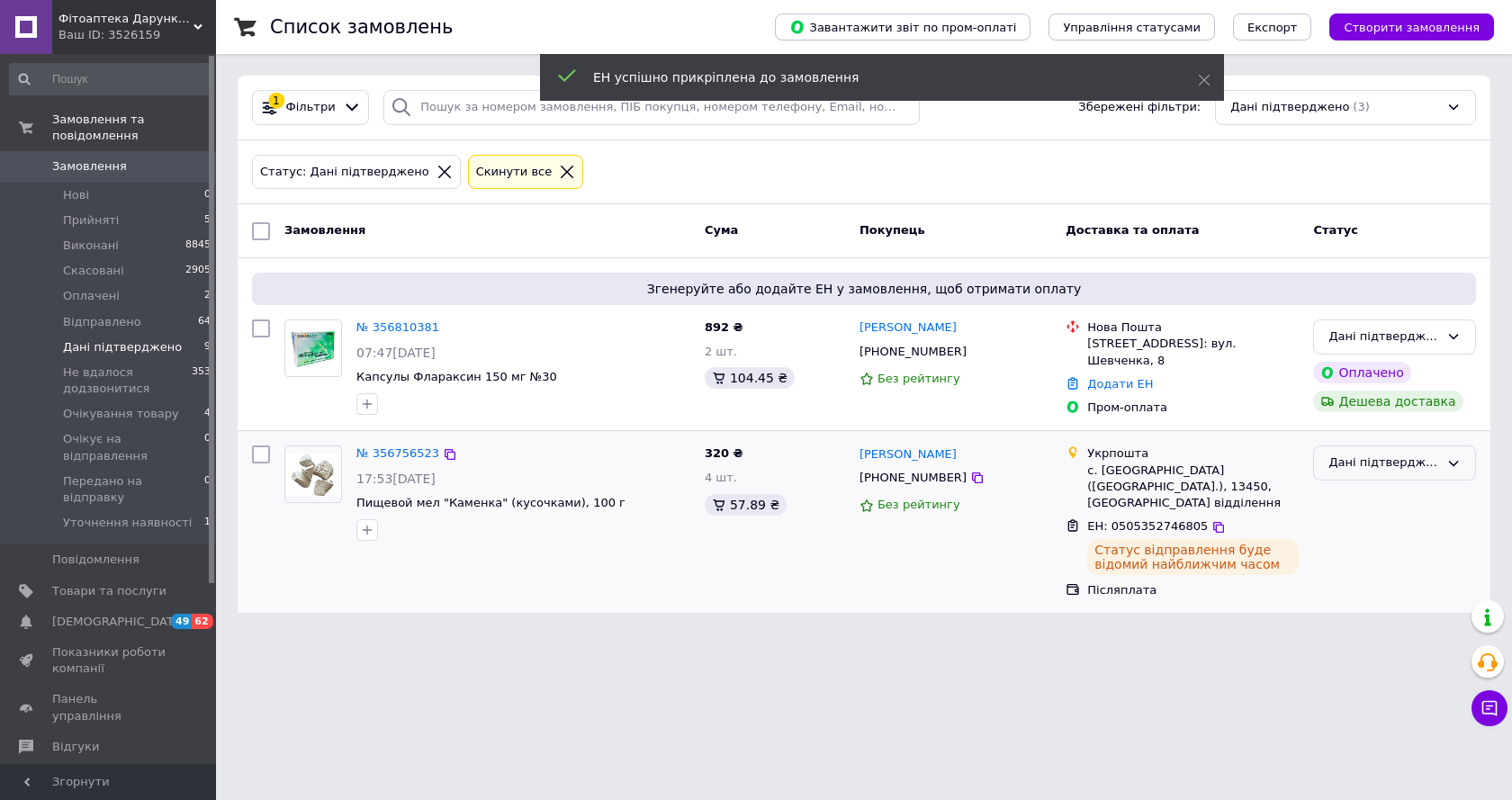
click at [1448, 464] on icon at bounding box center [1453, 463] width 14 height 14
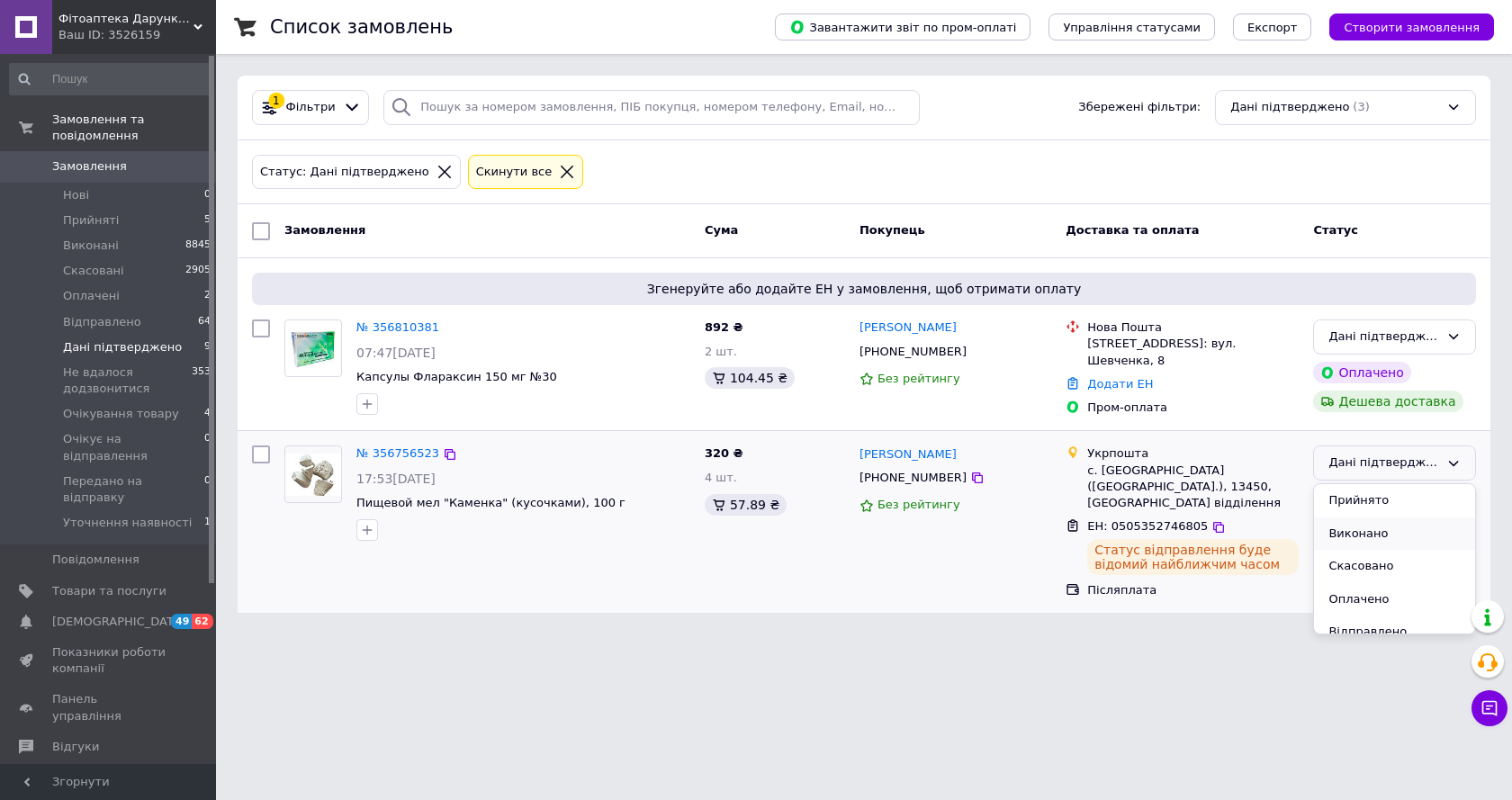
click at [1342, 532] on li "Виконано" at bounding box center [1394, 534] width 161 height 34
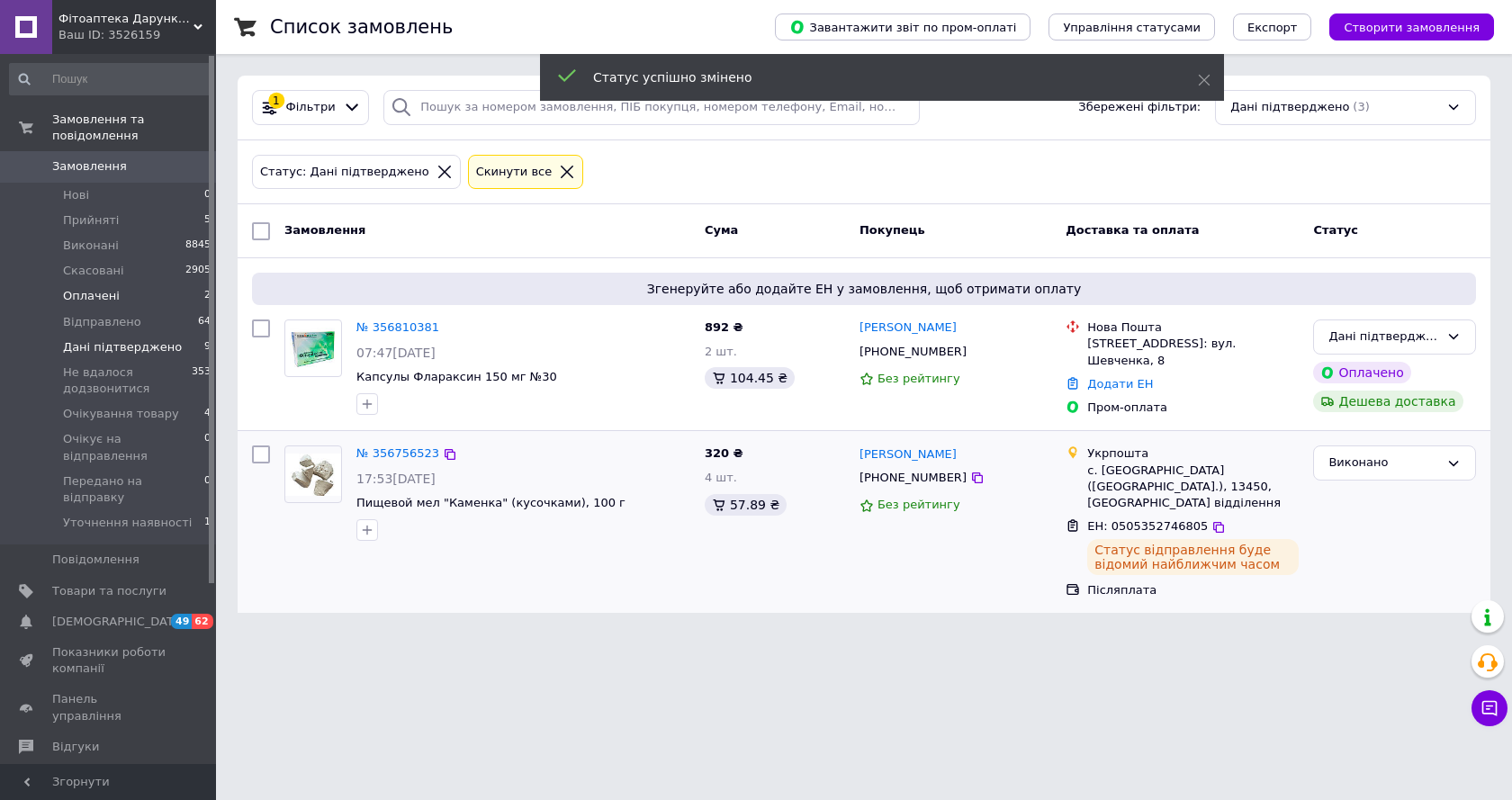
click at [101, 288] on span "Оплачені" at bounding box center [91, 295] width 57 height 16
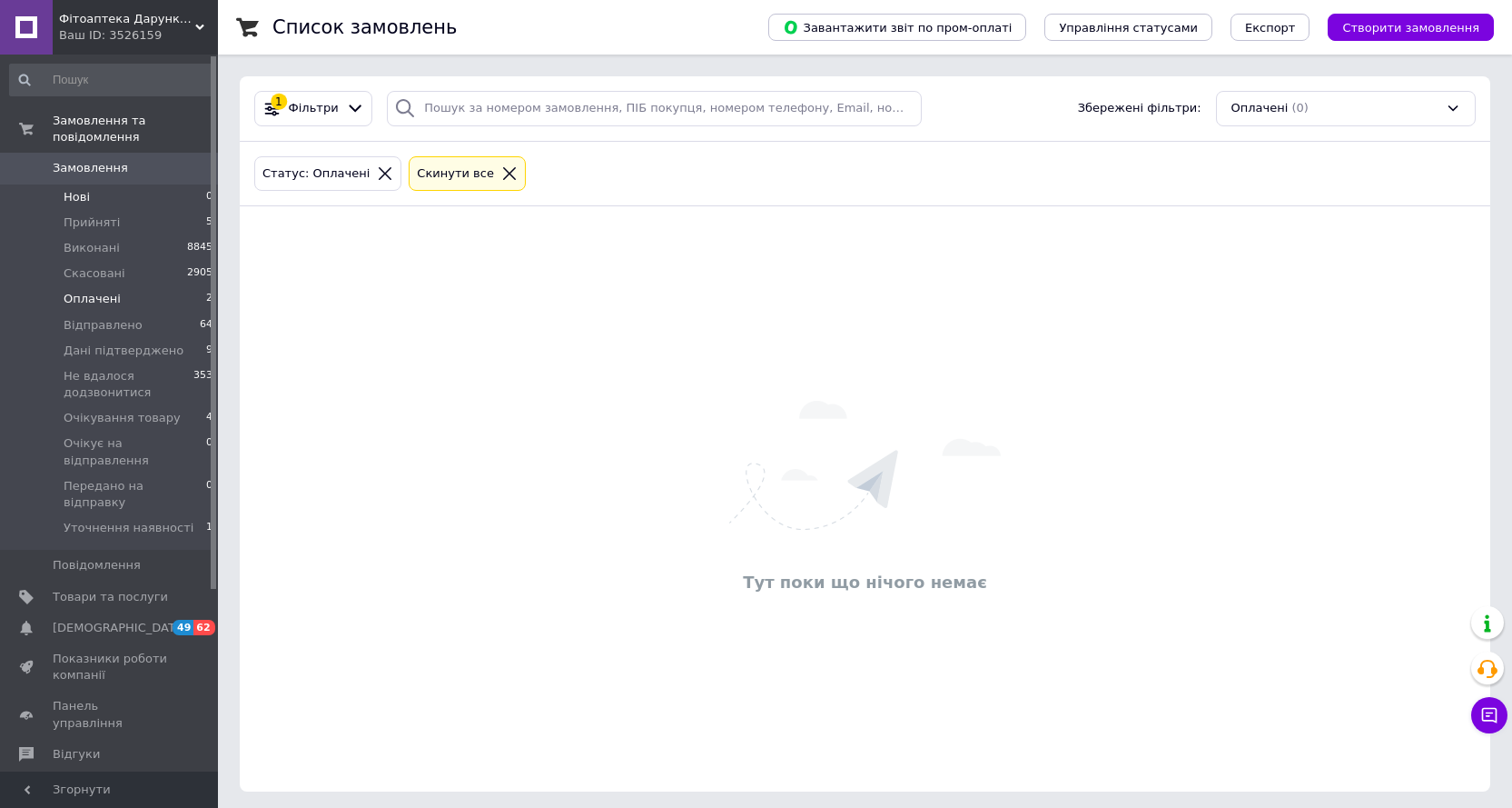
click at [78, 189] on span "Нові" at bounding box center [77, 197] width 26 height 16
click at [80, 215] on span "Прийняті" at bounding box center [92, 222] width 57 height 16
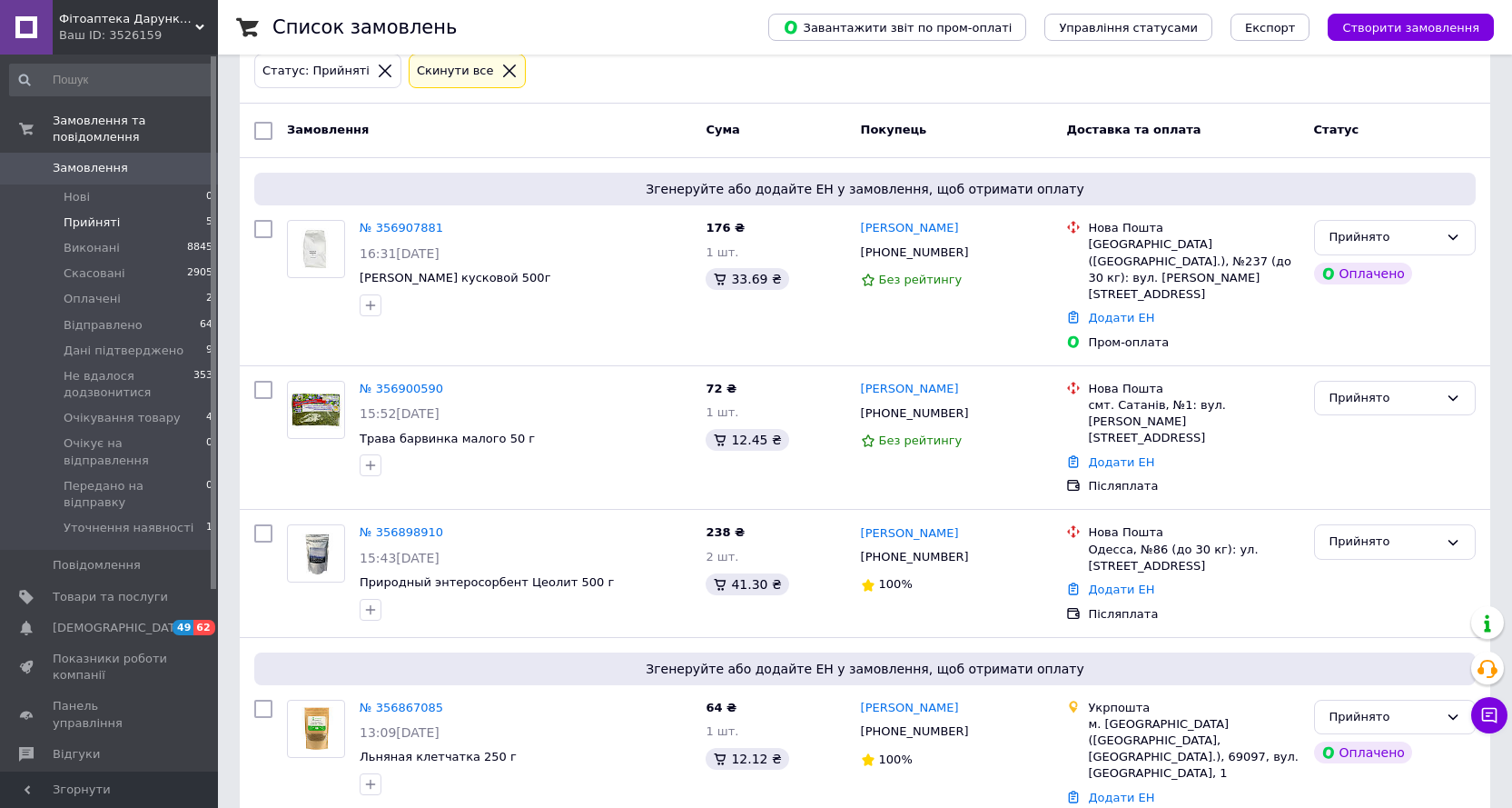
scroll to position [92, 0]
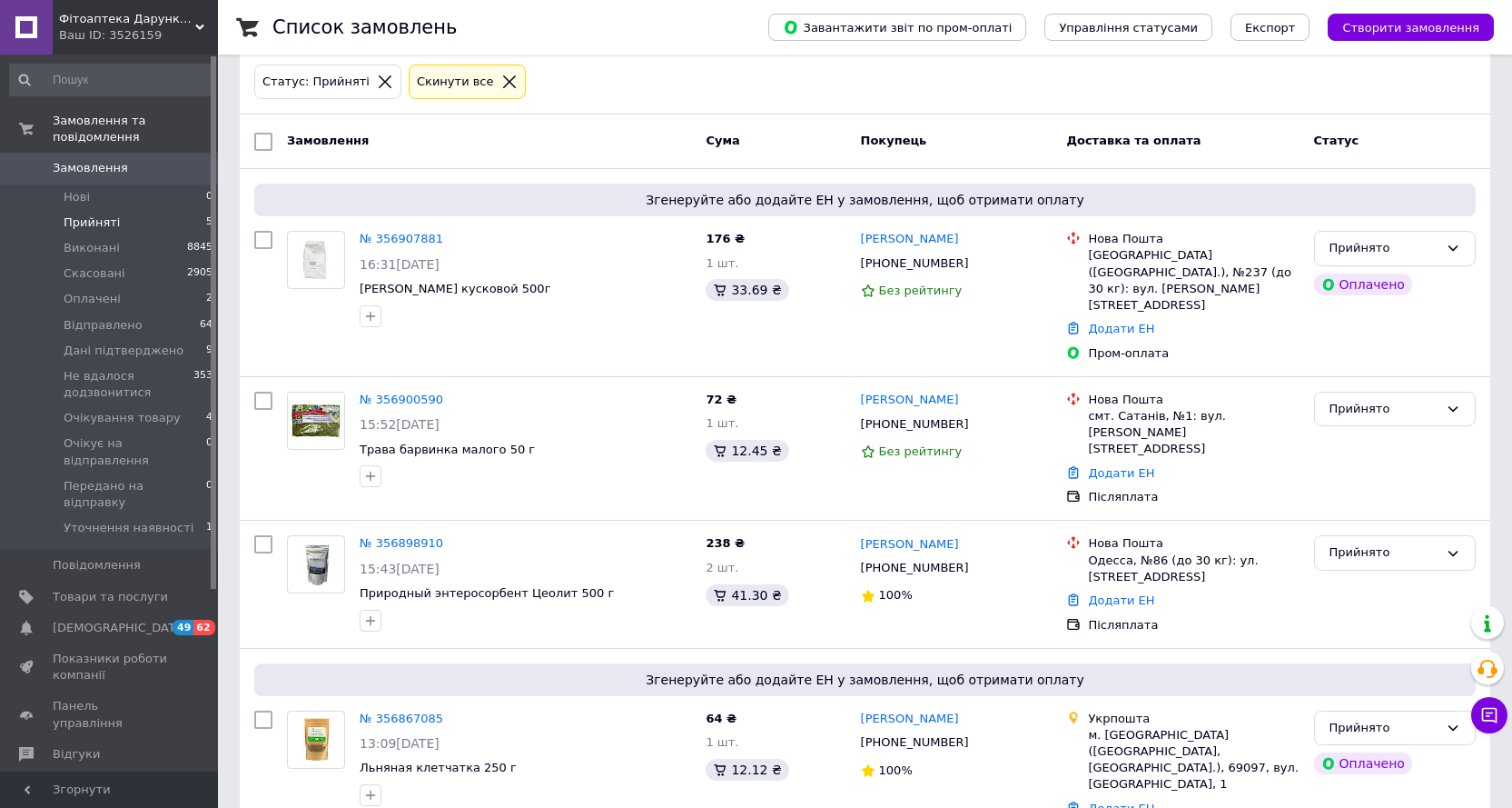
click at [118, 210] on li "Прийняті 5" at bounding box center [112, 222] width 223 height 26
